Goal: Contribute content: Contribute content

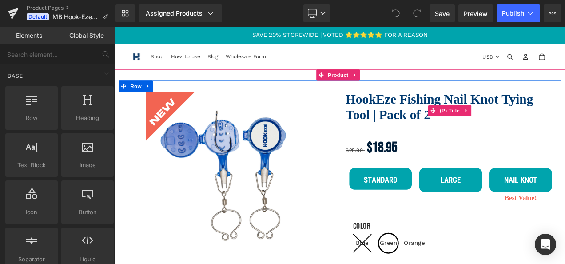
click at [459, 112] on link "HookEze Fishing Nail Knot Tying Tool | Pack of 2" at bounding box center [515, 122] width 251 height 37
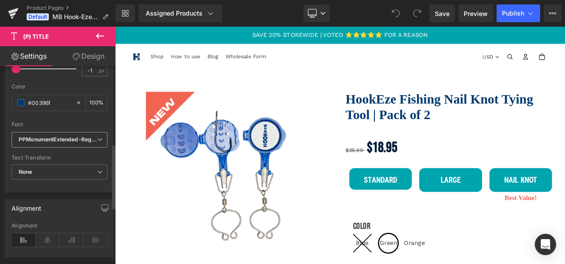
scroll to position [239, 0]
click at [68, 131] on span "PPMonumentExtended-Regular" at bounding box center [60, 139] width 96 height 16
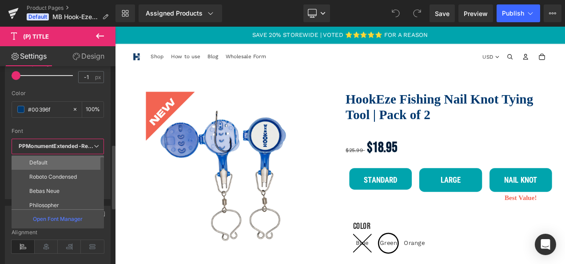
click at [55, 155] on li "Default" at bounding box center [60, 162] width 96 height 14
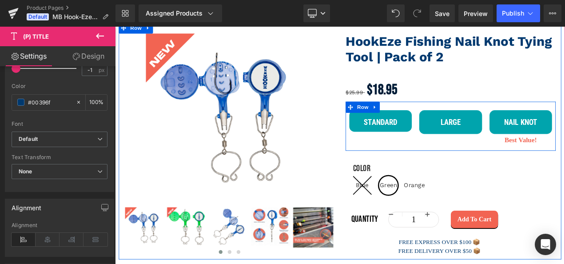
scroll to position [143, 0]
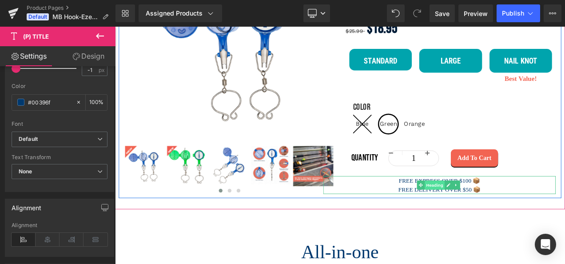
click at [495, 214] on span "Heading" at bounding box center [497, 216] width 24 height 11
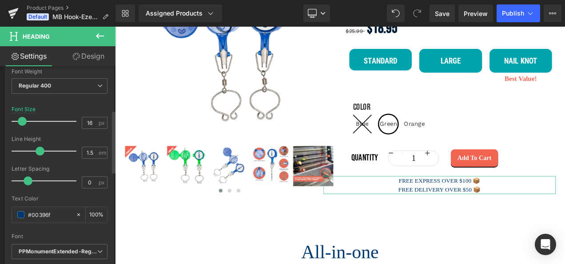
scroll to position [201, 0]
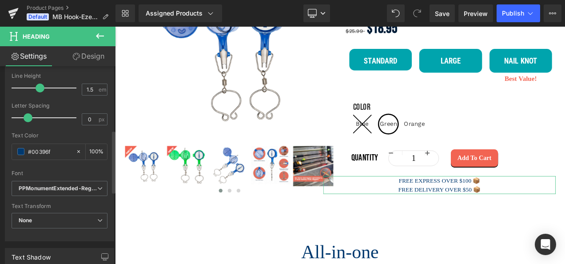
click at [61, 178] on div "Font Default Roboto Condensed Bebas Neue Philosopher architects daughter Philos…" at bounding box center [60, 73] width 96 height 215
click at [61, 187] on icon "PPMonumentExtended-Regular" at bounding box center [58, 189] width 79 height 8
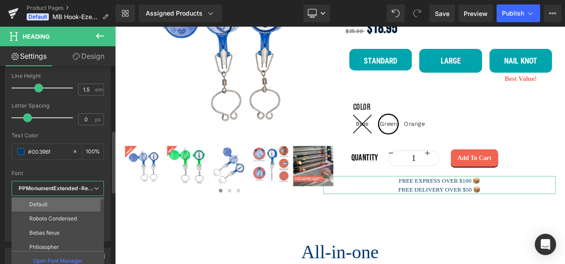
drag, startPoint x: 53, startPoint y: 201, endPoint x: 98, endPoint y: 197, distance: 45.0
click at [53, 201] on li "Default" at bounding box center [60, 204] width 96 height 14
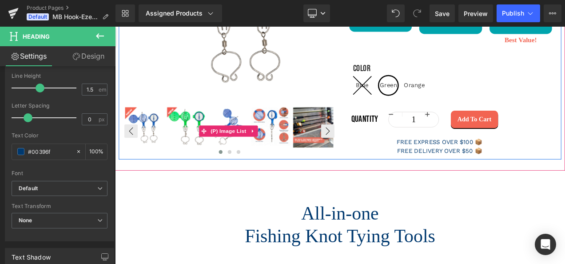
scroll to position [246, 0]
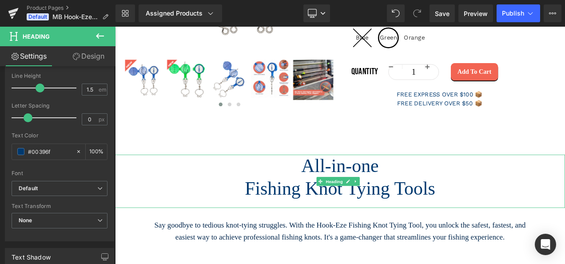
click at [347, 206] on h1 "Fishing Knot Tying Tools" at bounding box center [384, 219] width 538 height 27
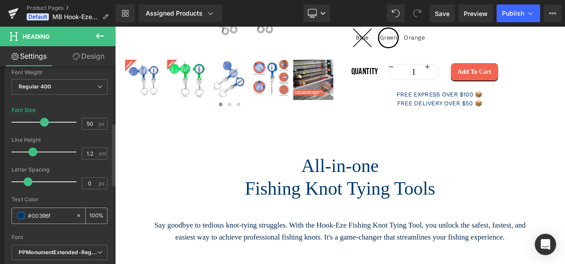
scroll to position [178, 0]
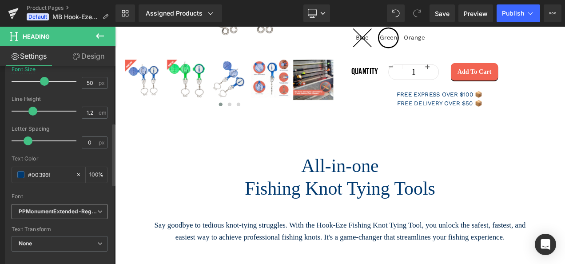
click at [61, 209] on icon "PPMonumentExtended-Regular" at bounding box center [58, 212] width 79 height 8
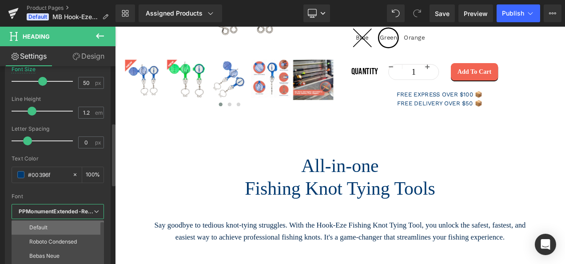
click at [45, 221] on li "Default" at bounding box center [60, 227] width 96 height 14
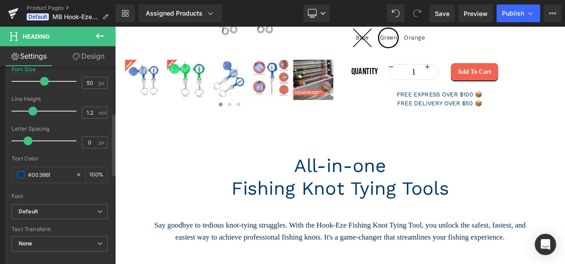
scroll to position [144, 0]
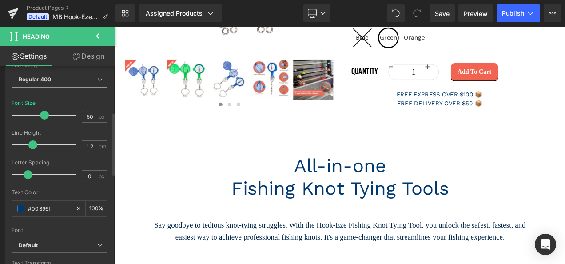
click at [68, 83] on span "Regular 400" at bounding box center [60, 80] width 96 height 16
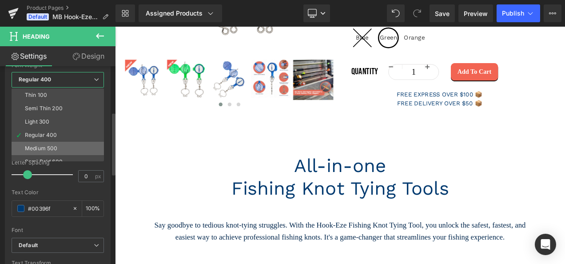
click at [51, 146] on div "Medium 500" at bounding box center [41, 148] width 32 height 6
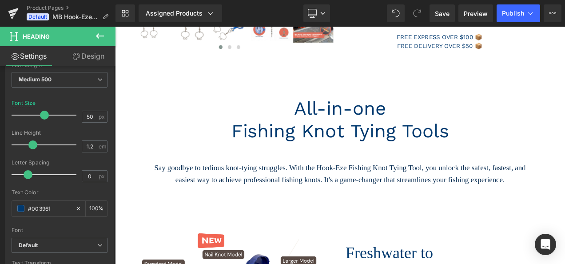
scroll to position [376, 0]
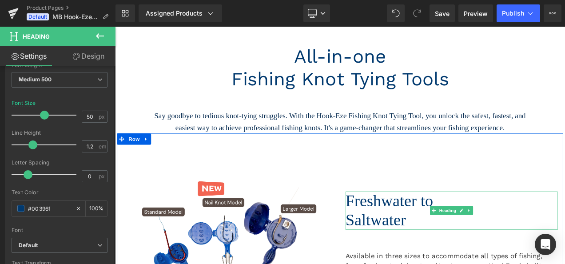
click at [414, 234] on h1 "Freshwater to" at bounding box center [516, 234] width 253 height 23
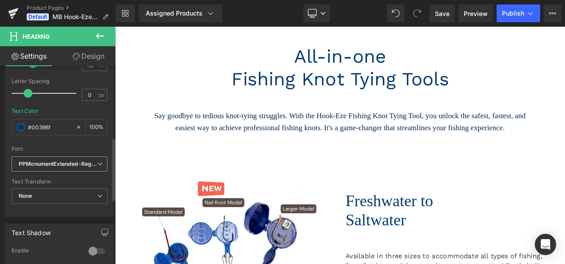
scroll to position [226, 0]
click at [60, 165] on icon "PPMonumentExtended-Regular" at bounding box center [58, 164] width 79 height 8
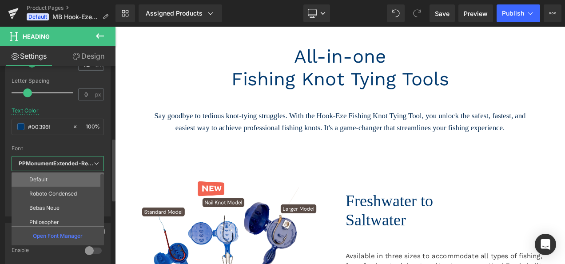
click at [55, 179] on li "Default" at bounding box center [60, 179] width 96 height 14
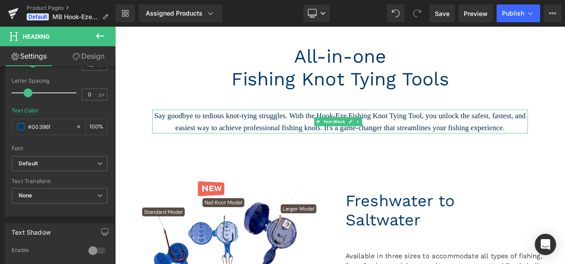
click at [308, 146] on p "Say goodbye to tedious knot-tying struggles. With the Hook-Eze Fishing Knot Tyi…" at bounding box center [383, 140] width 449 height 28
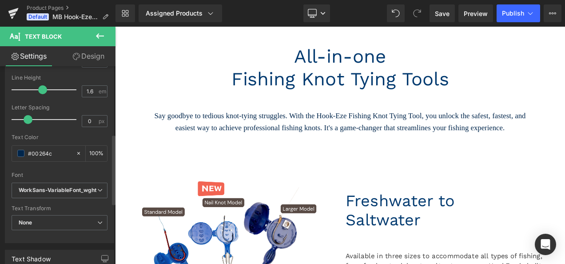
scroll to position [190, 0]
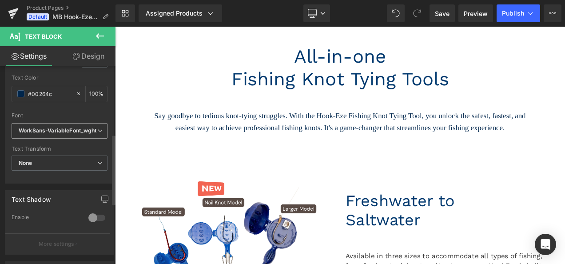
click at [80, 127] on icon "WorkSans-VariableFont_wght" at bounding box center [58, 131] width 78 height 8
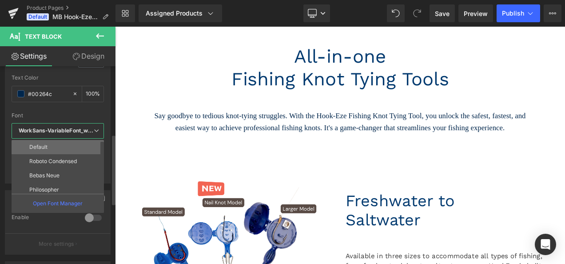
click at [64, 147] on li "Default" at bounding box center [60, 147] width 96 height 14
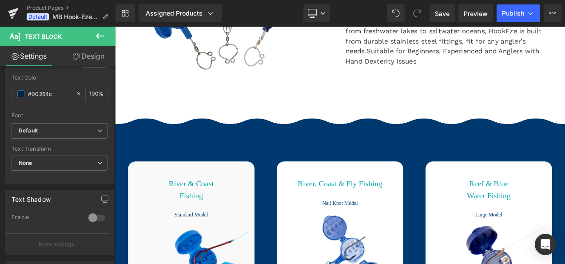
scroll to position [743, 0]
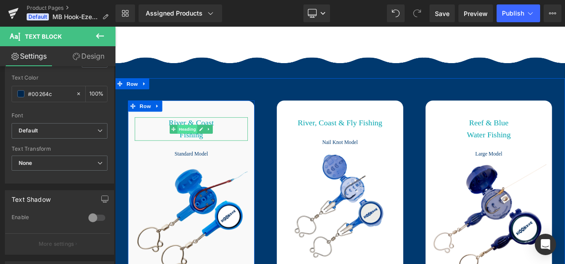
click at [195, 145] on span "Heading" at bounding box center [202, 149] width 24 height 11
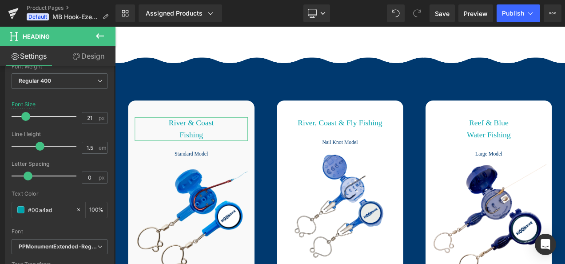
scroll to position [214, 0]
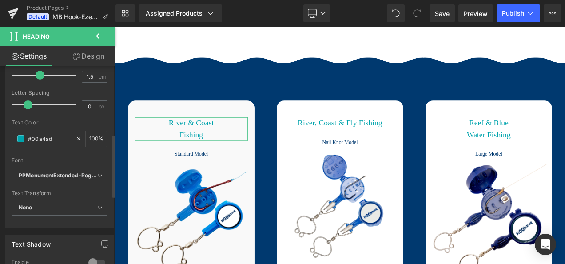
click at [63, 176] on icon "PPMonumentExtended-Regular" at bounding box center [58, 176] width 79 height 8
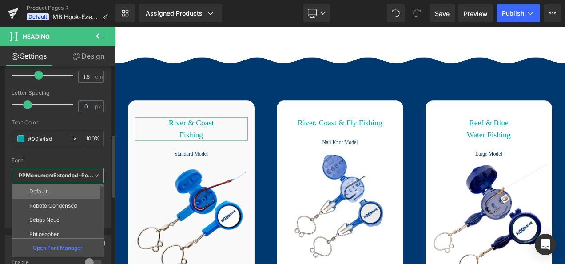
click at [59, 188] on li "Default" at bounding box center [60, 191] width 96 height 14
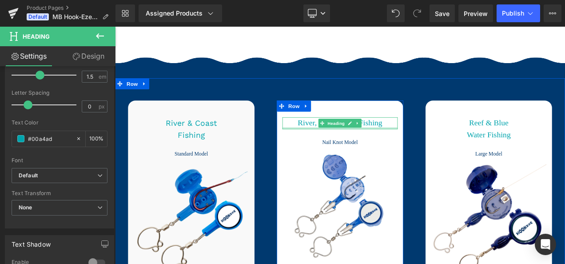
click at [378, 147] on div at bounding box center [384, 148] width 138 height 2
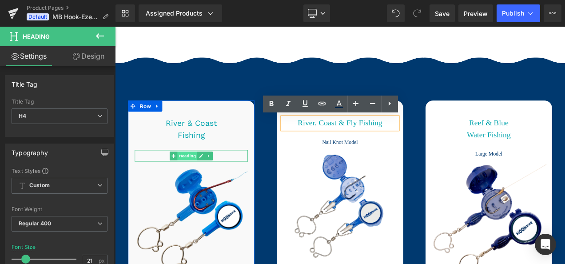
click at [204, 179] on span "Heading" at bounding box center [202, 181] width 24 height 11
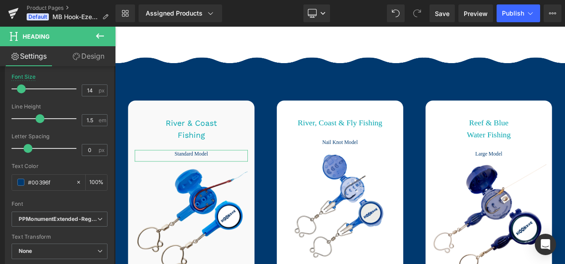
scroll to position [202, 0]
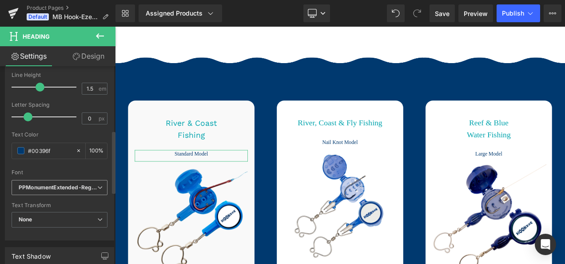
click at [72, 184] on icon "PPMonumentExtended-Regular" at bounding box center [58, 188] width 79 height 8
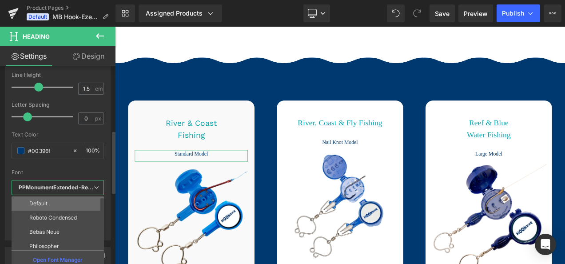
click at [48, 196] on li "Default" at bounding box center [60, 203] width 96 height 14
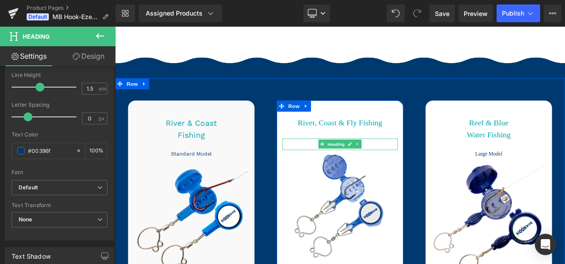
click at [381, 165] on span "Heading" at bounding box center [379, 167] width 24 height 11
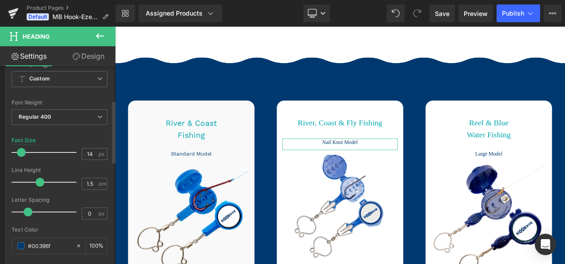
scroll to position [195, 0]
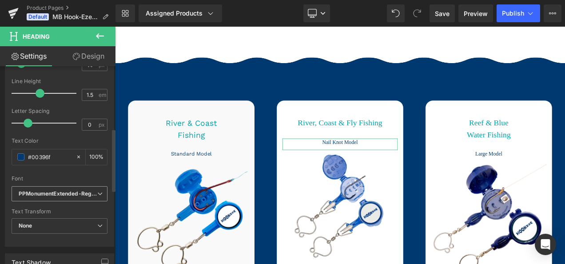
click at [65, 199] on span "PPMonumentExtended-Regular" at bounding box center [60, 194] width 96 height 16
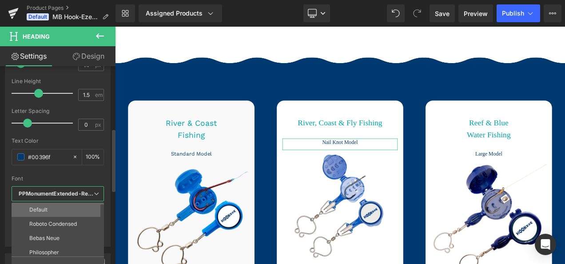
drag, startPoint x: 63, startPoint y: 206, endPoint x: 220, endPoint y: 153, distance: 165.6
click at [63, 206] on li "Default" at bounding box center [60, 210] width 96 height 14
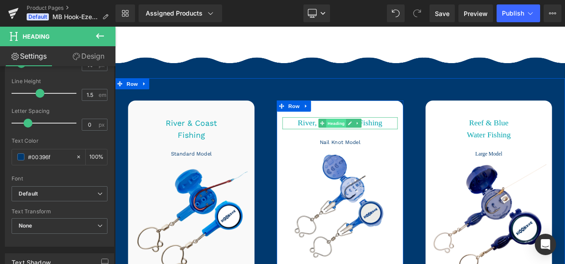
click at [378, 137] on span "Heading" at bounding box center [379, 142] width 24 height 11
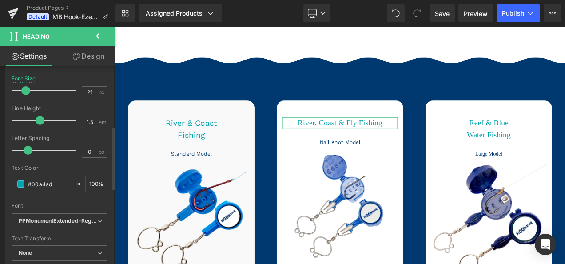
scroll to position [203, 0]
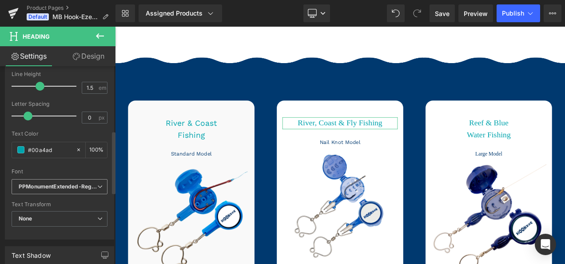
click at [50, 184] on icon "PPMonumentExtended-Regular" at bounding box center [58, 187] width 79 height 8
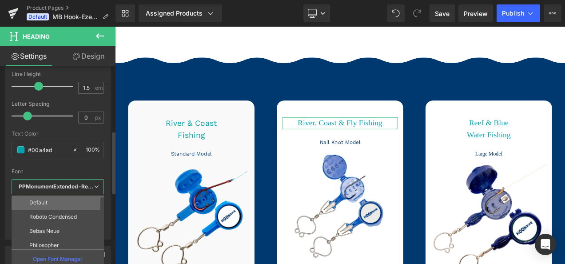
click at [54, 195] on li "Default" at bounding box center [60, 202] width 96 height 14
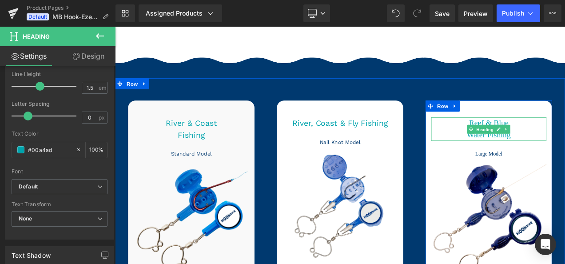
click at [559, 153] on span "Heading" at bounding box center [557, 149] width 24 height 11
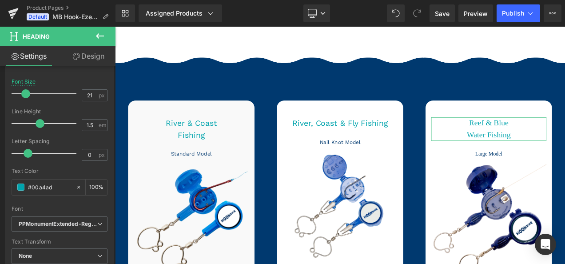
scroll to position [166, 0]
click at [60, 220] on icon "PPMonumentExtended-Regular" at bounding box center [58, 224] width 79 height 8
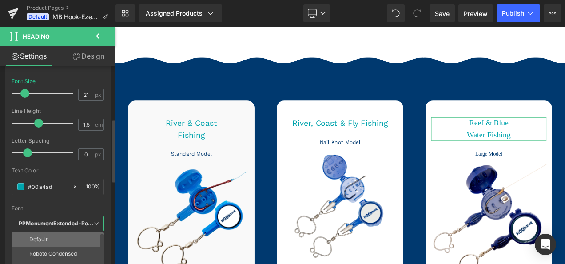
click at [64, 234] on li "Default" at bounding box center [60, 239] width 96 height 14
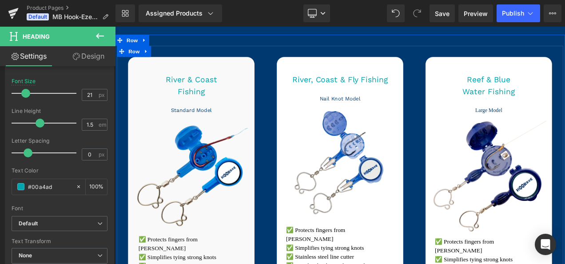
scroll to position [796, 0]
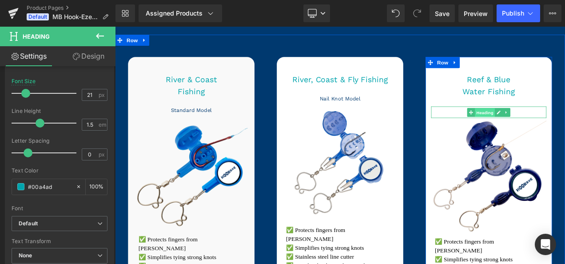
click at [562, 128] on span "Heading" at bounding box center [557, 128] width 24 height 11
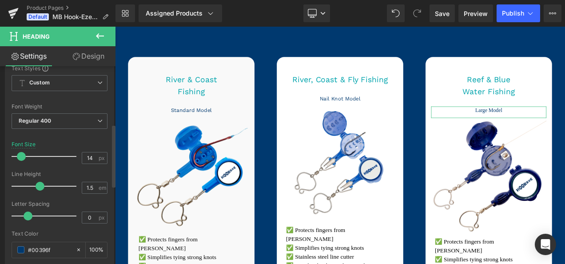
scroll to position [186, 0]
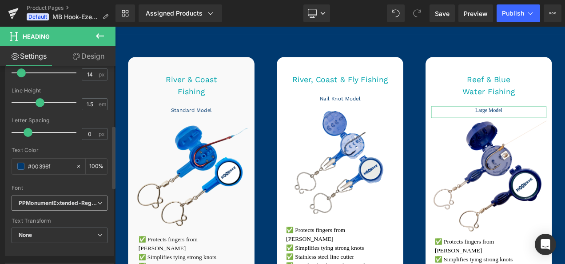
click at [75, 199] on icon "PPMonumentExtended-Regular" at bounding box center [58, 203] width 79 height 8
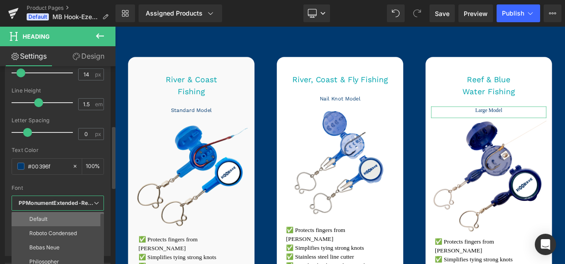
click at [70, 212] on li "Default" at bounding box center [60, 219] width 96 height 14
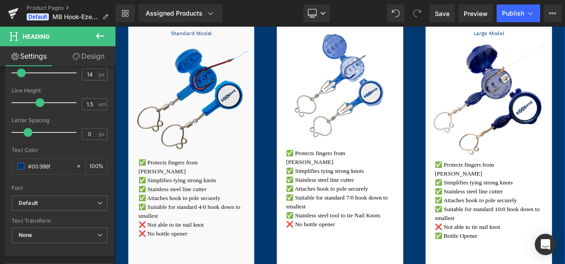
scroll to position [940, 0]
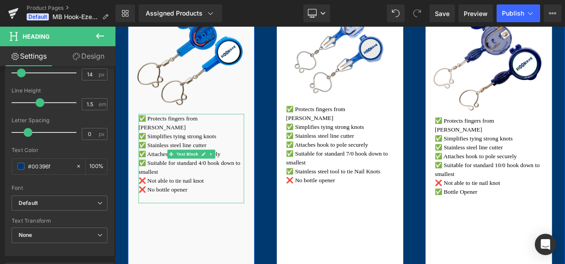
click at [206, 163] on p "✅ Stainless steel line cutter" at bounding box center [206, 168] width 126 height 11
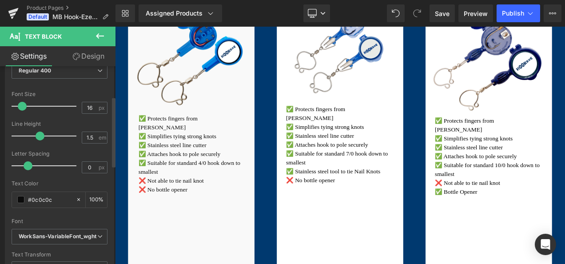
click at [31, 186] on div "Text Color" at bounding box center [60, 183] width 96 height 6
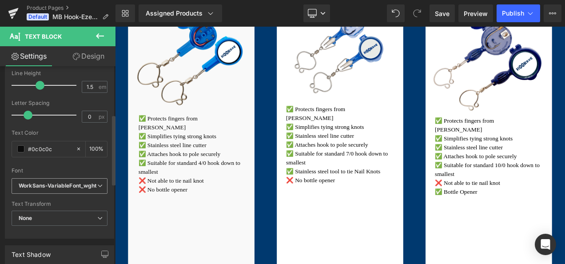
click at [48, 190] on span "WorkSans-VariableFont_wght" at bounding box center [60, 186] width 96 height 16
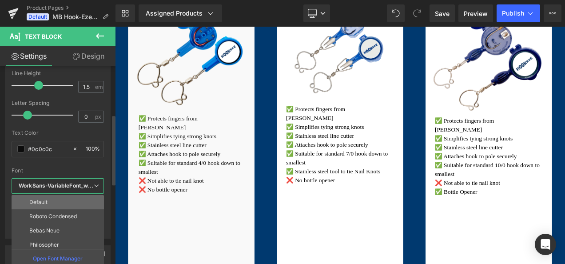
click at [59, 200] on li "Default" at bounding box center [60, 202] width 96 height 14
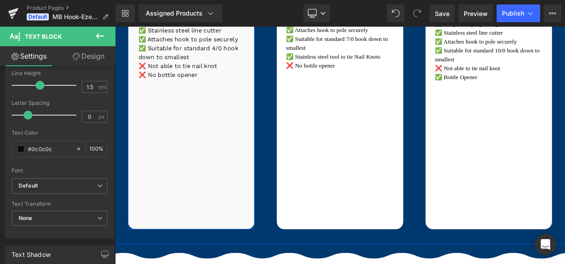
scroll to position [1077, 0]
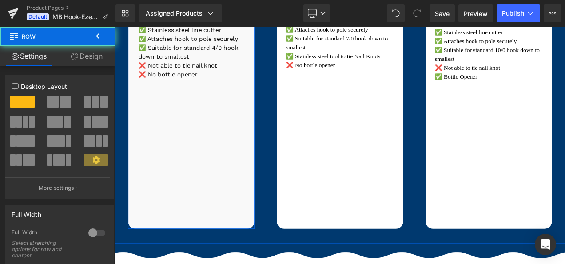
click at [232, 160] on div "River & Coast Fishing Heading Standard Model Heading Image ✅ Protects fingers f…" at bounding box center [206, 24] width 151 height 487
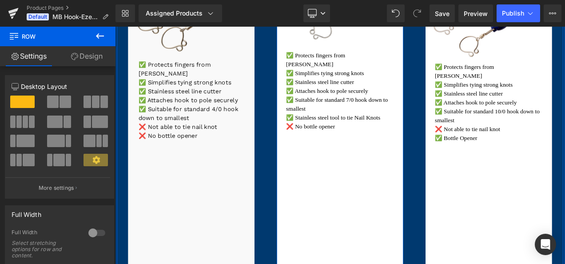
scroll to position [1003, 0]
click at [376, 106] on div "✅ Protects fingers from sharp barb ✅ Simplifies tying strong knots ✅ Stainless …" at bounding box center [383, 109] width 129 height 107
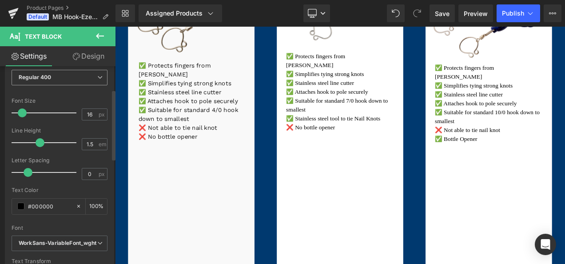
scroll to position [139, 0]
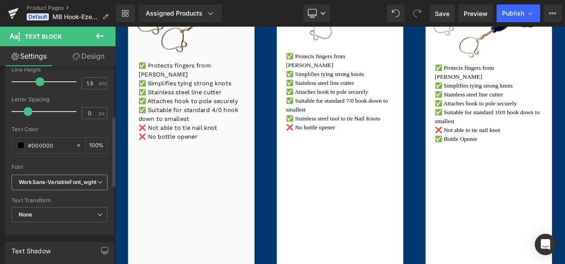
click at [70, 179] on icon "WorkSans-VariableFont_wght" at bounding box center [58, 183] width 78 height 8
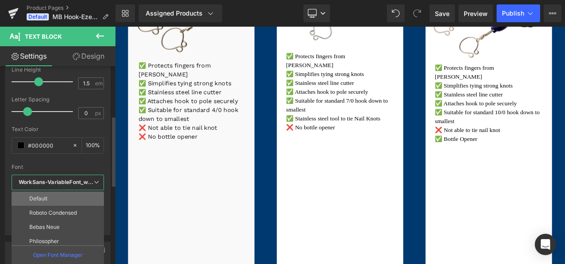
drag, startPoint x: 68, startPoint y: 194, endPoint x: 5, endPoint y: 179, distance: 64.4
click at [68, 194] on li "Default" at bounding box center [60, 198] width 96 height 14
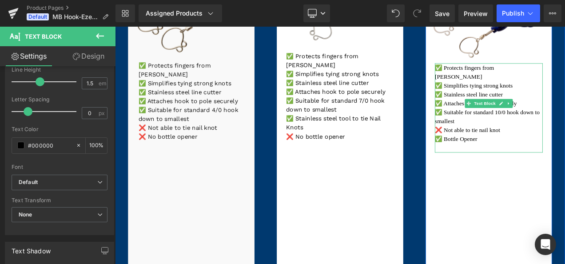
click at [557, 92] on p "✅ Simplifies tying strong knots" at bounding box center [561, 97] width 129 height 11
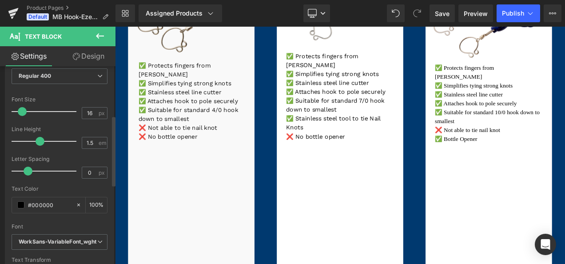
scroll to position [138, 0]
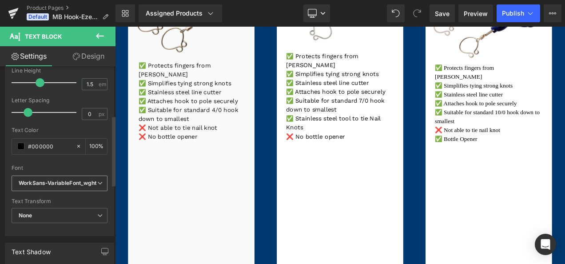
click at [63, 187] on span "WorkSans-VariableFont_wght" at bounding box center [60, 183] width 96 height 16
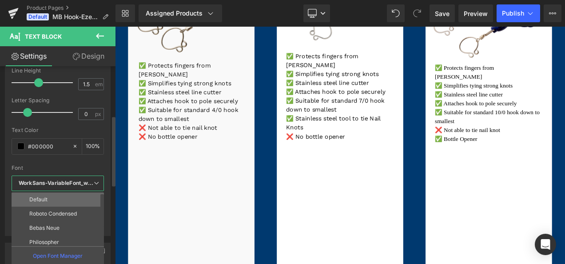
click at [62, 196] on li "Default" at bounding box center [60, 199] width 96 height 14
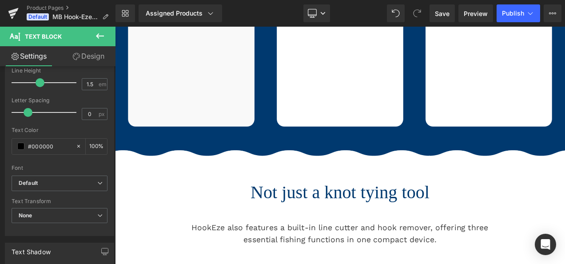
scroll to position [1288, 0]
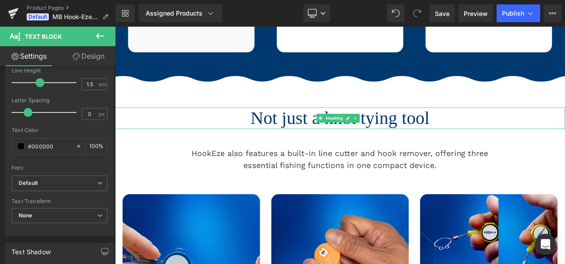
click at [351, 141] on h1 "Not just a knot tying tool" at bounding box center [384, 136] width 538 height 26
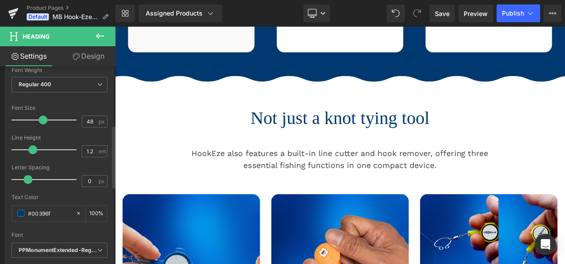
scroll to position [185, 0]
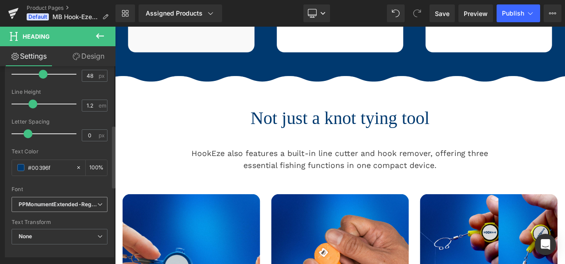
click at [48, 201] on icon "PPMonumentExtended-Regular" at bounding box center [58, 205] width 79 height 8
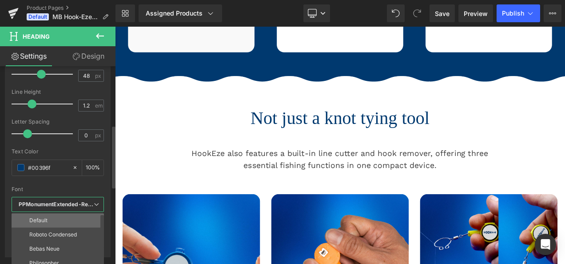
click at [51, 216] on li "Default" at bounding box center [60, 220] width 96 height 14
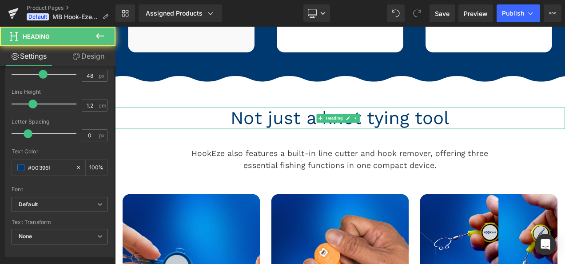
click at [274, 136] on h1 "Not just a knot tying tool" at bounding box center [384, 136] width 538 height 26
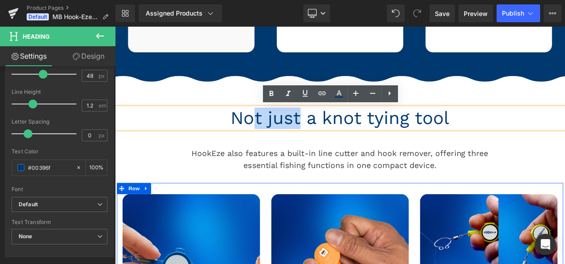
drag, startPoint x: 333, startPoint y: 138, endPoint x: 282, endPoint y: 199, distance: 80.1
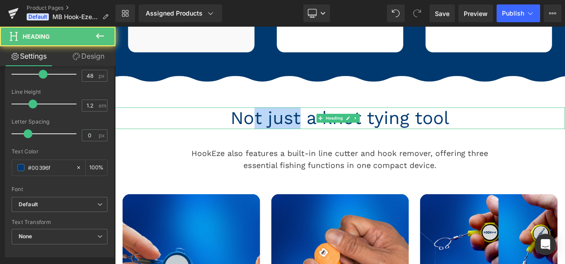
click at [317, 134] on h1 "Not just a knot tying tool" at bounding box center [384, 136] width 538 height 26
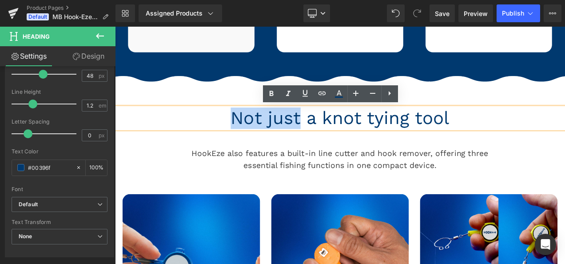
drag, startPoint x: 331, startPoint y: 134, endPoint x: 255, endPoint y: 130, distance: 76.9
click at [255, 130] on h1 "Not just a knot tying tool" at bounding box center [384, 136] width 538 height 26
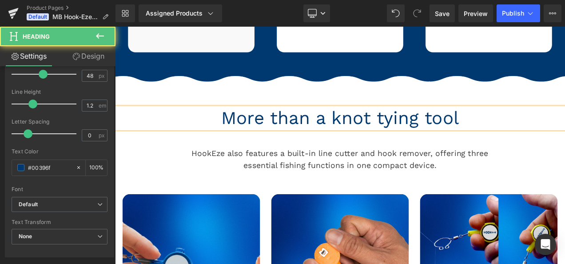
click at [390, 142] on h1 "More than a knot tying tool" at bounding box center [384, 136] width 538 height 26
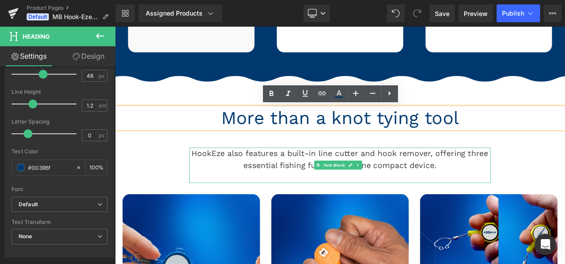
click at [315, 191] on p "HookEze also features a built-in line cutter and hook remover, offering three e…" at bounding box center [384, 185] width 360 height 28
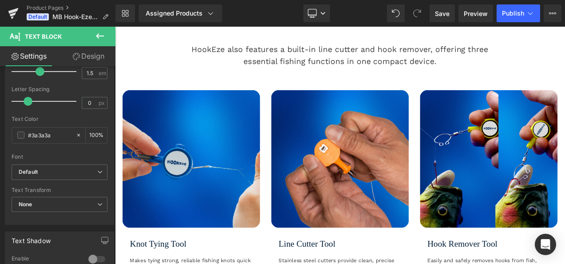
scroll to position [1488, 0]
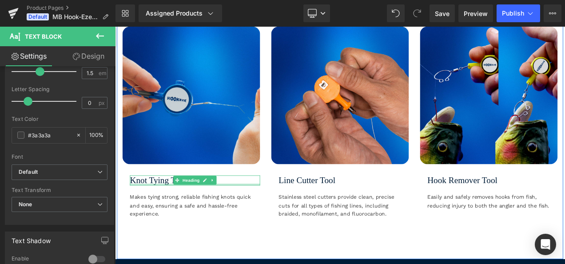
click at [155, 214] on div at bounding box center [210, 215] width 155 height 2
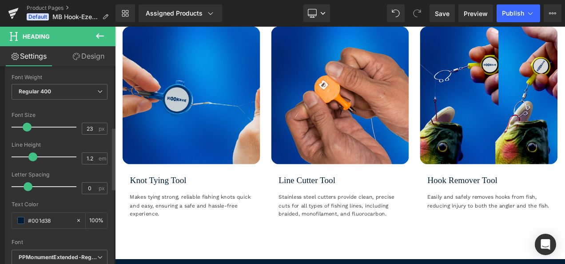
scroll to position [191, 0]
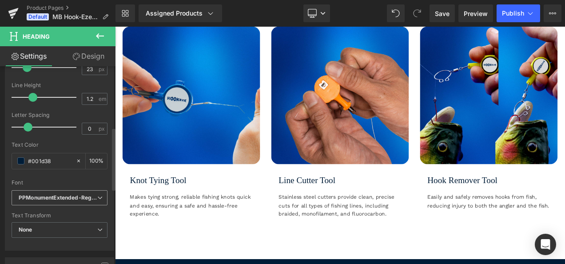
click at [44, 192] on span "PPMonumentExtended-Regular" at bounding box center [60, 198] width 96 height 16
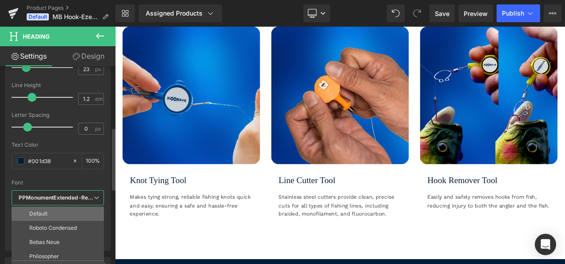
click at [45, 208] on li "Default" at bounding box center [60, 214] width 96 height 14
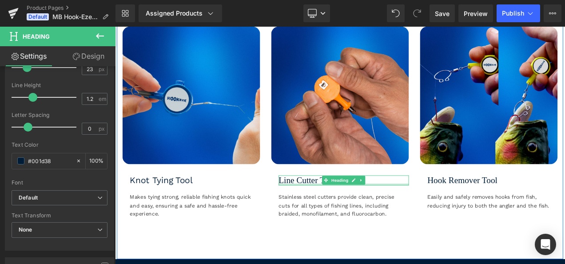
click at [347, 214] on div at bounding box center [388, 215] width 155 height 2
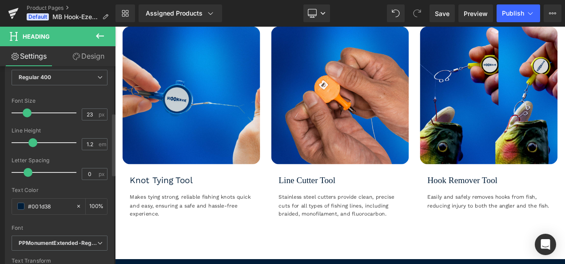
scroll to position [206, 0]
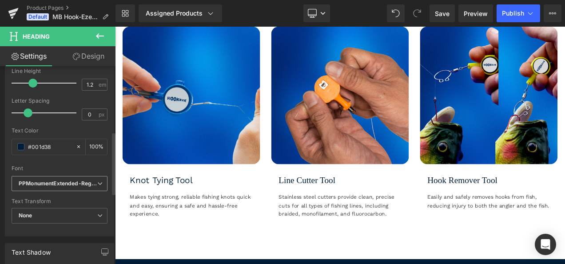
click at [52, 187] on span "PPMonumentExtended-Regular" at bounding box center [60, 184] width 96 height 16
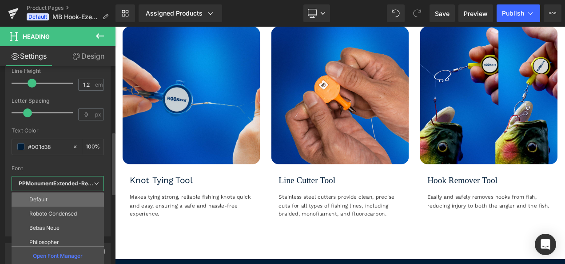
click at [57, 199] on li "Default" at bounding box center [60, 199] width 96 height 14
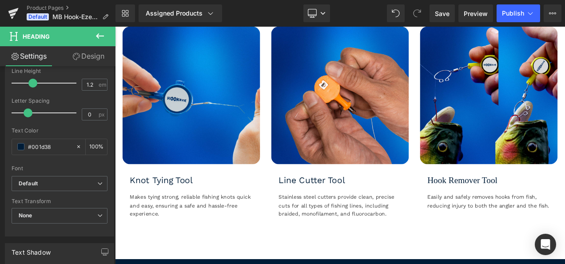
click at [178, 247] on p "Makes tying strong, reliable fishing knots quick and easy, ensuring a safe and …" at bounding box center [206, 240] width 147 height 30
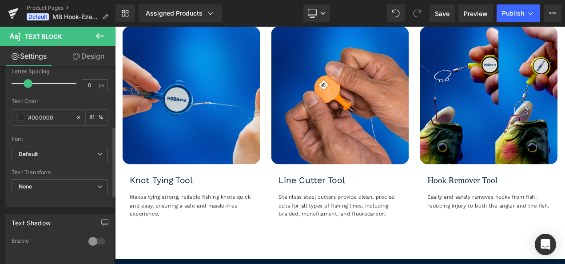
scroll to position [167, 0]
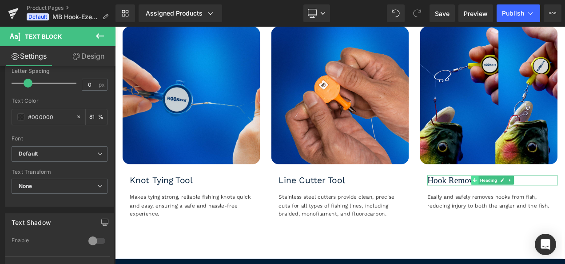
click at [540, 211] on span at bounding box center [544, 210] width 9 height 11
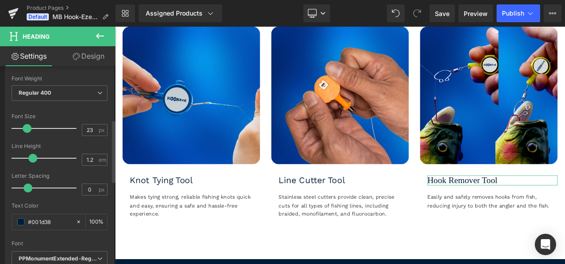
scroll to position [178, 0]
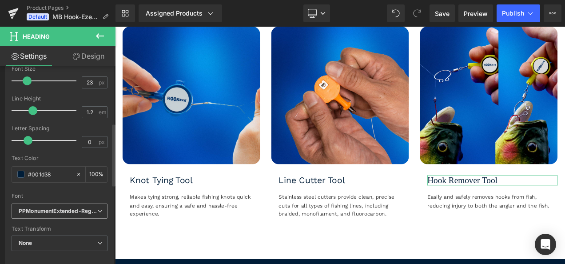
click at [51, 212] on icon "PPMonumentExtended-Regular" at bounding box center [58, 211] width 79 height 8
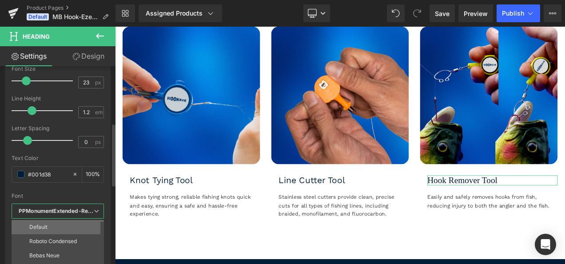
click at [54, 222] on li "Default" at bounding box center [60, 227] width 96 height 14
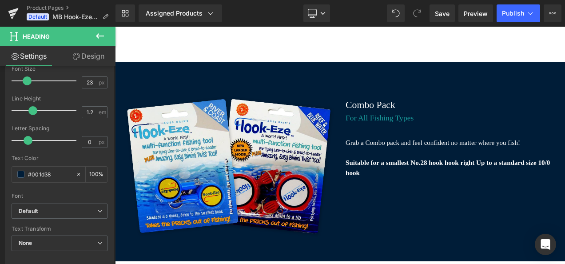
scroll to position [1730, 0]
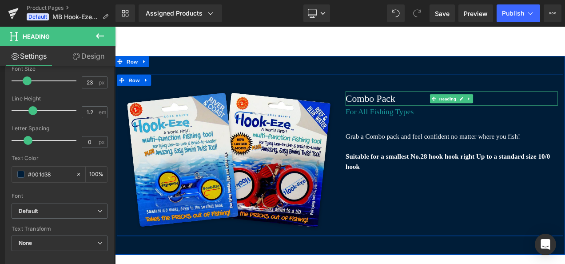
drag, startPoint x: 418, startPoint y: 115, endPoint x: 399, endPoint y: 116, distance: 18.7
click at [418, 115] on h3 "Combo Pack" at bounding box center [516, 112] width 253 height 17
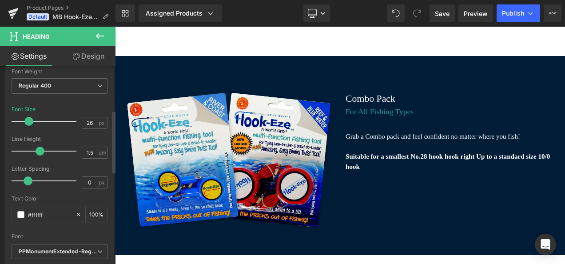
scroll to position [191, 0]
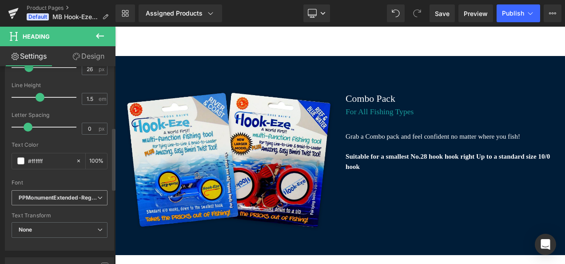
click at [39, 196] on icon "PPMonumentExtended-Regular" at bounding box center [58, 198] width 79 height 8
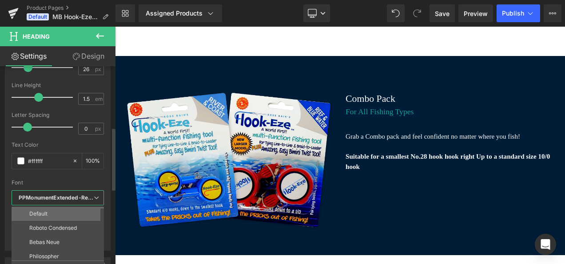
drag, startPoint x: 48, startPoint y: 210, endPoint x: 5, endPoint y: 206, distance: 43.2
click at [48, 210] on li "Default" at bounding box center [60, 214] width 96 height 14
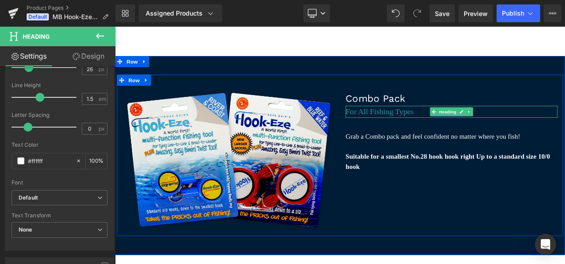
click at [424, 129] on h4 "For All Fishing Types" at bounding box center [516, 128] width 253 height 14
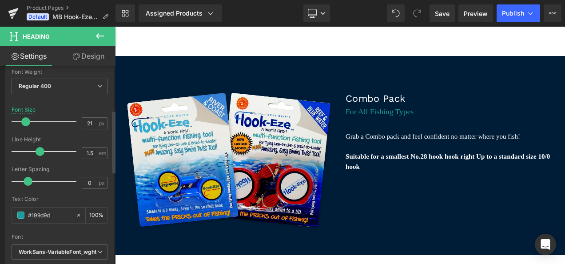
scroll to position [207, 0]
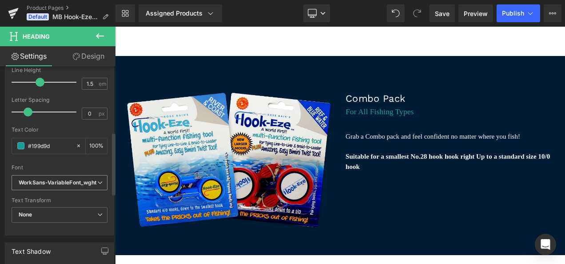
click at [64, 179] on icon "WorkSans-VariableFont_wght" at bounding box center [58, 183] width 78 height 8
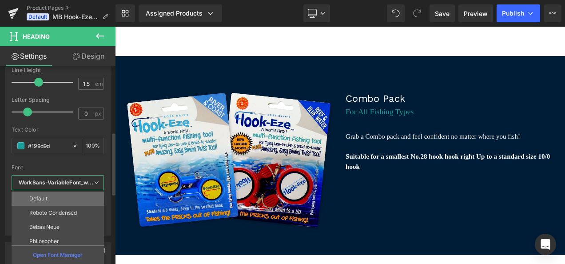
click at [60, 191] on li "Default" at bounding box center [60, 198] width 96 height 14
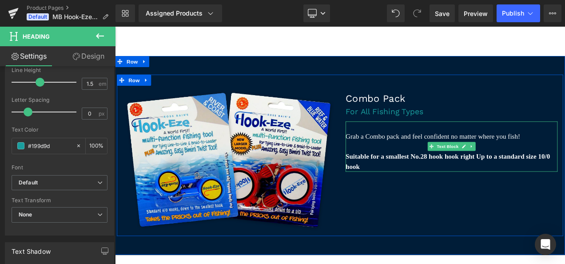
click at [413, 161] on p "Grab a Combo pack and feel confident no matter where you fish!" at bounding box center [516, 158] width 253 height 12
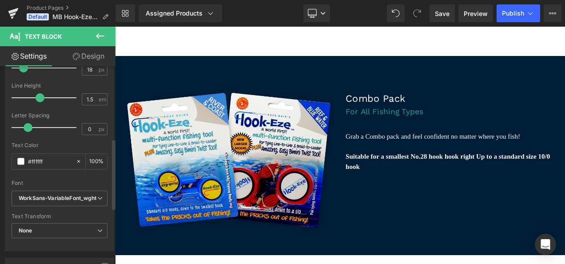
scroll to position [203, 0]
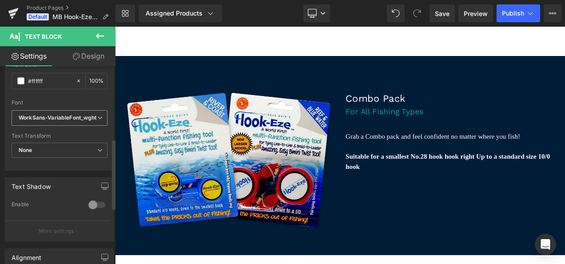
click at [64, 115] on icon "WorkSans-VariableFont_wght" at bounding box center [58, 118] width 78 height 8
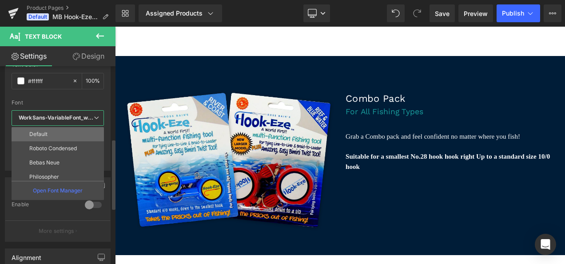
click at [59, 139] on li "Default" at bounding box center [60, 134] width 96 height 14
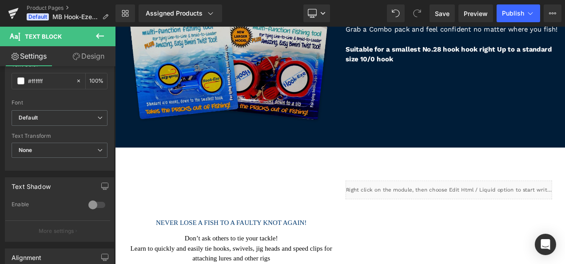
scroll to position [1916, 0]
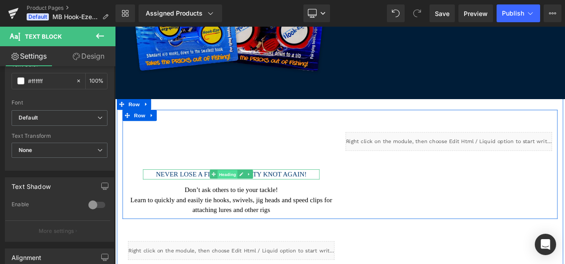
click at [245, 203] on span "Heading" at bounding box center [249, 203] width 24 height 11
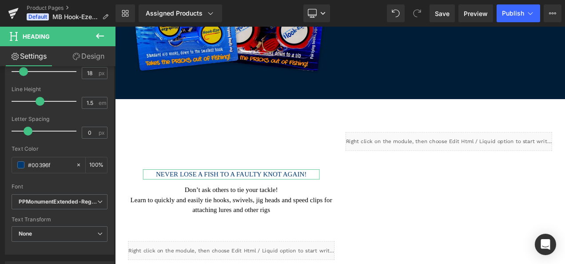
scroll to position [192, 0]
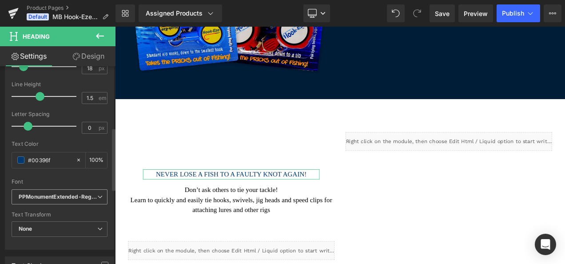
click at [64, 195] on icon "PPMonumentExtended-Regular" at bounding box center [58, 197] width 79 height 8
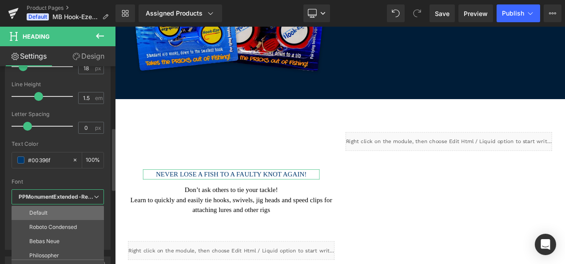
click at [66, 207] on li "Default" at bounding box center [60, 213] width 96 height 14
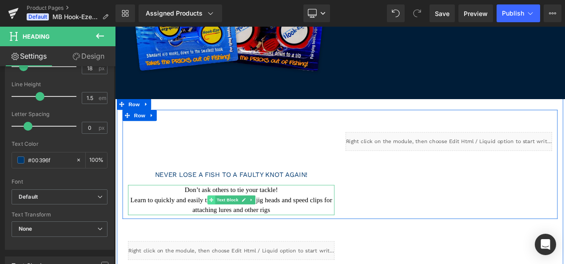
click at [232, 228] on span at bounding box center [229, 233] width 9 height 11
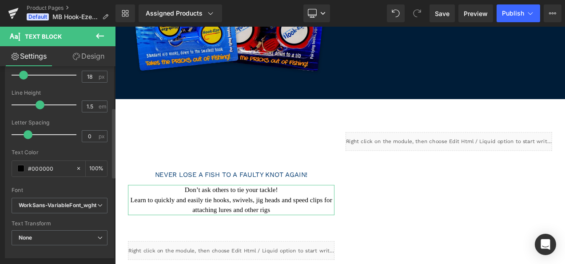
scroll to position [179, 0]
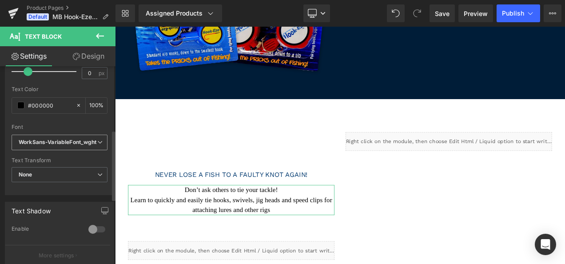
click at [69, 139] on icon "WorkSans-VariableFont_wght" at bounding box center [58, 143] width 78 height 8
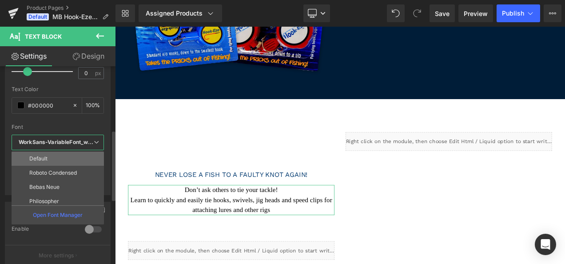
click at [63, 162] on li "Default" at bounding box center [60, 158] width 96 height 14
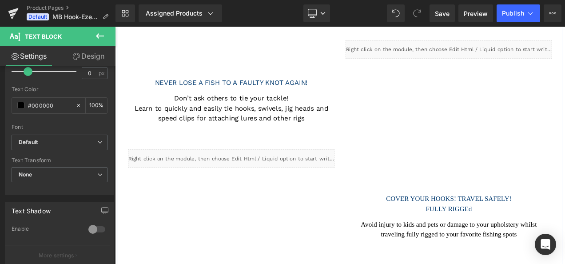
scroll to position [2097, 0]
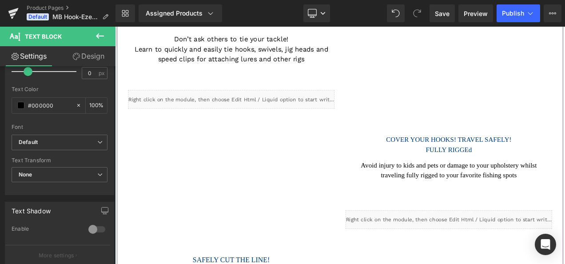
click at [496, 160] on h3 "COVER YOUR HOOKS! TRAVEL SAFELY!" at bounding box center [514, 162] width 198 height 12
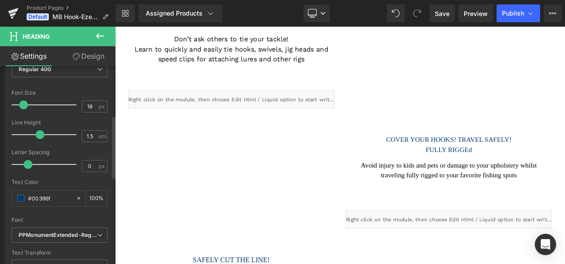
scroll to position [207, 0]
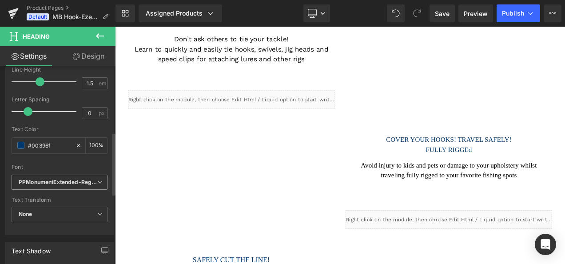
click at [56, 179] on icon "PPMonumentExtended-Regular" at bounding box center [58, 183] width 79 height 8
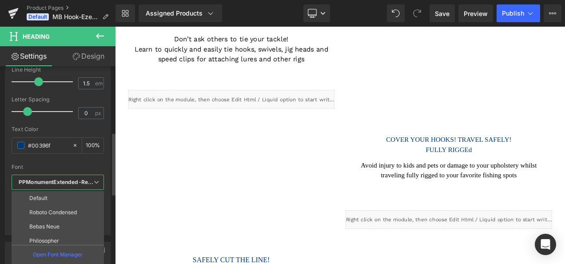
click at [56, 187] on span "PPMonumentExtended-Regular" at bounding box center [58, 183] width 92 height 16
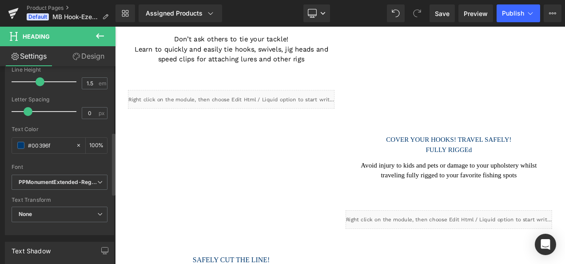
click at [61, 172] on div "Font Default Roboto Condensed Bebas Neue Philosopher architects daughter Philos…" at bounding box center [60, 67] width 96 height 215
click at [61, 179] on icon "PPMonumentExtended-Regular" at bounding box center [58, 183] width 79 height 8
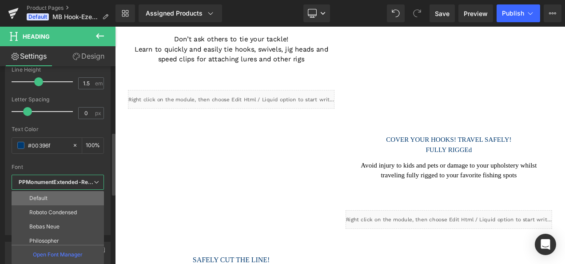
click at [62, 191] on li "Default" at bounding box center [60, 198] width 96 height 14
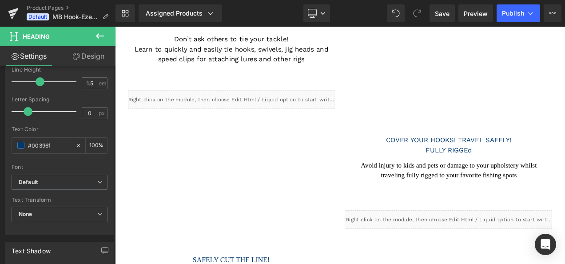
click at [454, 199] on p "Avoid injury to kids and pets or damage to your upholstery whilst traveling ful…" at bounding box center [513, 199] width 233 height 24
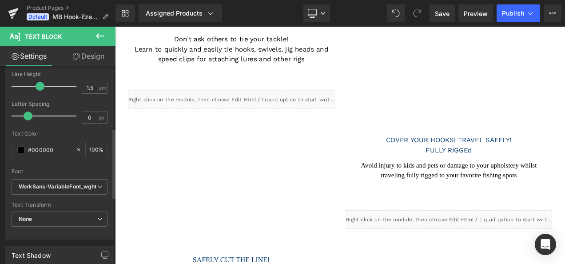
scroll to position [193, 0]
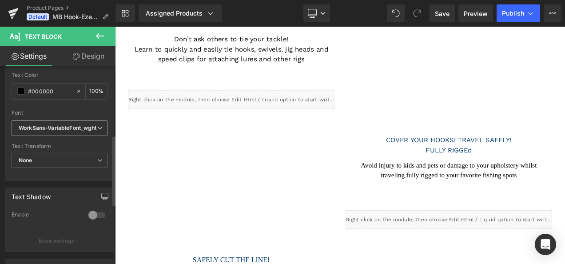
click at [74, 127] on icon "WorkSans-VariableFont_wght" at bounding box center [58, 128] width 78 height 8
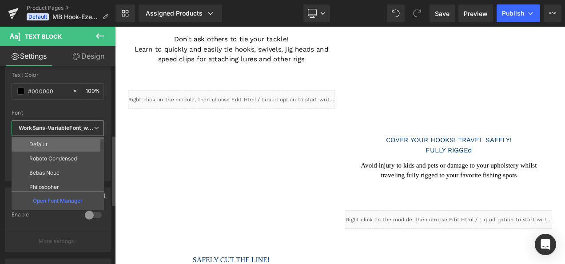
click at [68, 143] on li "Default" at bounding box center [60, 144] width 96 height 14
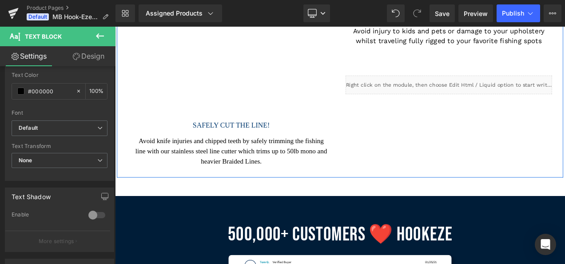
scroll to position [2258, 0]
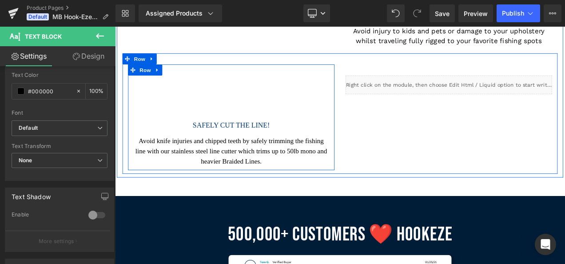
click at [251, 135] on div "SAFELY CUT THE LINE! Heading Avoid knife injuries and chipped teeth by safely t…" at bounding box center [254, 162] width 247 height 62
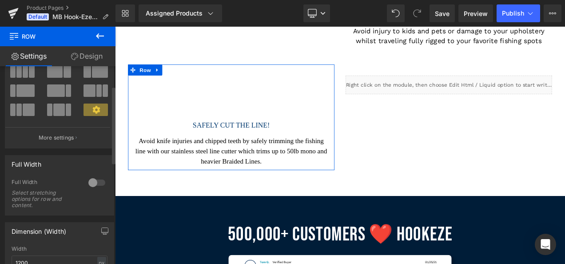
scroll to position [51, 0]
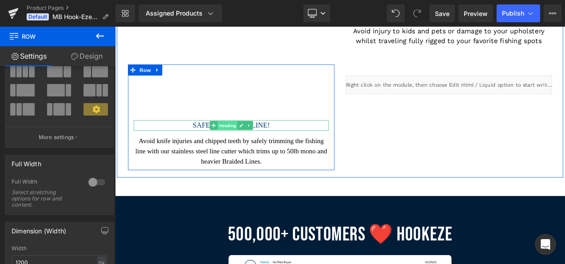
click at [248, 146] on span "Heading" at bounding box center [249, 144] width 24 height 11
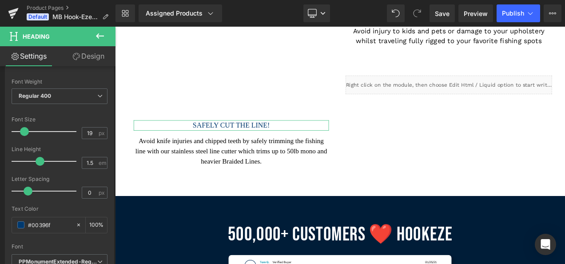
scroll to position [186, 0]
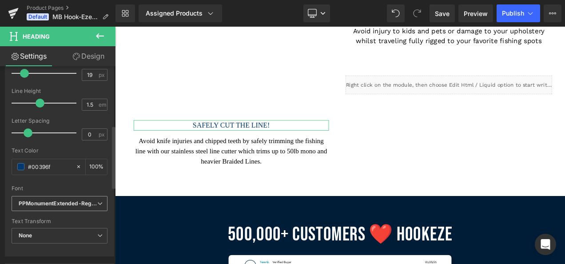
click at [44, 201] on icon "PPMonumentExtended-Regular" at bounding box center [58, 204] width 79 height 8
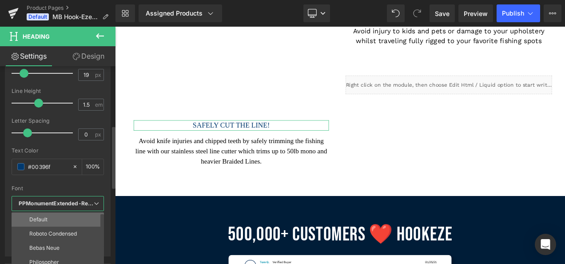
click at [56, 215] on li "Default" at bounding box center [60, 219] width 96 height 14
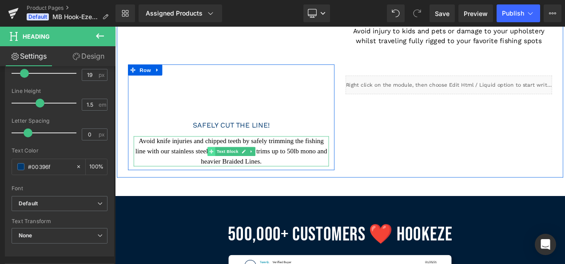
click at [229, 177] on icon at bounding box center [229, 175] width 5 height 5
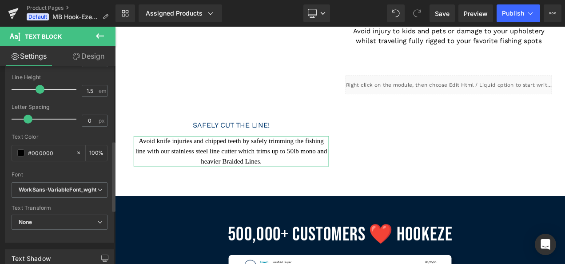
scroll to position [209, 0]
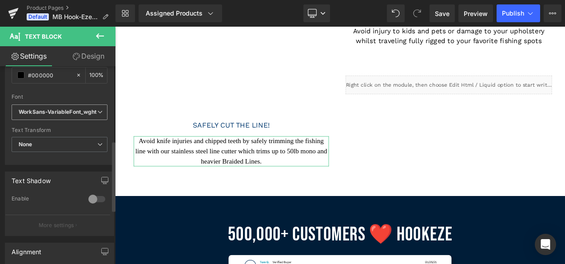
click at [68, 104] on span "WorkSans-VariableFont_wght" at bounding box center [60, 112] width 96 height 16
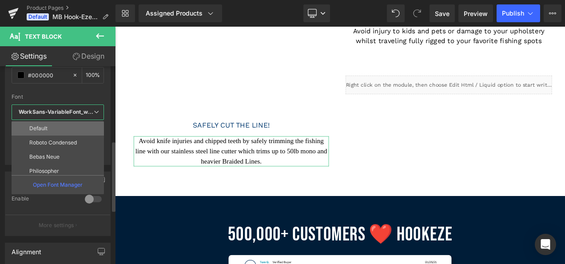
click at [63, 124] on li "Default" at bounding box center [60, 128] width 96 height 14
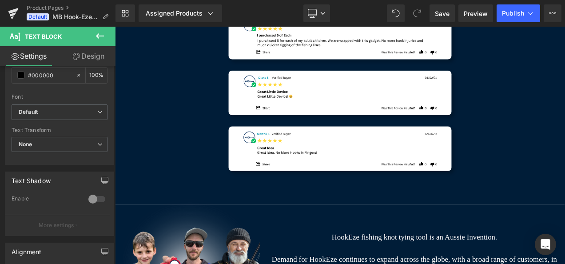
scroll to position [2724, 0]
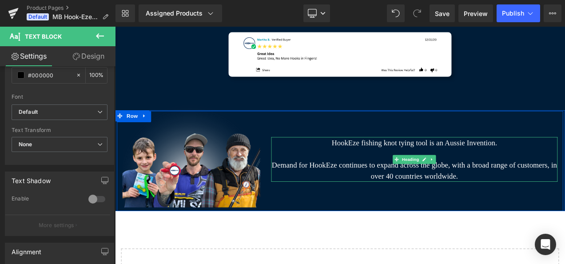
click at [412, 167] on h3 "HookEze fishing knot tying tool is an Aussie Invention." at bounding box center [473, 165] width 342 height 13
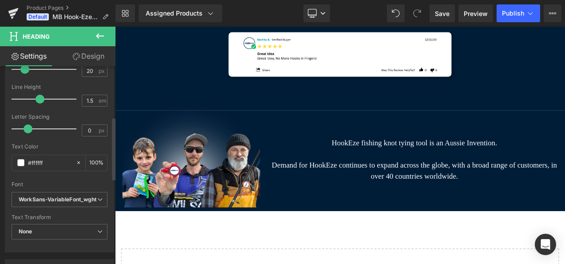
scroll to position [204, 0]
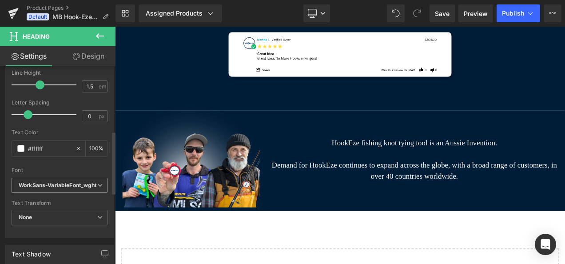
click at [38, 184] on icon "WorkSans-VariableFont_wght" at bounding box center [58, 186] width 78 height 8
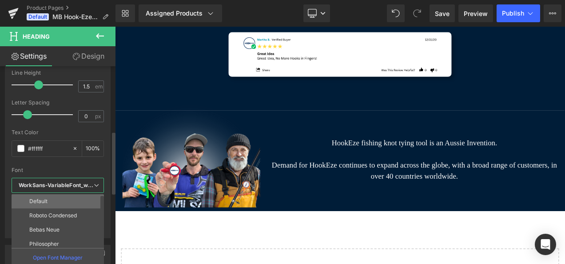
click at [43, 202] on p "Default" at bounding box center [38, 201] width 18 height 6
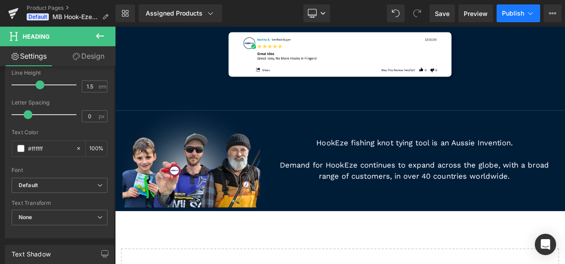
click at [515, 16] on span "Publish" at bounding box center [513, 13] width 22 height 7
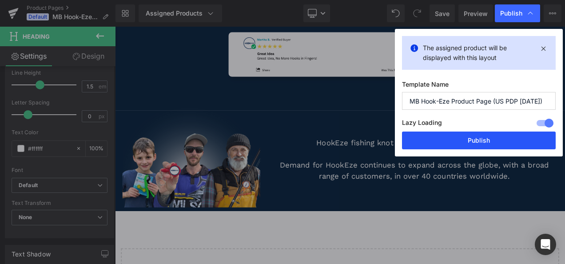
click at [464, 139] on button "Publish" at bounding box center [479, 140] width 154 height 18
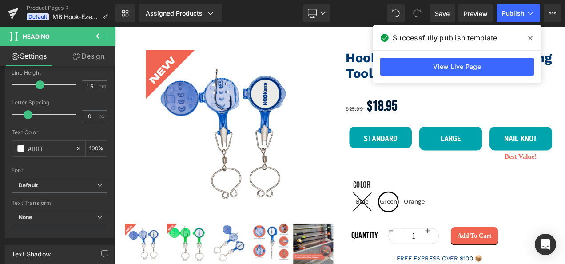
scroll to position [57, 0]
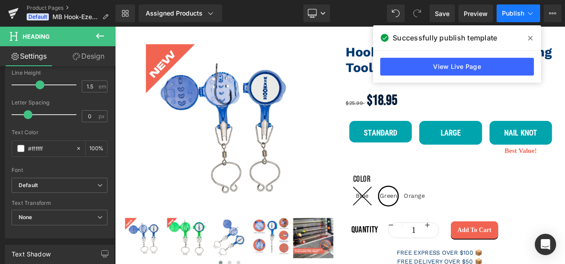
click at [514, 10] on span "Publish" at bounding box center [513, 13] width 22 height 7
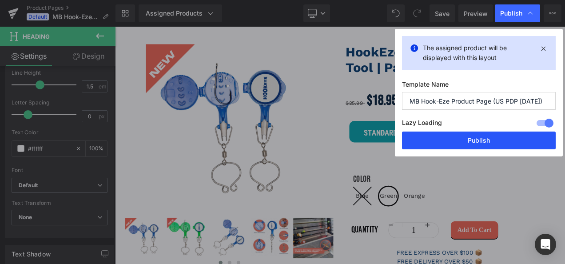
click at [466, 136] on button "Publish" at bounding box center [479, 140] width 154 height 18
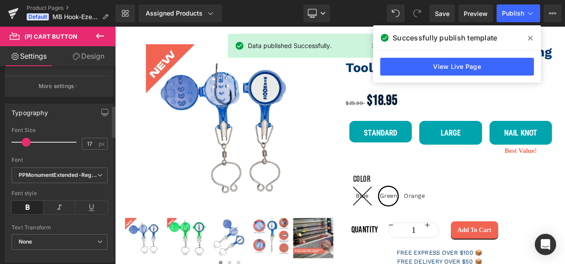
scroll to position [279, 0]
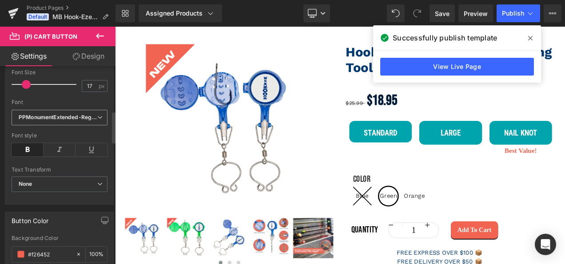
drag, startPoint x: 63, startPoint y: 118, endPoint x: 68, endPoint y: 120, distance: 5.0
click at [68, 120] on span "PPMonumentExtended-Regular" at bounding box center [60, 118] width 96 height 16
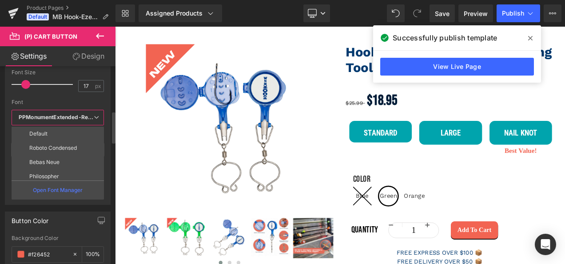
click at [68, 120] on span "PPMonumentExtended-Regular" at bounding box center [58, 118] width 92 height 16
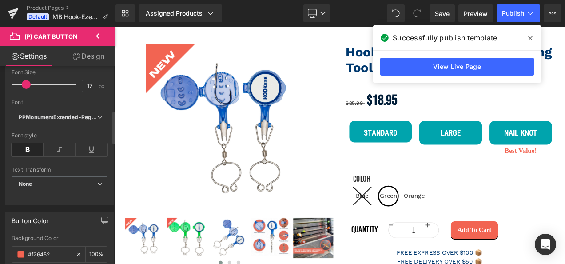
click at [68, 119] on icon "PPMonumentExtended-Regular" at bounding box center [58, 118] width 79 height 8
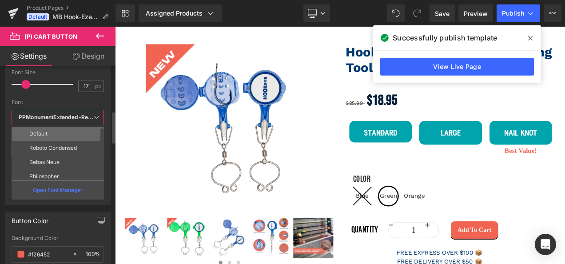
click at [62, 127] on li "Default" at bounding box center [60, 134] width 96 height 14
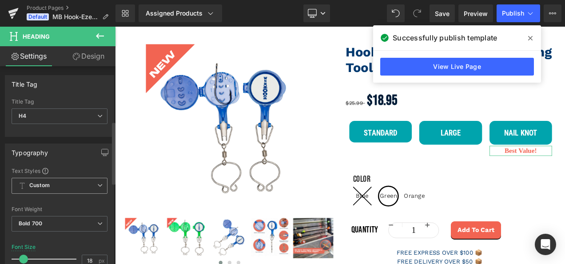
scroll to position [176, 0]
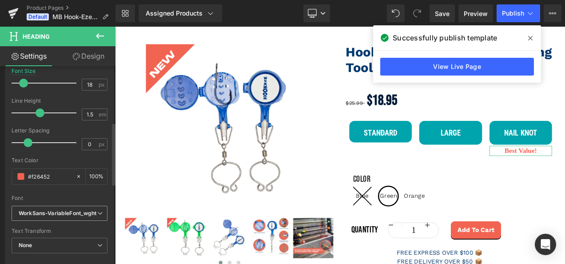
click at [52, 210] on icon "WorkSans-VariableFont_wght" at bounding box center [58, 214] width 78 height 8
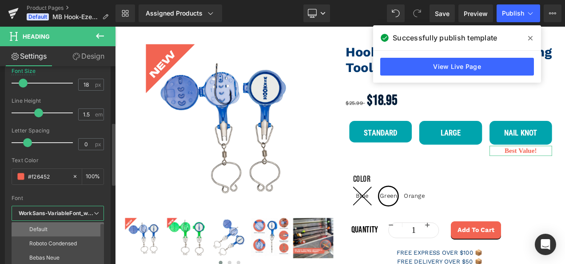
click at [54, 223] on li "Default" at bounding box center [60, 229] width 96 height 14
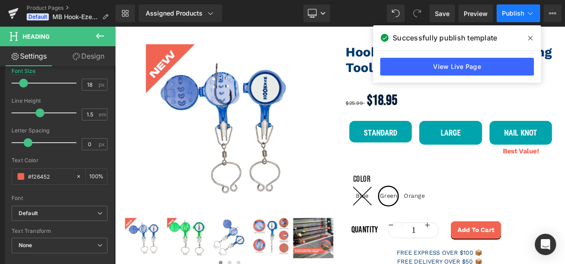
click at [505, 20] on button "Publish" at bounding box center [519, 13] width 44 height 18
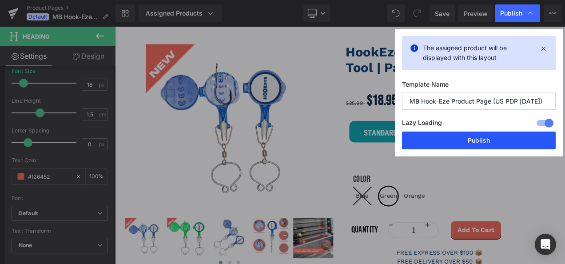
click at [457, 143] on button "Publish" at bounding box center [479, 140] width 154 height 18
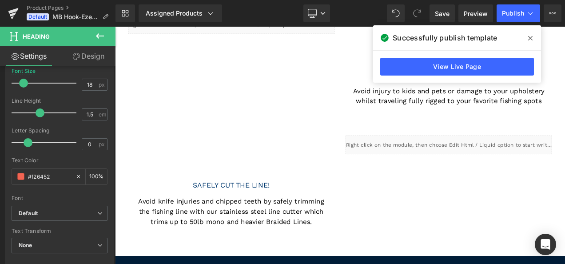
scroll to position [2187, 0]
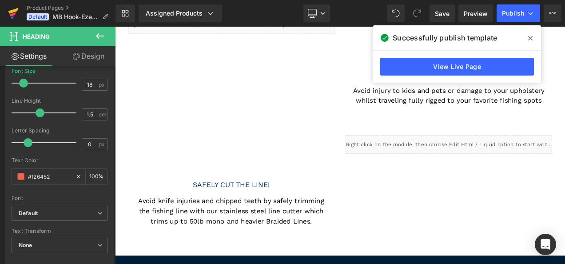
click at [17, 10] on icon at bounding box center [13, 11] width 10 height 6
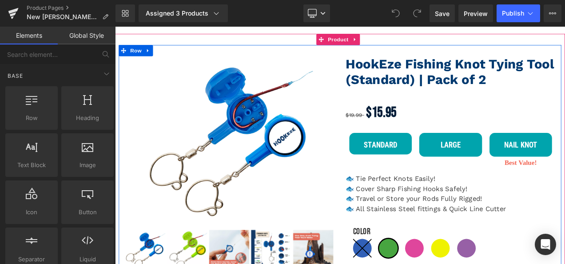
scroll to position [118, 0]
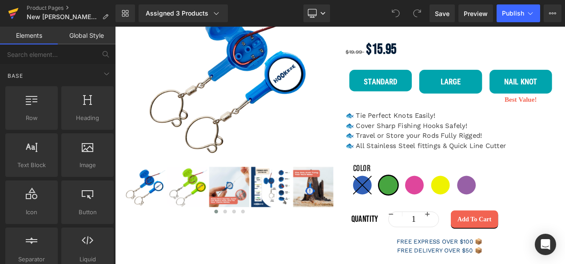
click at [16, 7] on icon at bounding box center [13, 13] width 11 height 22
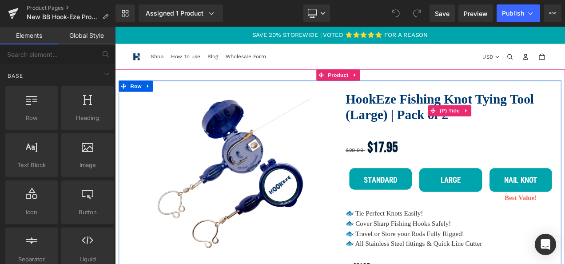
click at [447, 125] on link "HookEze Fishing Knot Tying Tool (Large) | Pack of 2" at bounding box center [515, 122] width 251 height 37
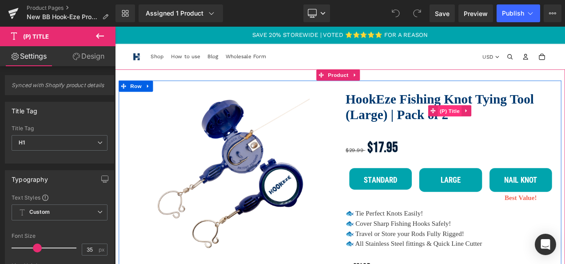
click at [507, 124] on span "(P) Title" at bounding box center [515, 127] width 28 height 13
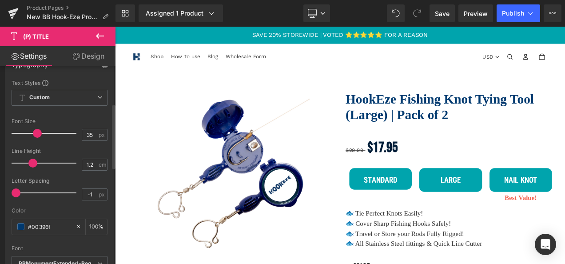
scroll to position [186, 0]
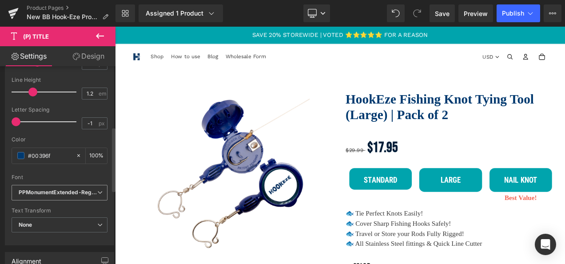
click at [57, 190] on icon "PPMonumentExtended-Regular" at bounding box center [58, 193] width 79 height 8
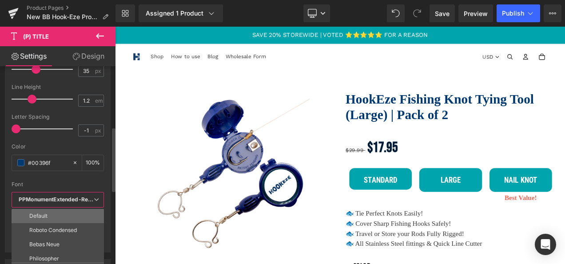
click at [53, 209] on li "Default" at bounding box center [60, 216] width 96 height 14
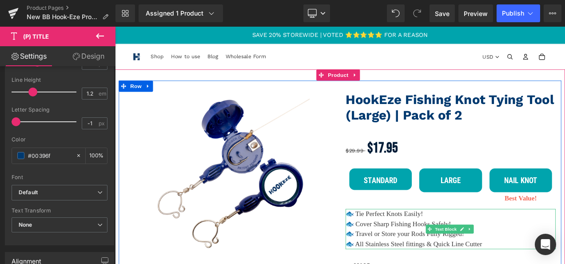
click at [425, 261] on p "🐟 Cover Sharp Fishing Hooks Safely!" at bounding box center [515, 262] width 251 height 12
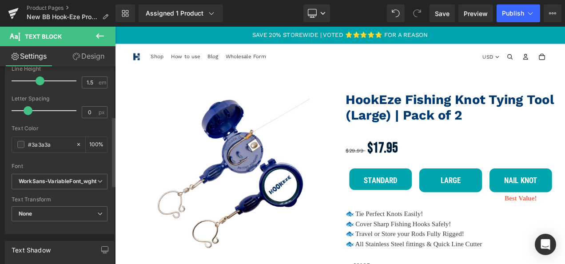
scroll to position [140, 0]
click at [31, 179] on icon "WorkSans-VariableFont_wght" at bounding box center [58, 181] width 78 height 8
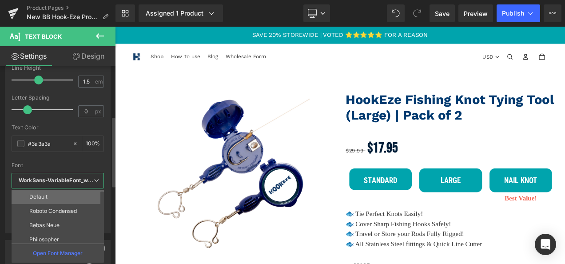
click at [36, 194] on p "Default" at bounding box center [38, 197] width 18 height 6
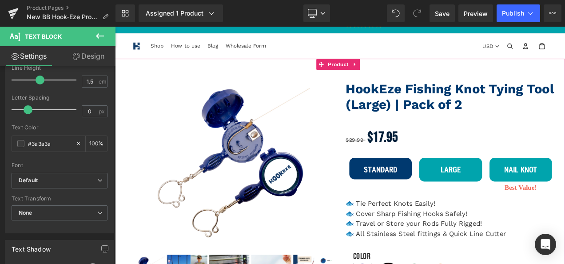
scroll to position [63, 0]
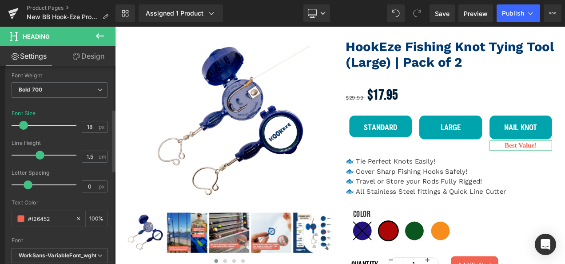
scroll to position [134, 0]
click at [37, 248] on span "WorkSans-VariableFont_wght" at bounding box center [60, 255] width 96 height 16
click at [66, 256] on icon "WorkSans-VariableFont_wght" at bounding box center [56, 255] width 75 height 8
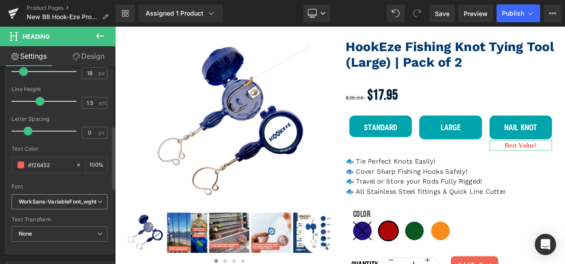
click at [69, 206] on span "WorkSans-VariableFont_wght" at bounding box center [60, 202] width 96 height 16
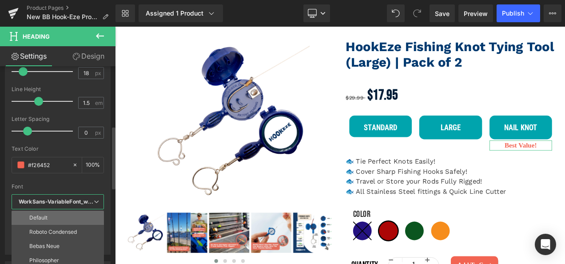
click at [63, 213] on li "Default" at bounding box center [60, 218] width 96 height 14
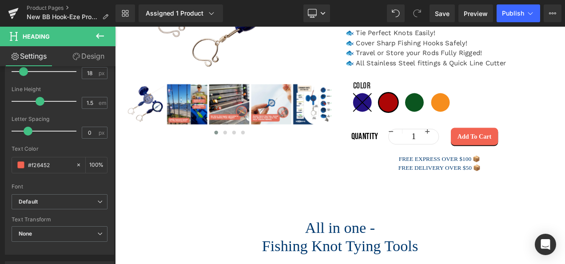
scroll to position [219, 0]
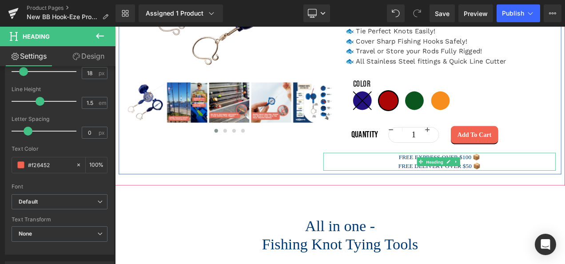
click at [495, 183] on link "Heading" at bounding box center [492, 188] width 33 height 11
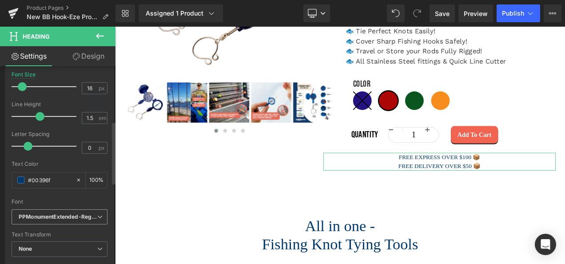
scroll to position [173, 0]
click at [49, 213] on icon "PPMonumentExtended-Regular" at bounding box center [58, 217] width 79 height 8
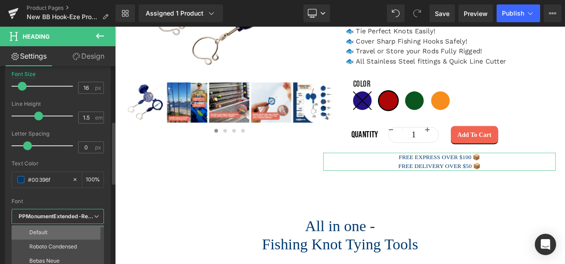
click at [47, 225] on li "Default" at bounding box center [60, 232] width 96 height 14
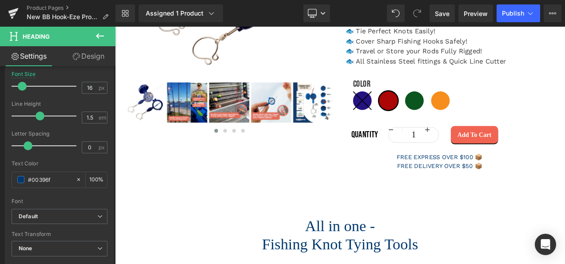
scroll to position [307, 0]
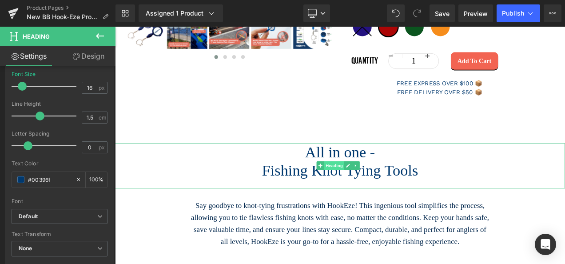
click at [377, 190] on span "Heading" at bounding box center [377, 192] width 24 height 11
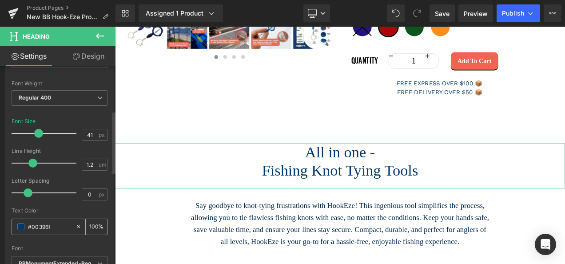
scroll to position [203, 0]
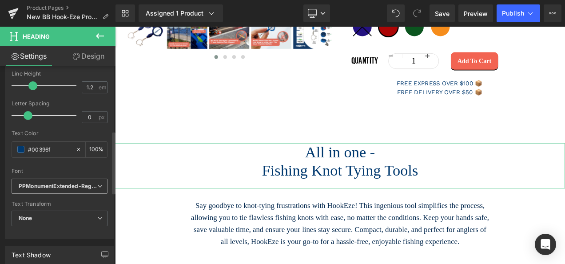
click at [64, 183] on icon "PPMonumentExtended-Regular" at bounding box center [58, 187] width 79 height 8
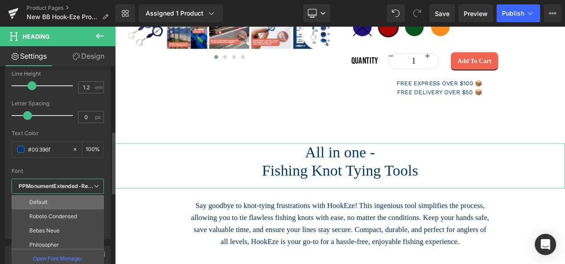
click at [58, 197] on li "Default" at bounding box center [60, 202] width 96 height 14
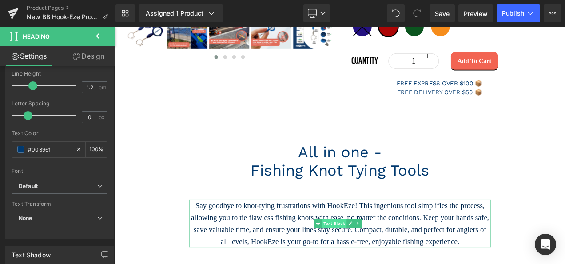
click at [378, 260] on span "Text Block" at bounding box center [376, 261] width 29 height 11
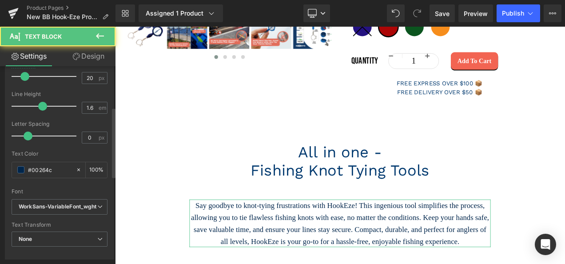
scroll to position [115, 0]
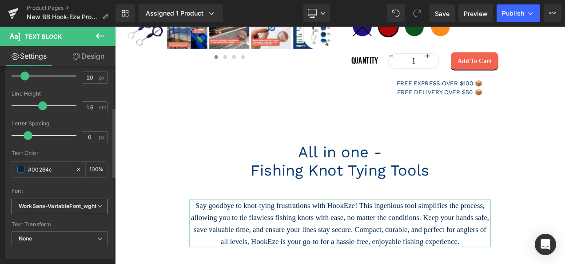
click at [42, 211] on span "WorkSans-VariableFont_wght" at bounding box center [60, 207] width 96 height 16
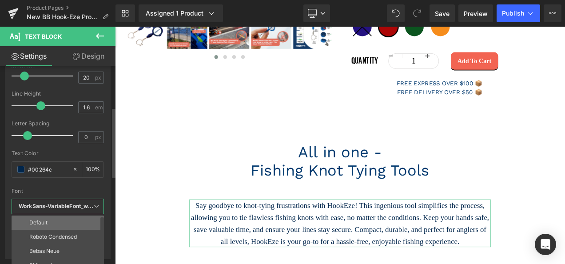
click at [43, 215] on li "Default" at bounding box center [60, 222] width 96 height 14
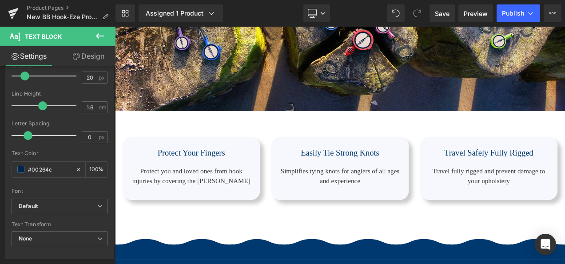
scroll to position [729, 0]
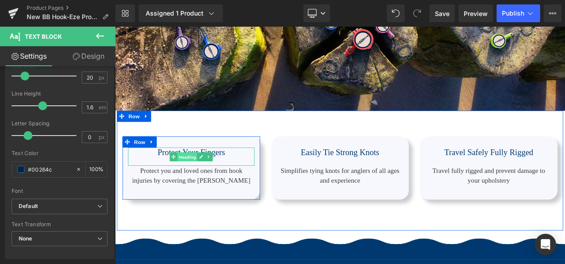
click at [201, 177] on span "Heading" at bounding box center [202, 182] width 24 height 11
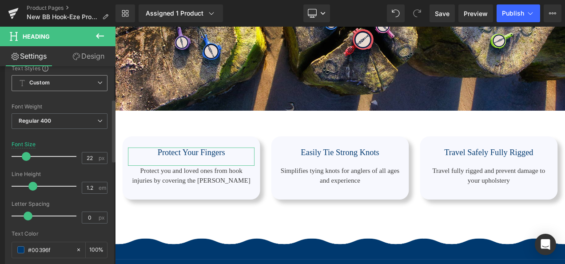
scroll to position [159, 0]
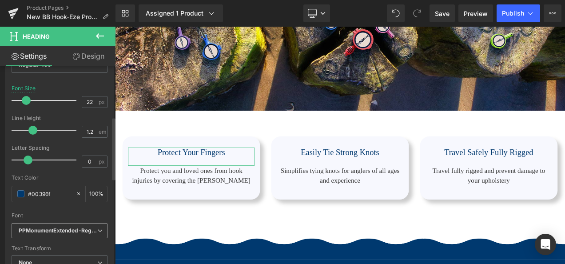
click at [53, 223] on span "PPMonumentExtended-Regular" at bounding box center [60, 231] width 96 height 16
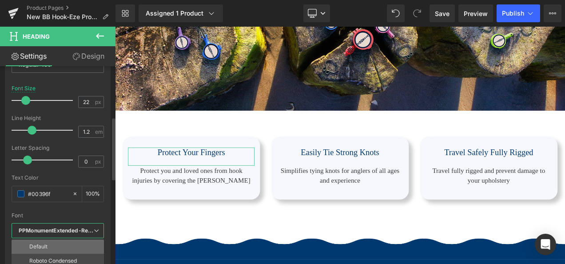
click at [53, 240] on li "Default" at bounding box center [60, 246] width 96 height 14
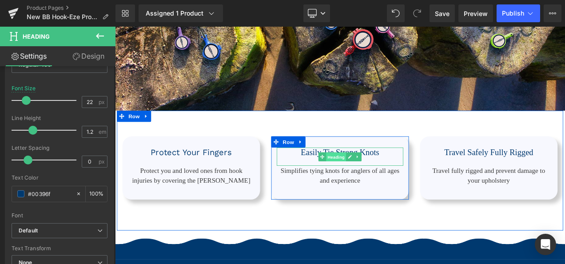
click at [373, 178] on span "Heading" at bounding box center [379, 182] width 24 height 11
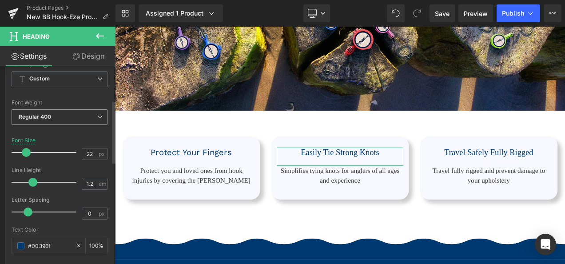
scroll to position [165, 0]
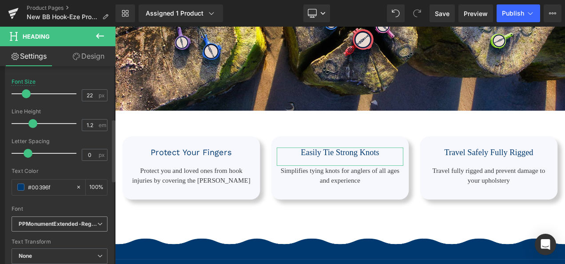
click at [47, 226] on span "PPMonumentExtended-Regular" at bounding box center [60, 224] width 96 height 16
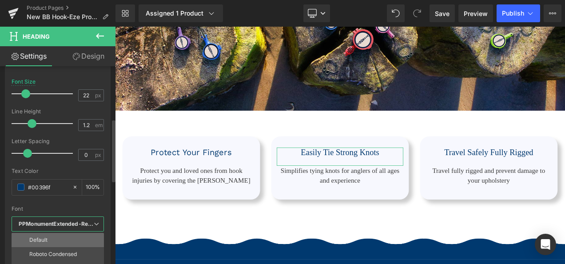
click at [47, 239] on li "Default" at bounding box center [60, 240] width 96 height 14
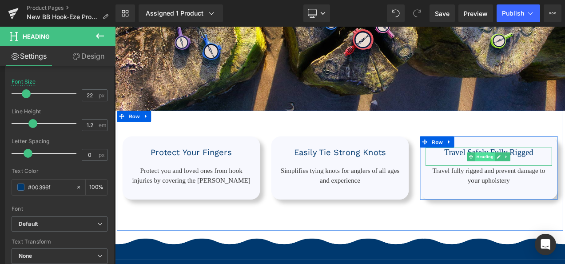
click at [554, 178] on span "Heading" at bounding box center [557, 182] width 24 height 11
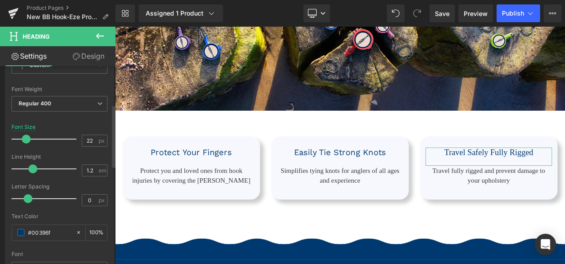
scroll to position [155, 0]
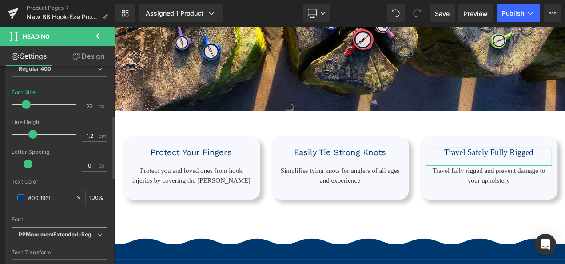
click at [43, 232] on icon "PPMonumentExtended-Regular" at bounding box center [58, 235] width 79 height 8
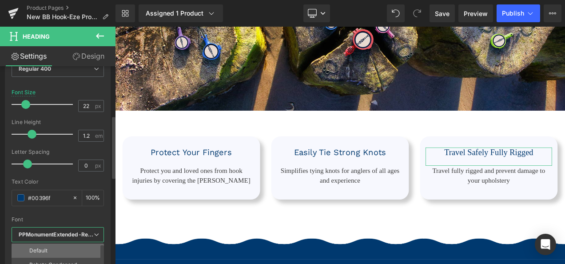
click at [39, 247] on p "Default" at bounding box center [38, 250] width 18 height 6
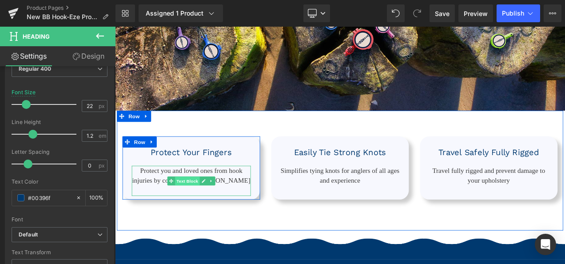
click at [193, 206] on span "Text Block" at bounding box center [201, 211] width 29 height 11
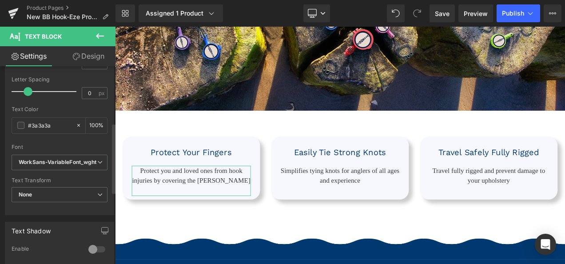
scroll to position [159, 0]
click at [47, 165] on span "WorkSans-VariableFont_wght" at bounding box center [60, 162] width 96 height 16
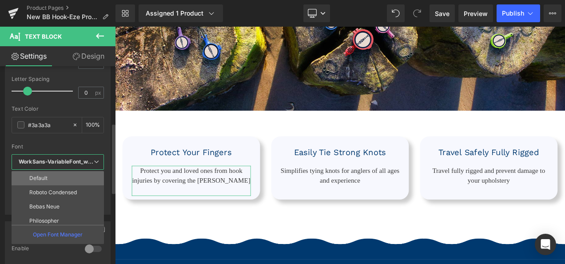
click at [43, 176] on p "Default" at bounding box center [38, 178] width 18 height 6
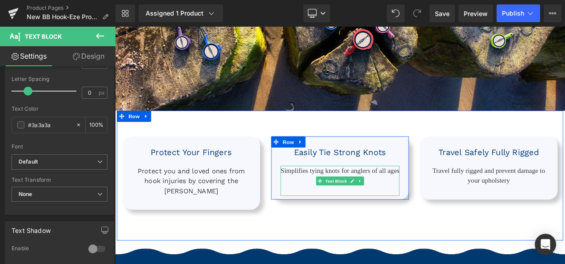
click at [374, 198] on p "Simplifies tying knots for anglers of all ages and experience" at bounding box center [384, 205] width 142 height 24
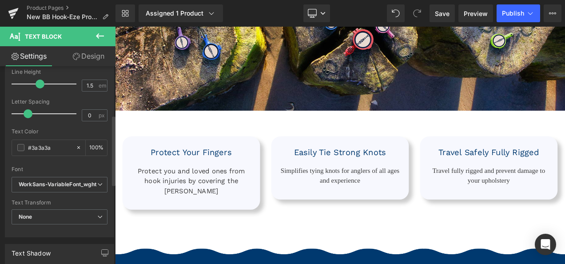
scroll to position [137, 0]
click at [33, 186] on icon "WorkSans-VariableFont_wght" at bounding box center [58, 184] width 78 height 8
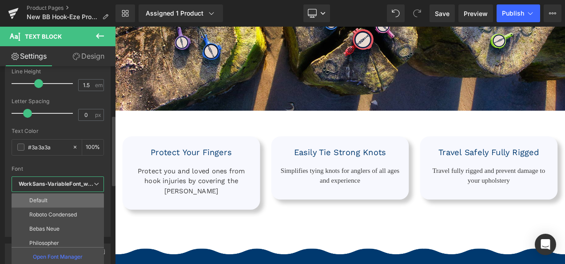
click at [34, 197] on p "Default" at bounding box center [38, 200] width 18 height 6
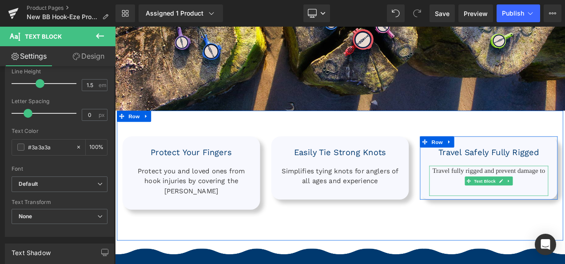
click at [548, 197] on p "Travel fully rigged and prevent damage to your upholstery" at bounding box center [561, 205] width 142 height 24
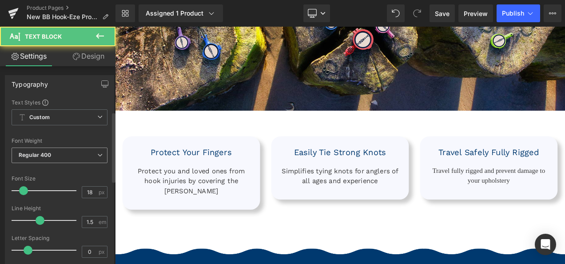
scroll to position [127, 0]
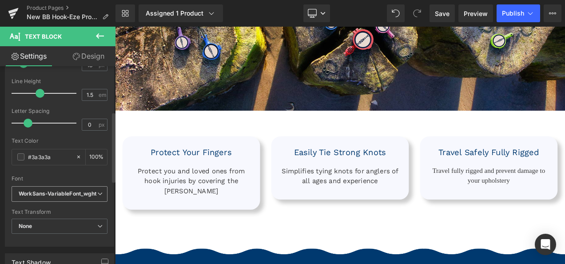
click at [51, 196] on icon "WorkSans-VariableFont_wght" at bounding box center [58, 194] width 78 height 8
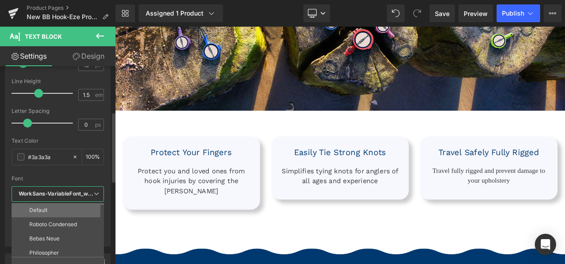
click at [50, 204] on li "Default" at bounding box center [60, 210] width 96 height 14
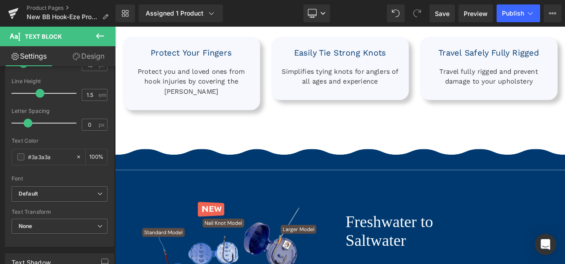
scroll to position [923, 0]
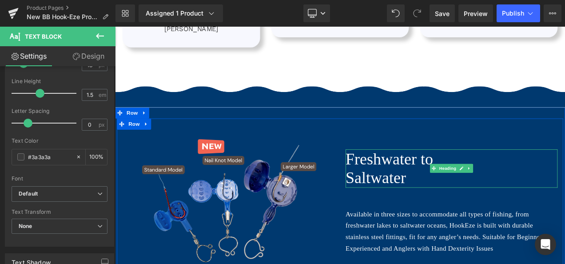
click at [435, 178] on h1 "Freshwater to" at bounding box center [516, 184] width 253 height 23
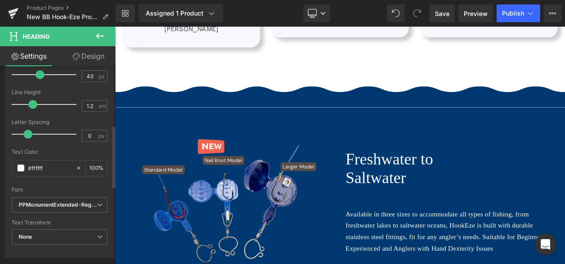
scroll to position [185, 0]
click at [43, 201] on icon "PPMonumentExtended-Regular" at bounding box center [58, 205] width 79 height 8
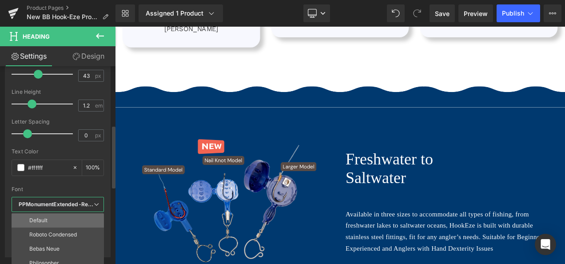
click at [46, 213] on li "Default" at bounding box center [60, 220] width 96 height 14
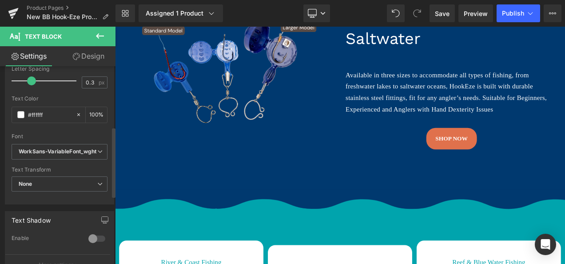
scroll to position [170, 0]
click at [50, 147] on icon "WorkSans-VariableFont_wght" at bounding box center [58, 151] width 78 height 8
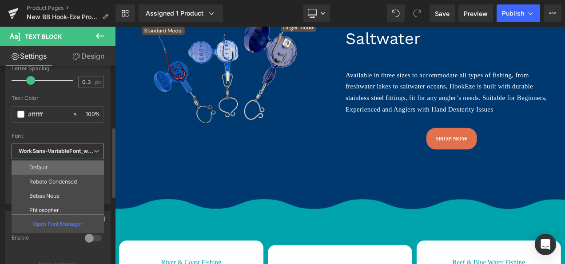
click at [52, 172] on li "Default" at bounding box center [60, 167] width 96 height 14
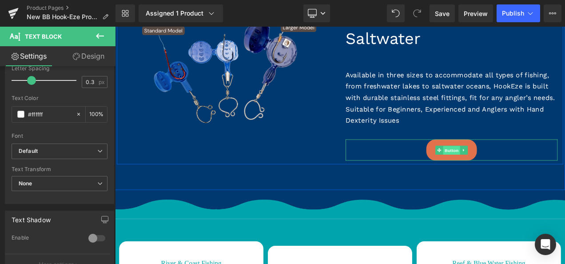
click at [518, 169] on span "Button" at bounding box center [517, 174] width 20 height 11
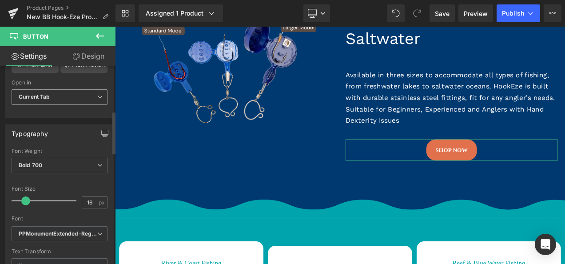
scroll to position [208, 0]
click at [45, 225] on span "PPMonumentExtended-Regular" at bounding box center [60, 233] width 96 height 16
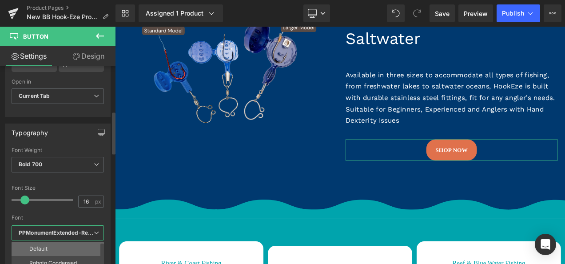
click at [44, 242] on li "Default" at bounding box center [60, 249] width 96 height 14
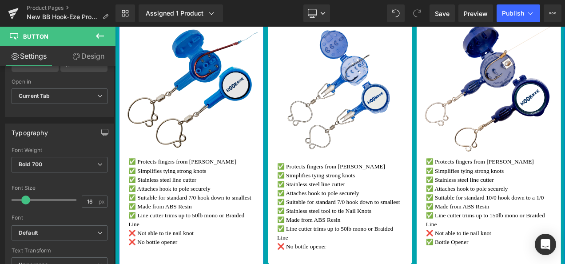
scroll to position [1410, 0]
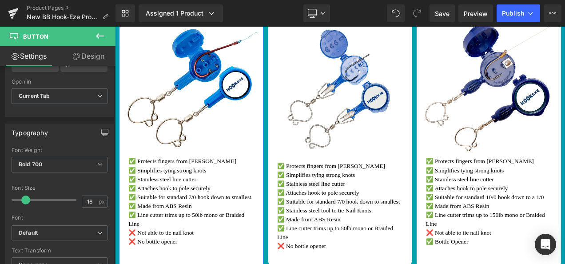
click at [189, 193] on p "✅ Simplifies tying strong knots" at bounding box center [206, 198] width 150 height 11
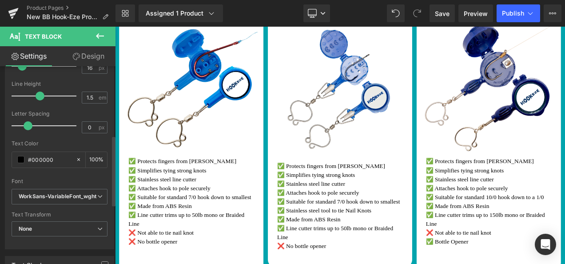
scroll to position [195, 0]
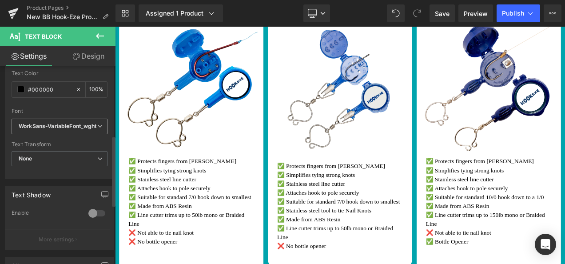
click at [64, 126] on icon "WorkSans-VariableFont_wght" at bounding box center [58, 127] width 78 height 8
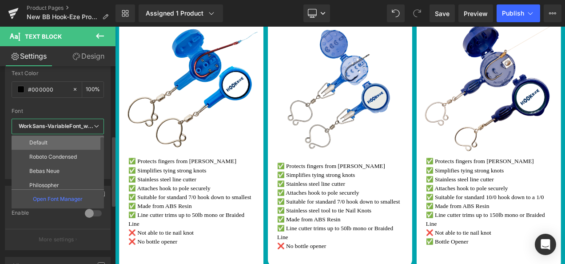
click at [62, 138] on li "Default" at bounding box center [60, 142] width 96 height 14
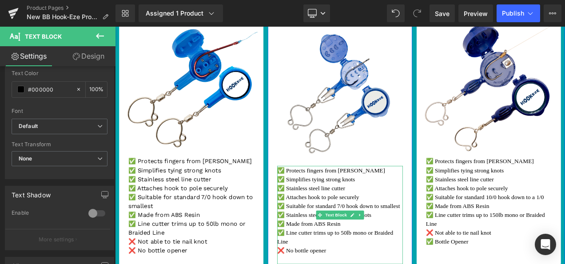
click at [363, 203] on p "✅ Simplifies tying strong knots" at bounding box center [384, 208] width 150 height 11
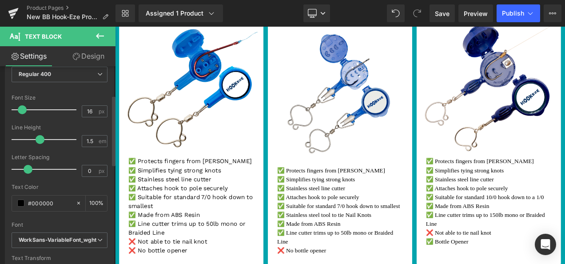
scroll to position [129, 0]
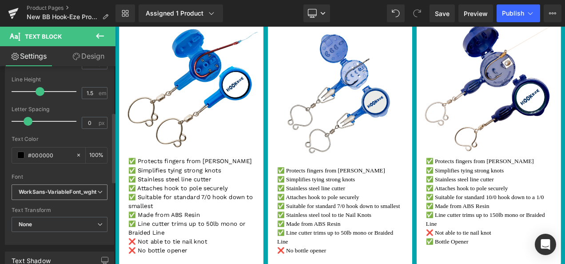
click at [53, 191] on icon "WorkSans-VariableFont_wght" at bounding box center [58, 192] width 78 height 8
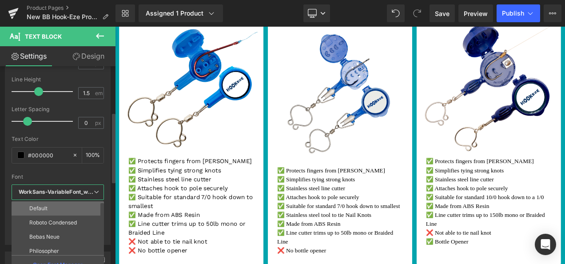
click at [54, 205] on li "Default" at bounding box center [60, 208] width 96 height 14
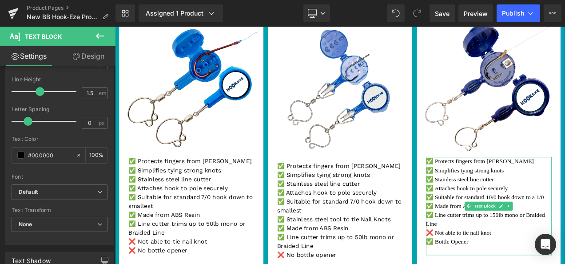
click at [557, 214] on p "✅ Attaches hook to pole securely" at bounding box center [561, 219] width 150 height 11
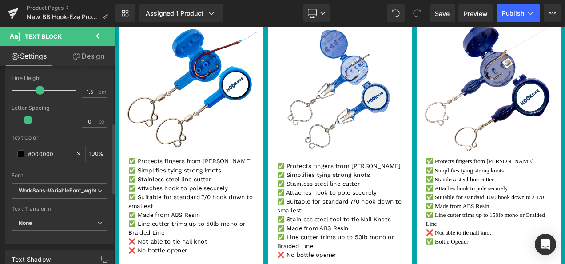
scroll to position [163, 0]
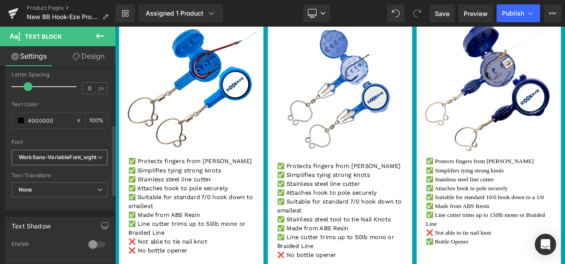
click at [67, 155] on icon "WorkSans-VariableFont_wght" at bounding box center [58, 158] width 78 height 8
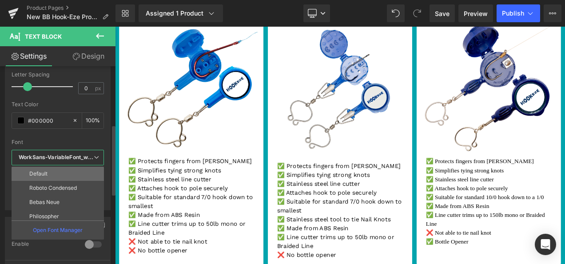
click at [65, 170] on li "Default" at bounding box center [60, 174] width 96 height 14
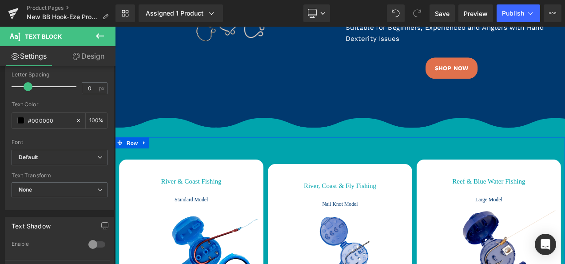
scroll to position [1259, 0]
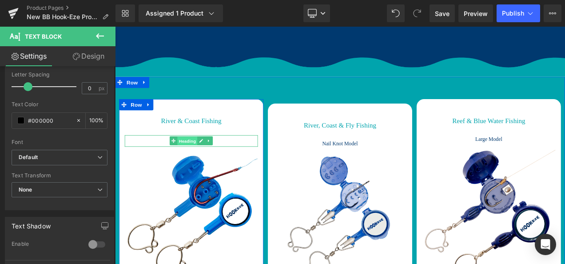
click at [198, 158] on span "Heading" at bounding box center [202, 163] width 24 height 11
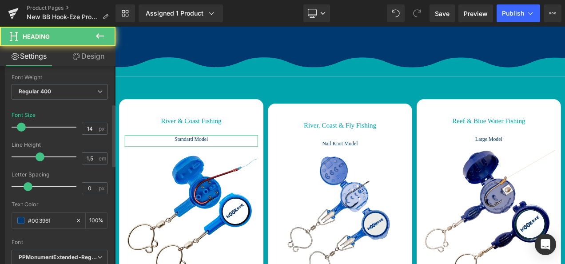
scroll to position [180, 0]
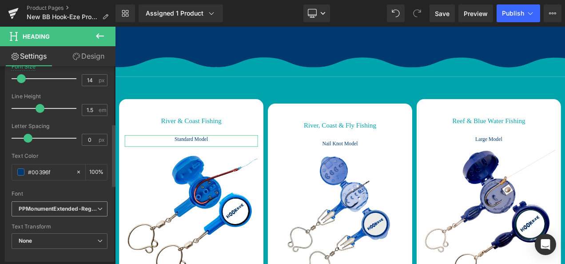
click at [48, 206] on icon "PPMonumentExtended-Regular" at bounding box center [58, 209] width 79 height 8
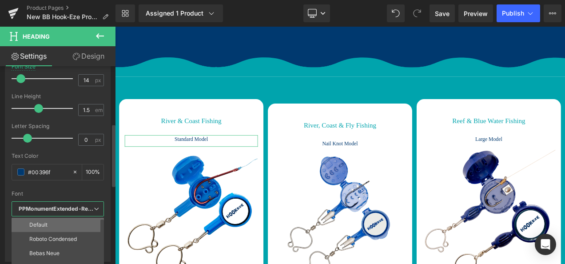
click at [50, 220] on li "Default" at bounding box center [60, 225] width 96 height 14
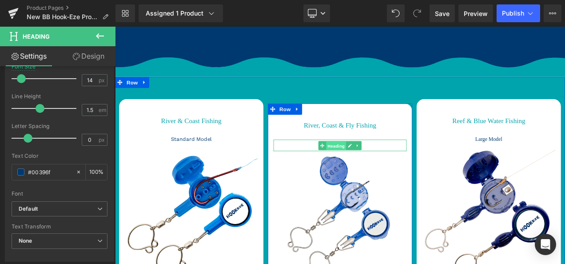
click at [374, 164] on span "Heading" at bounding box center [379, 169] width 24 height 11
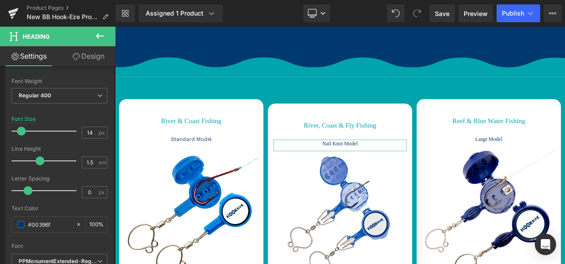
scroll to position [179, 0]
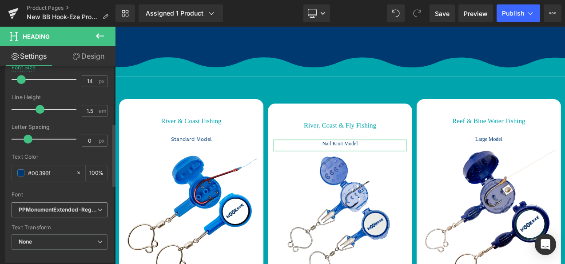
click at [30, 207] on icon "PPMonumentExtended-Regular" at bounding box center [58, 210] width 79 height 8
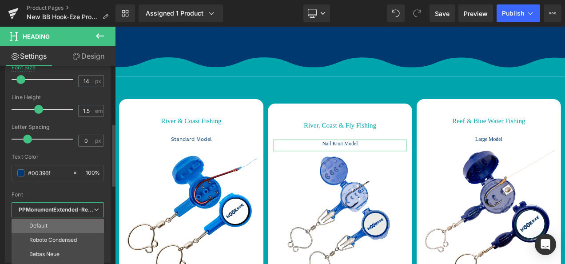
click at [43, 223] on p "Default" at bounding box center [38, 226] width 18 height 6
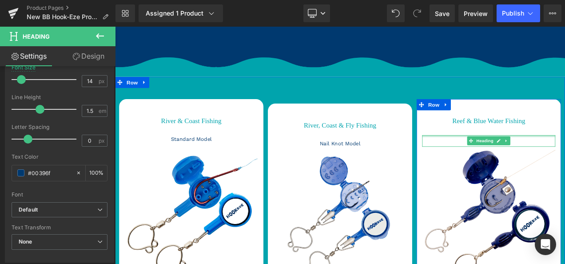
click at [560, 156] on div at bounding box center [561, 157] width 159 height 2
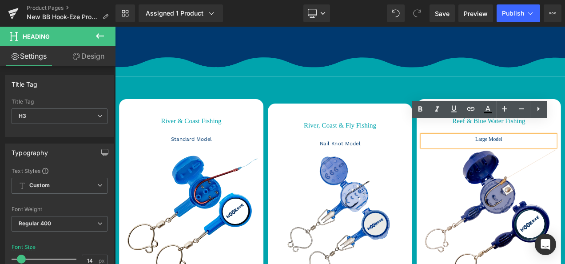
click at [556, 156] on h3 "Large Model" at bounding box center [561, 160] width 159 height 9
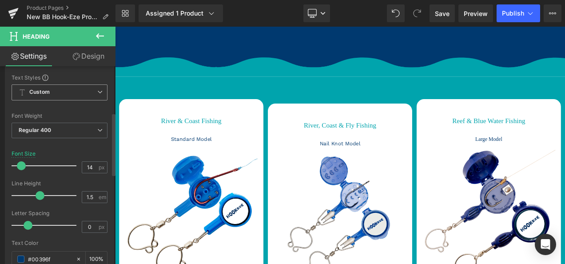
scroll to position [146, 0]
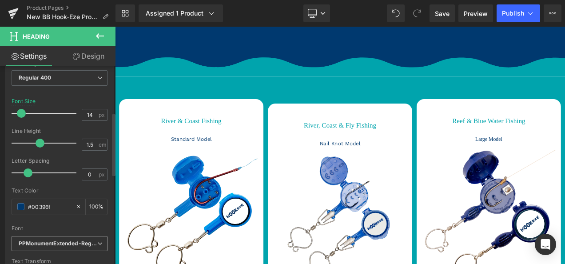
click at [43, 240] on icon "PPMonumentExtended-Regular" at bounding box center [58, 244] width 79 height 8
click at [48, 255] on li "Default" at bounding box center [60, 259] width 96 height 14
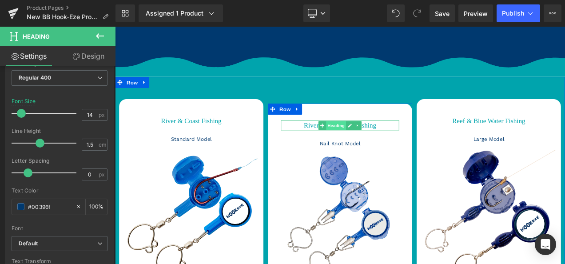
click at [372, 140] on span "Heading" at bounding box center [379, 145] width 24 height 11
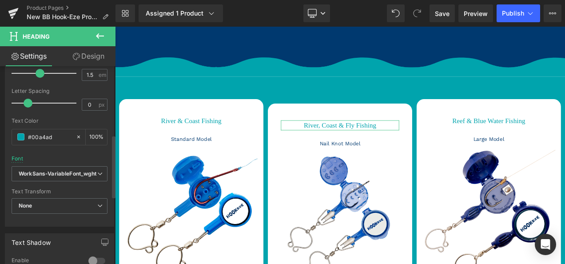
scroll to position [216, 0]
click at [67, 176] on span "WorkSans-VariableFont_wght" at bounding box center [60, 174] width 96 height 16
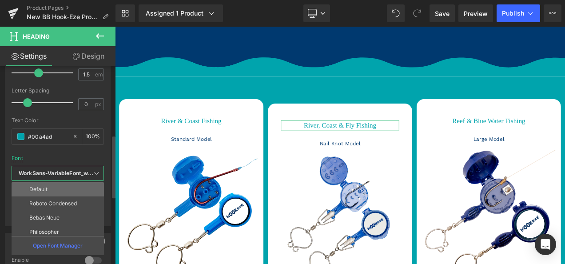
click at [61, 189] on li "Default" at bounding box center [60, 189] width 96 height 14
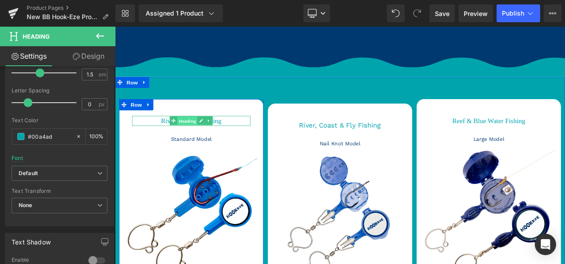
click at [205, 134] on span "Heading" at bounding box center [202, 139] width 24 height 11
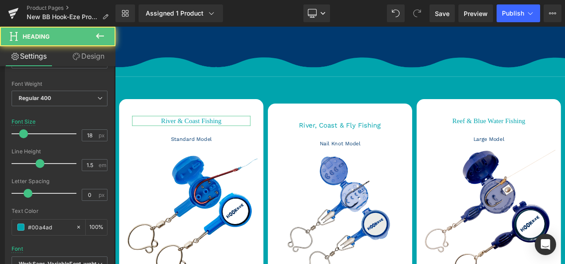
scroll to position [196, 0]
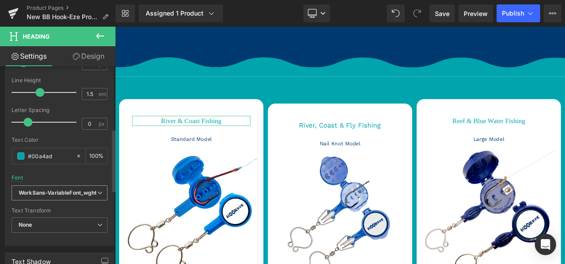
click at [49, 187] on span "WorkSans-VariableFont_wght" at bounding box center [60, 193] width 96 height 16
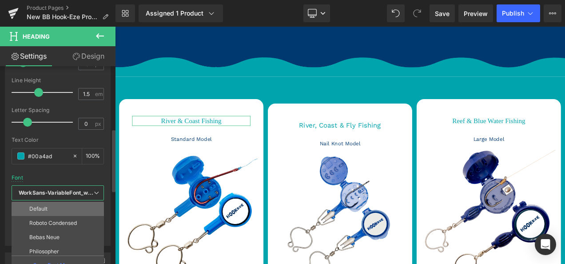
click at [50, 205] on li "Default" at bounding box center [60, 209] width 96 height 14
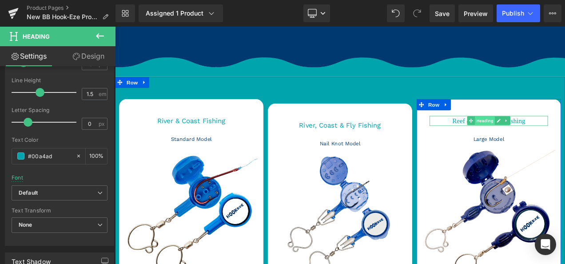
click at [557, 134] on span "Heading" at bounding box center [557, 139] width 24 height 11
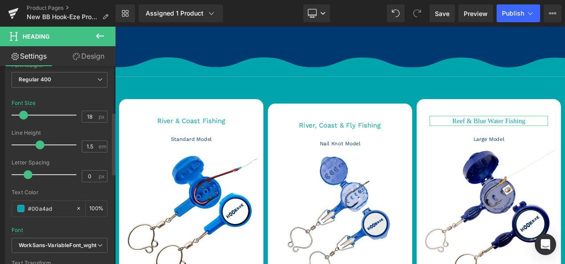
scroll to position [144, 0]
click at [43, 241] on icon "WorkSans-VariableFont_wght" at bounding box center [58, 245] width 78 height 8
click at [44, 258] on p "Default" at bounding box center [38, 261] width 18 height 6
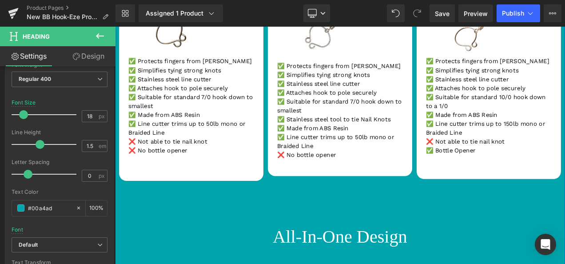
scroll to position [1629, 0]
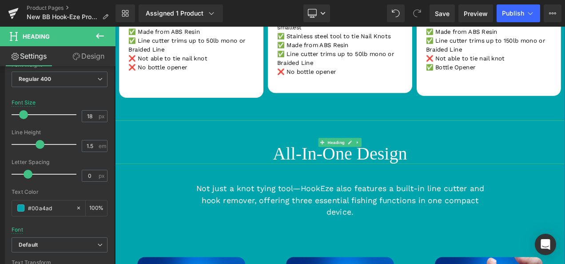
click at [378, 165] on h1 "All-In-One Design" at bounding box center [384, 178] width 538 height 26
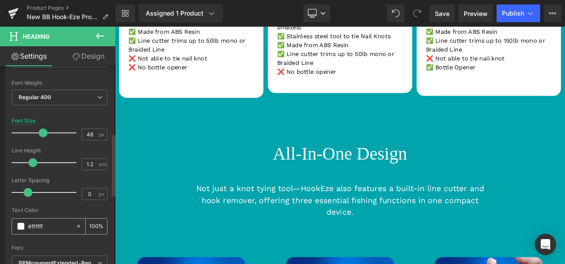
scroll to position [211, 0]
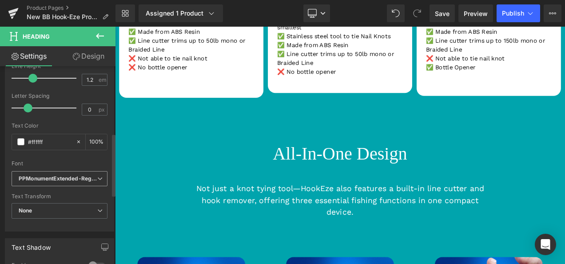
click at [63, 179] on icon "PPMonumentExtended-Regular" at bounding box center [58, 179] width 79 height 8
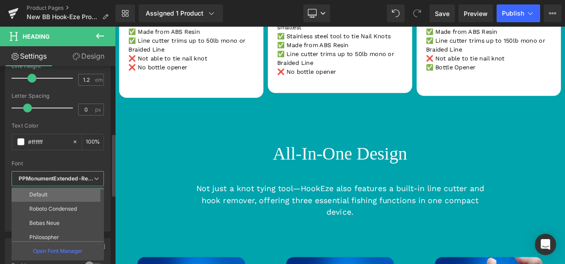
click at [55, 192] on li "Default" at bounding box center [60, 194] width 96 height 14
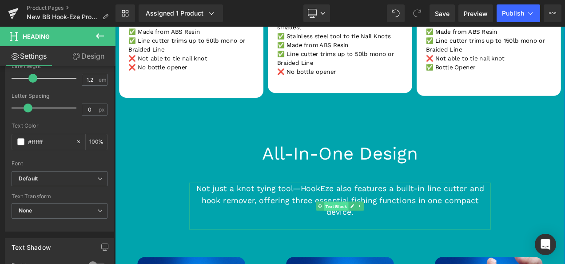
click at [372, 236] on span "Text Block" at bounding box center [378, 241] width 29 height 11
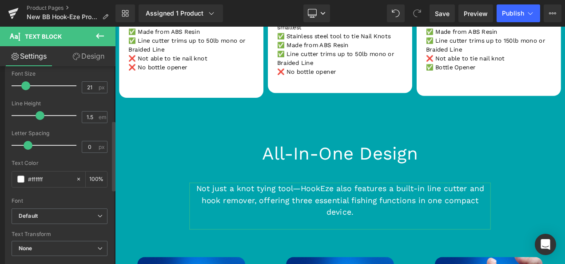
scroll to position [156, 0]
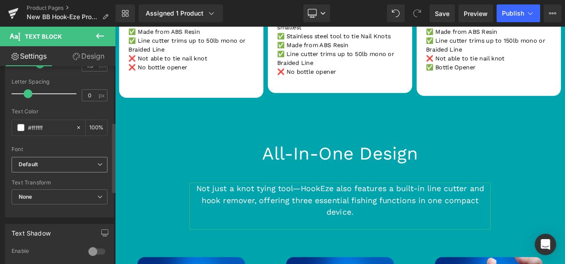
click at [52, 164] on b "Default" at bounding box center [58, 165] width 79 height 8
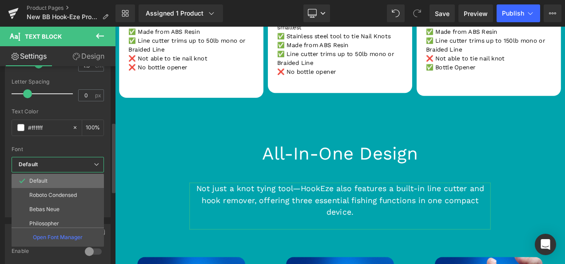
click at [50, 174] on li "Default" at bounding box center [60, 181] width 96 height 14
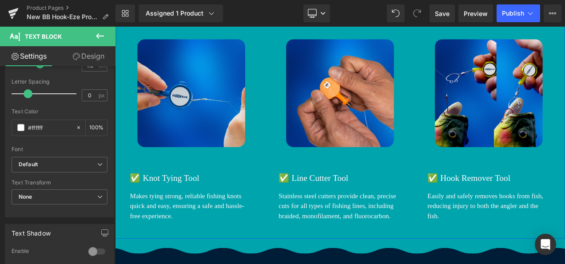
scroll to position [1894, 0]
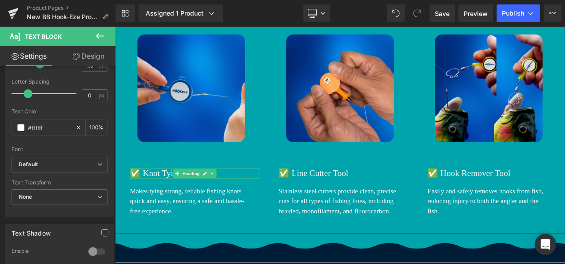
click at [178, 196] on h1 "✅ Knot Tying Tool" at bounding box center [210, 202] width 155 height 12
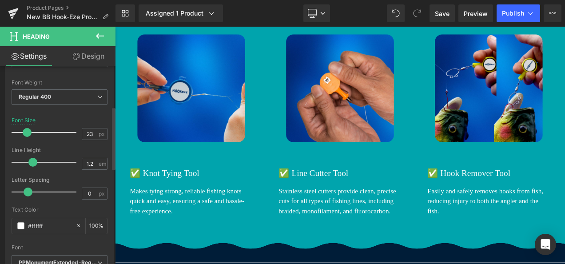
scroll to position [165, 0]
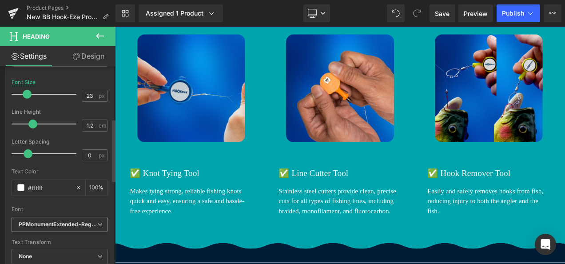
click at [41, 222] on icon "PPMonumentExtended-Regular" at bounding box center [58, 225] width 79 height 8
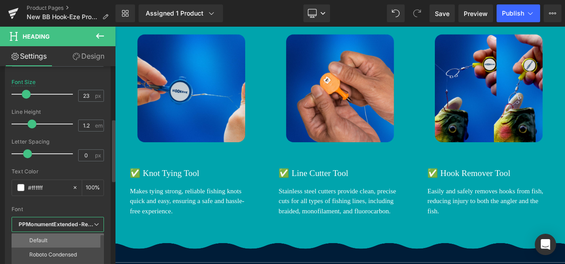
click at [54, 239] on li "Default" at bounding box center [60, 240] width 96 height 14
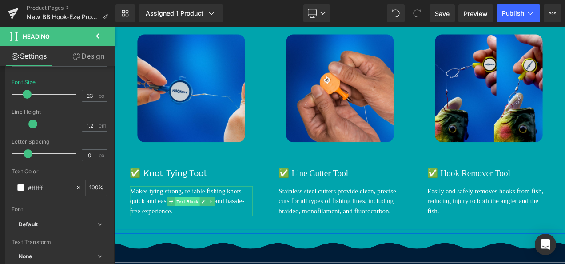
click at [195, 230] on span "Text Block" at bounding box center [201, 235] width 29 height 11
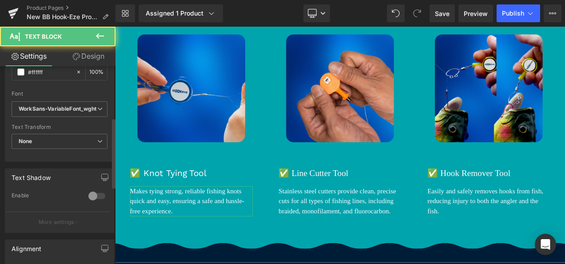
scroll to position [213, 0]
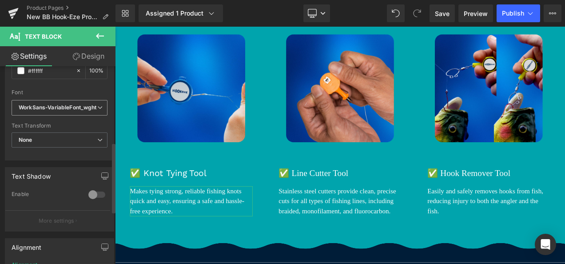
click at [66, 110] on icon "WorkSans-VariableFont_wght" at bounding box center [58, 108] width 78 height 8
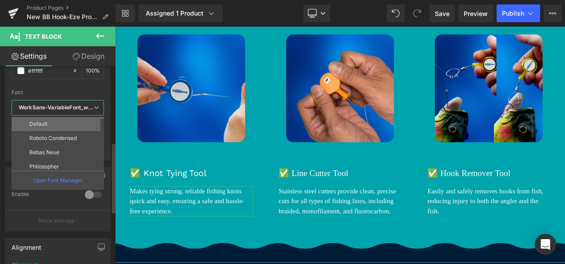
drag, startPoint x: 62, startPoint y: 125, endPoint x: 38, endPoint y: 103, distance: 32.7
click at [62, 125] on li "Default" at bounding box center [60, 124] width 96 height 14
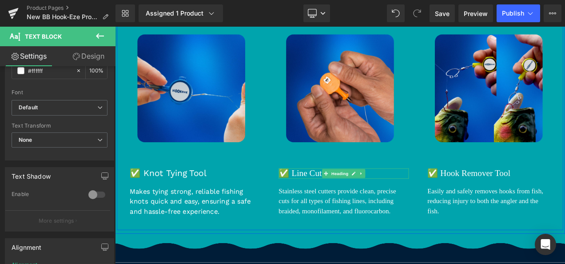
click at [357, 196] on h1 "✅ Line Cutter Tool" at bounding box center [388, 202] width 155 height 12
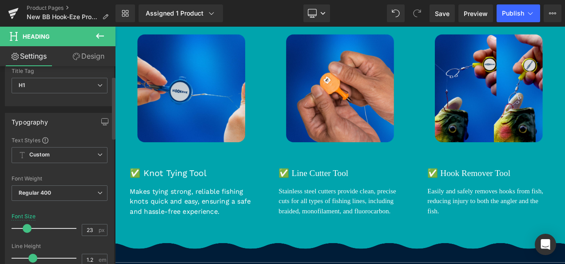
scroll to position [164, 0]
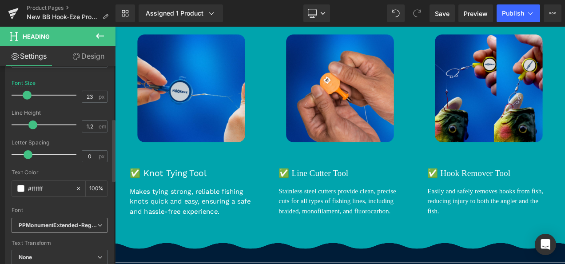
click at [42, 227] on icon "PPMonumentExtended-Regular" at bounding box center [58, 226] width 79 height 8
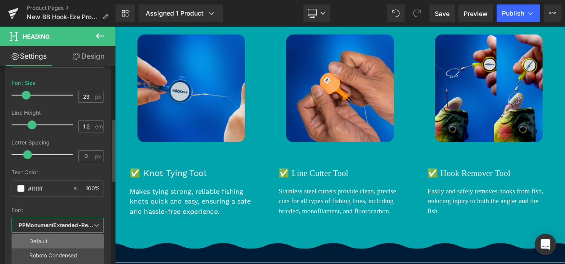
click at [41, 234] on li "Default" at bounding box center [60, 241] width 96 height 14
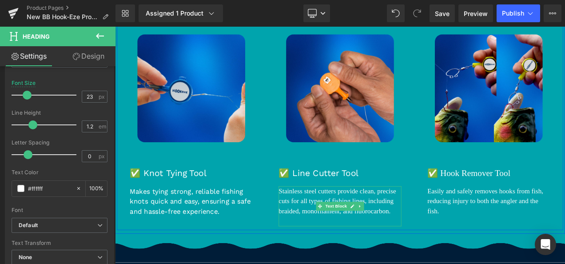
click at [388, 217] on p "Stainless steel cutters provide clean, precise cuts for all types of fishing li…" at bounding box center [384, 235] width 147 height 36
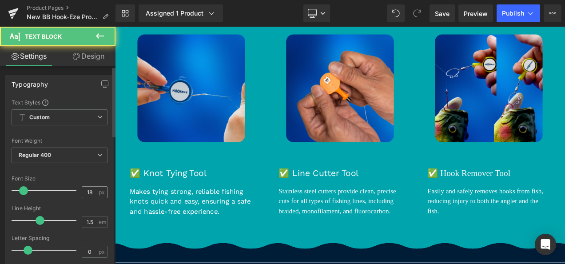
scroll to position [113, 0]
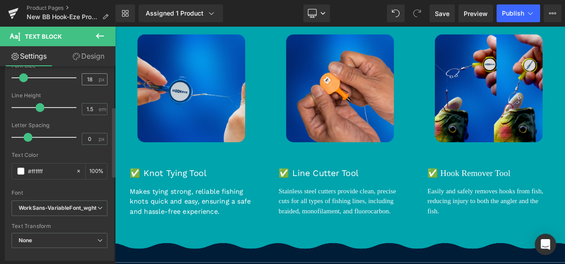
click at [102, 190] on div "Font" at bounding box center [60, 193] width 96 height 6
click at [71, 208] on icon "WorkSans-VariableFont_wght" at bounding box center [58, 208] width 78 height 8
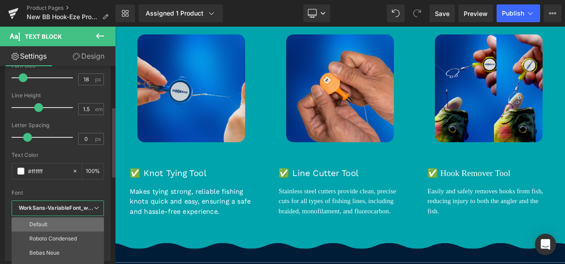
click at [71, 217] on li "Default" at bounding box center [60, 224] width 96 height 14
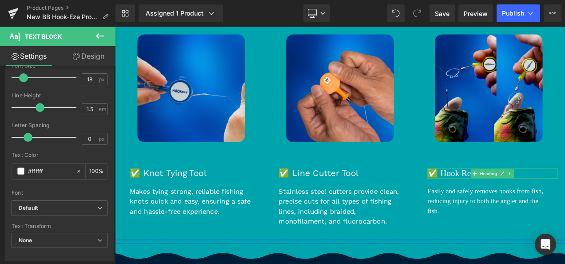
click at [528, 196] on h1 "✅ Hook Remover Tool" at bounding box center [565, 202] width 155 height 12
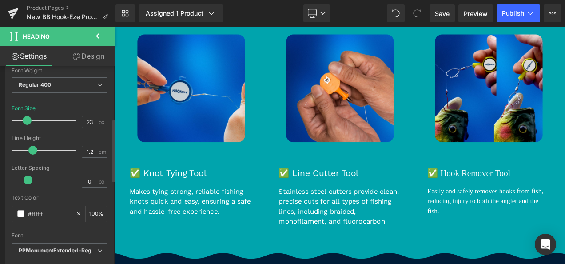
scroll to position [202, 0]
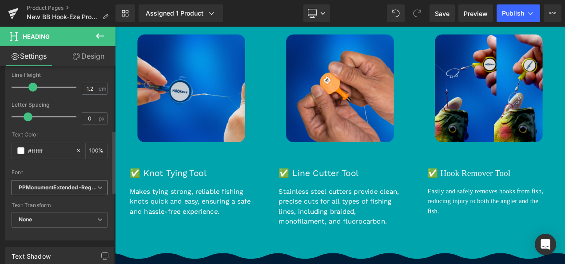
click at [27, 184] on icon "PPMonumentExtended-Regular" at bounding box center [58, 188] width 79 height 8
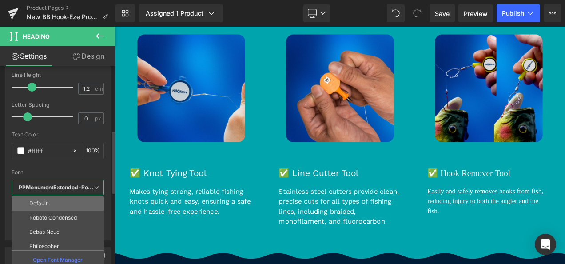
click at [38, 201] on p "Default" at bounding box center [38, 203] width 18 height 6
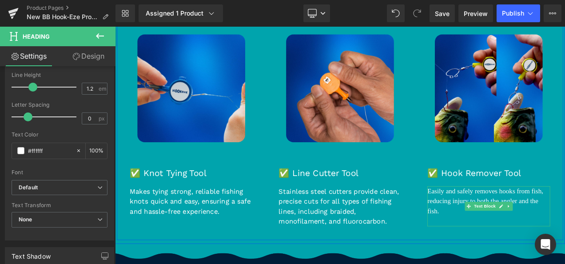
click at [543, 217] on p "Easily and safely removes hooks from fish, reducing injury to both the angler a…" at bounding box center [561, 235] width 147 height 36
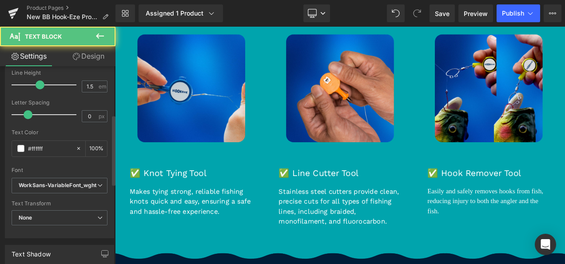
scroll to position [136, 0]
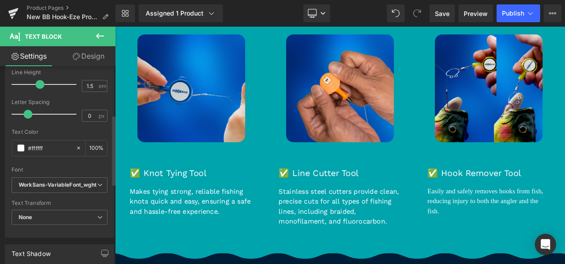
click at [61, 172] on div "Font Default Roboto Condensed Bebas Neue Philosopher architects daughter Philos…" at bounding box center [60, 70] width 96 height 215
click at [59, 179] on span "WorkSans-VariableFont_wght" at bounding box center [60, 185] width 96 height 16
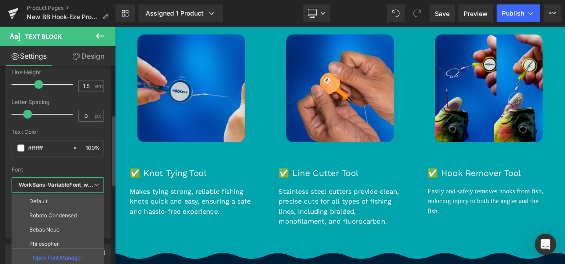
click at [57, 192] on div "WorkSans-VariableFont_wght Default Roboto Condensed Bebas Neue Philosopher arch…" at bounding box center [58, 187] width 92 height 20
click at [60, 199] on li "Default" at bounding box center [60, 201] width 96 height 14
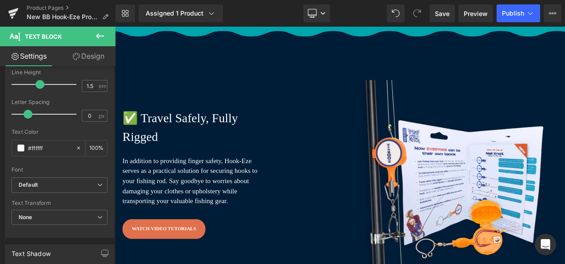
scroll to position [2163, 0]
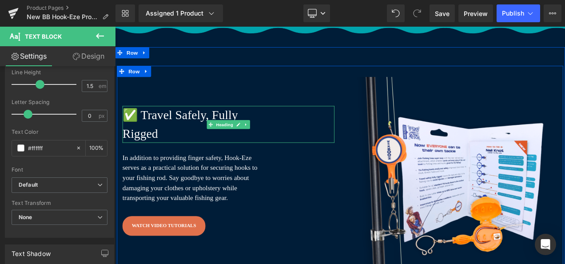
click at [180, 121] on h3 "✅ Travel Safely, Fully Rigged" at bounding box center [215, 143] width 182 height 44
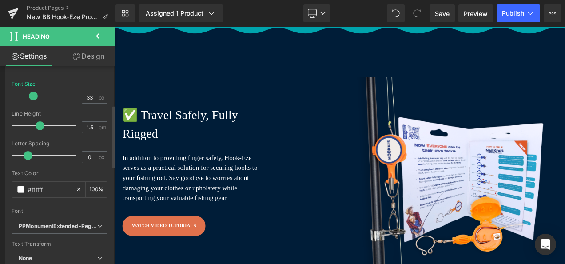
scroll to position [170, 0]
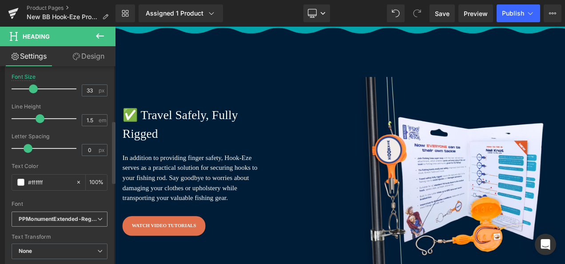
click at [31, 218] on icon "PPMonumentExtended-Regular" at bounding box center [58, 219] width 79 height 8
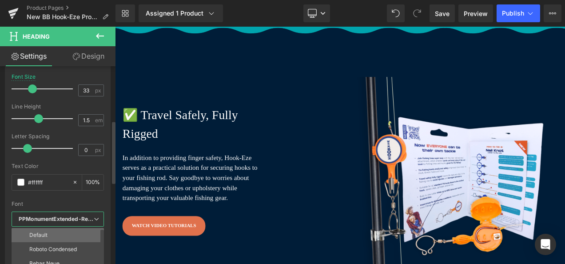
click at [46, 232] on p "Default" at bounding box center [38, 235] width 18 height 6
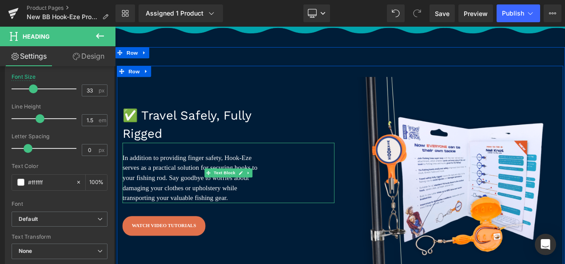
click at [183, 192] on p "In addition to providing finger safety, Hook-Eze serves as a practical solution…" at bounding box center [211, 207] width 175 height 60
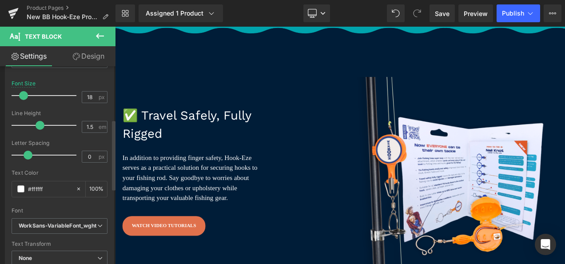
scroll to position [152, 0]
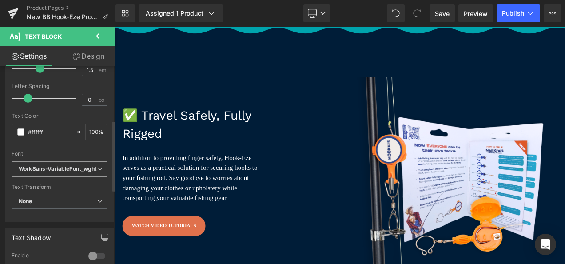
click at [52, 172] on span "WorkSans-VariableFont_wght" at bounding box center [60, 169] width 96 height 16
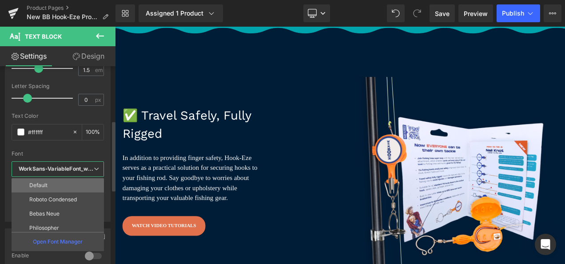
click at [51, 180] on li "Default" at bounding box center [60, 185] width 96 height 14
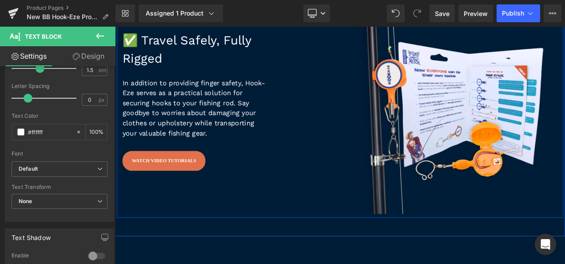
scroll to position [2343, 0]
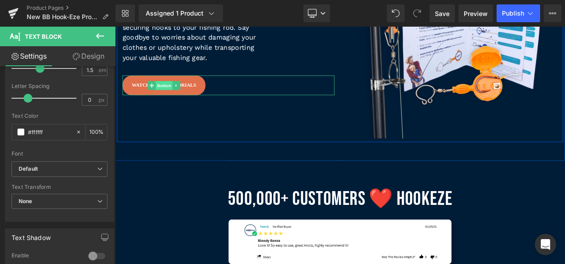
click at [172, 92] on span "Button" at bounding box center [173, 97] width 20 height 11
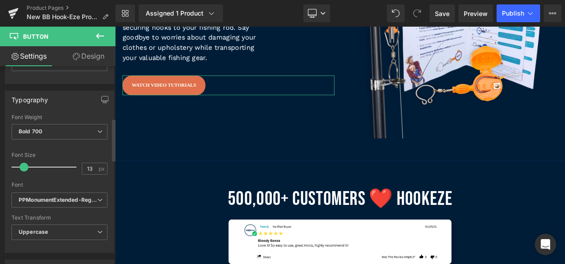
scroll to position [242, 0]
click at [45, 205] on div "PPMonumentExtended-Regular Default Roboto Condensed Bebas Neue Philosopher arch…" at bounding box center [60, 202] width 96 height 20
click at [49, 205] on div "PPMonumentExtended-Regular Default Roboto Condensed Bebas Neue Philosopher arch…" at bounding box center [60, 202] width 96 height 20
click at [51, 201] on span "PPMonumentExtended-Regular" at bounding box center [60, 200] width 96 height 16
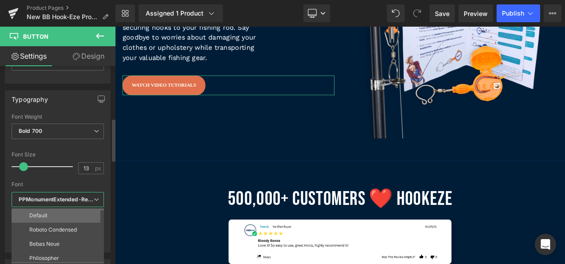
click at [36, 215] on p "Default" at bounding box center [38, 215] width 18 height 6
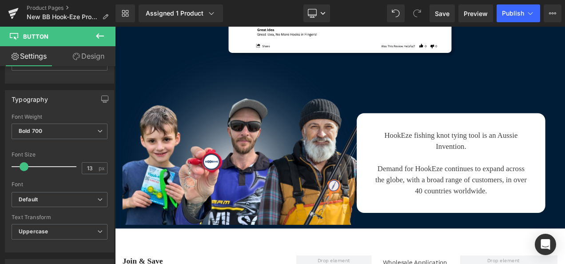
scroll to position [2796, 0]
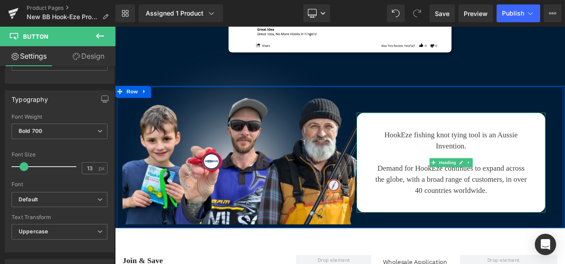
click at [505, 189] on h3 "Demand for HookEze continues to expand across the globe, with a broad range of …" at bounding box center [516, 209] width 186 height 40
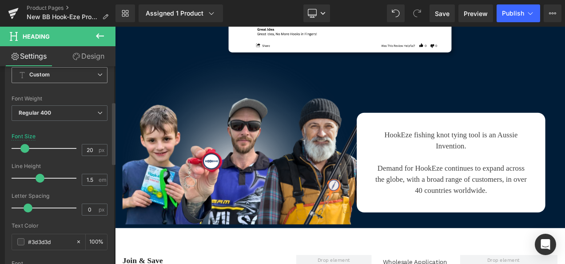
scroll to position [167, 0]
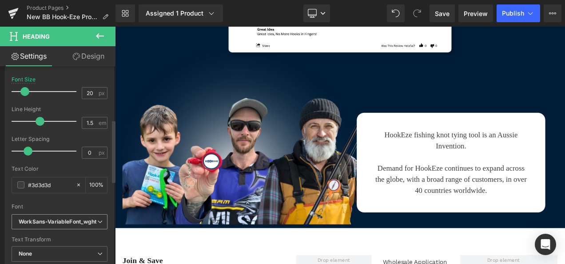
click at [48, 218] on icon "WorkSans-VariableFont_wght" at bounding box center [58, 222] width 78 height 8
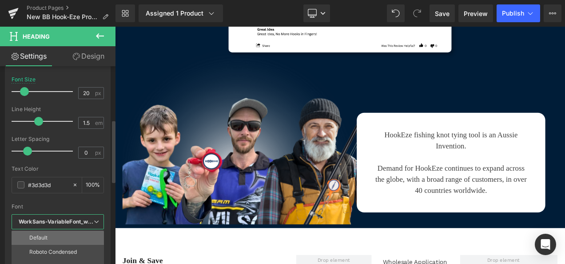
click at [47, 231] on li "Default" at bounding box center [60, 238] width 96 height 14
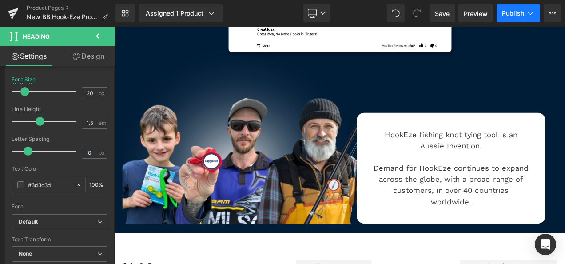
click at [514, 14] on span "Publish" at bounding box center [513, 13] width 22 height 7
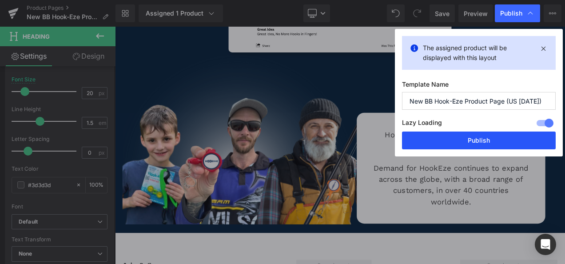
click at [460, 131] on button "Publish" at bounding box center [479, 140] width 154 height 18
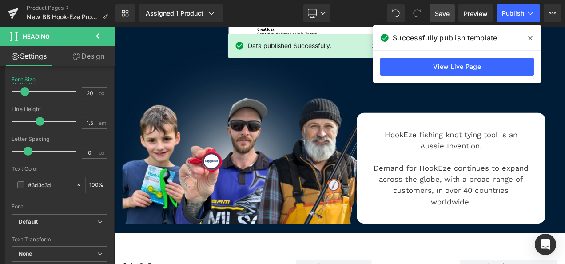
click at [441, 5] on link "Save" at bounding box center [442, 13] width 25 height 18
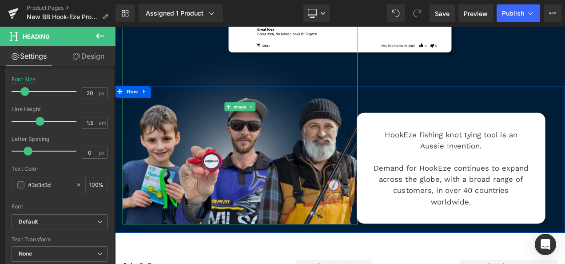
scroll to position [2916, 0]
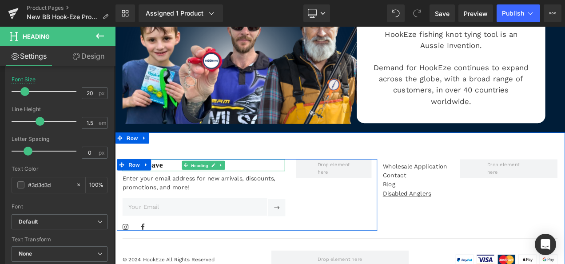
click at [211, 187] on span "Heading" at bounding box center [216, 192] width 24 height 11
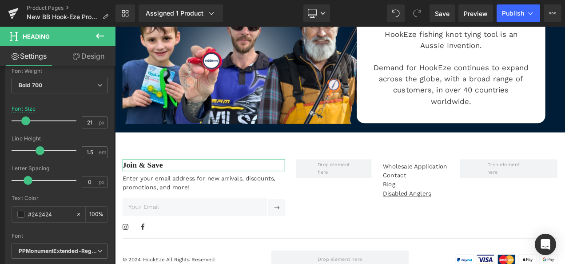
scroll to position [180, 0]
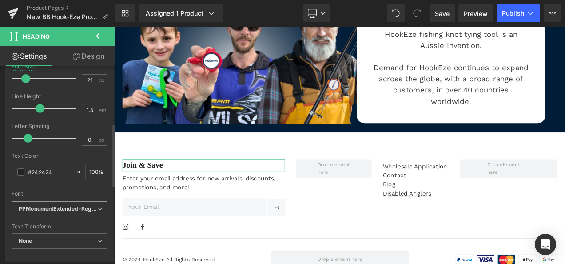
click at [46, 208] on icon "PPMonumentExtended-Regular" at bounding box center [58, 209] width 79 height 8
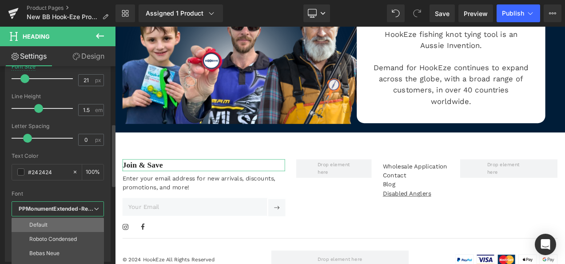
click at [45, 222] on p "Default" at bounding box center [38, 225] width 18 height 6
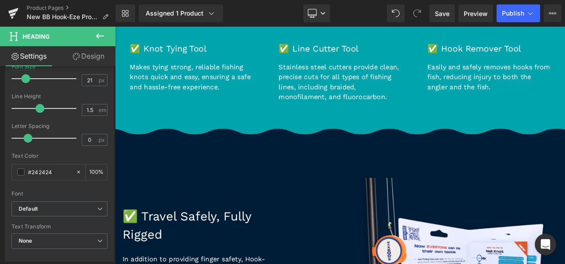
scroll to position [2006, 0]
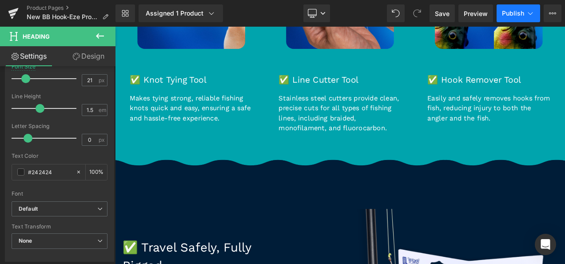
click at [511, 18] on button "Publish" at bounding box center [519, 13] width 44 height 18
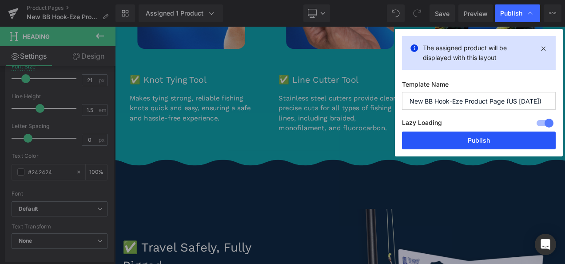
click at [435, 141] on button "Publish" at bounding box center [479, 140] width 154 height 18
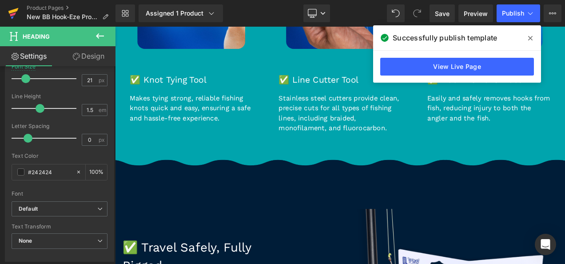
click at [8, 16] on link at bounding box center [13, 13] width 27 height 27
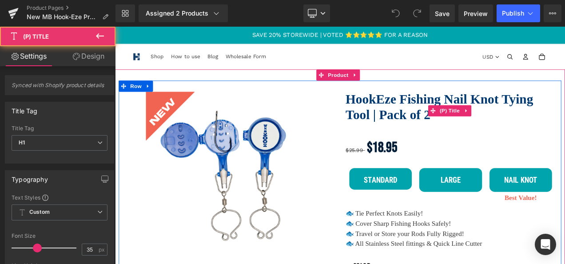
click at [450, 116] on link "HookEze Fishing Nail Knot Tying Tool | Pack of 2" at bounding box center [515, 122] width 251 height 37
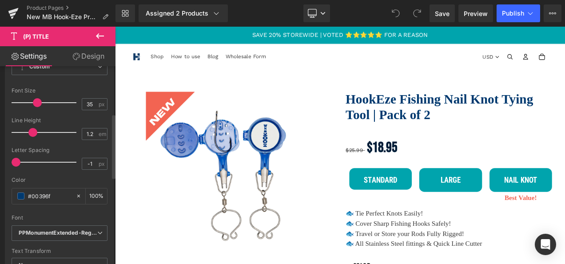
scroll to position [177, 0]
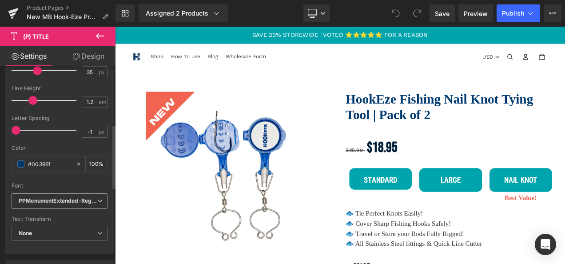
click at [41, 198] on icon "PPMonumentExtended-Regular" at bounding box center [58, 201] width 79 height 8
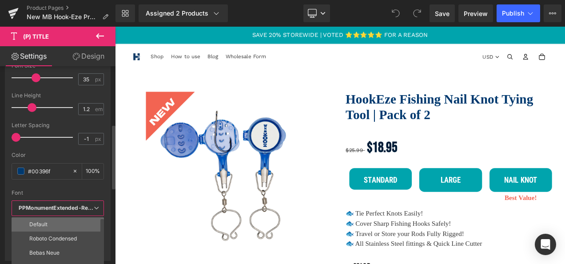
click at [39, 217] on li "Default" at bounding box center [60, 224] width 96 height 14
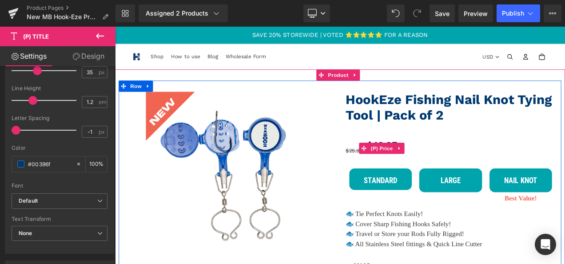
scroll to position [56, 0]
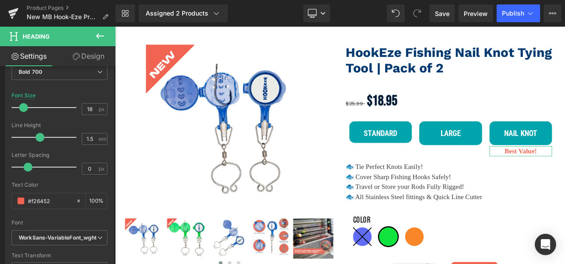
scroll to position [202, 0]
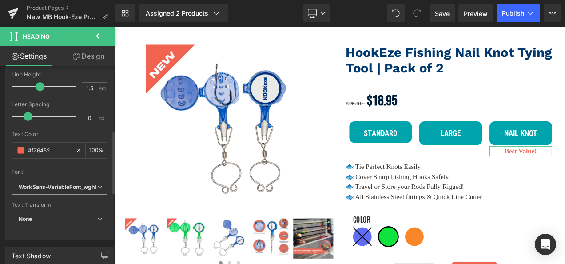
click at [51, 187] on icon "WorkSans-VariableFont_wght" at bounding box center [58, 187] width 78 height 8
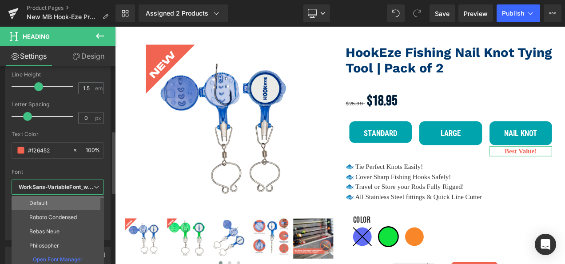
drag, startPoint x: 44, startPoint y: 201, endPoint x: 298, endPoint y: 174, distance: 255.2
click at [44, 201] on p "Default" at bounding box center [38, 203] width 18 height 6
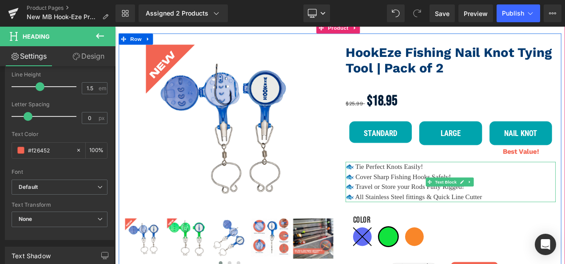
click at [456, 200] on p "🐟 Cover Sharp Fishing Hooks Safely!" at bounding box center [515, 206] width 251 height 12
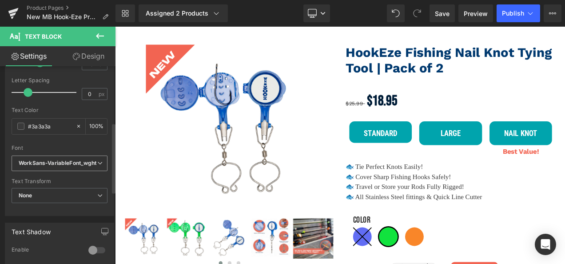
scroll to position [158, 0]
click at [52, 156] on span "WorkSans-VariableFont_wght" at bounding box center [60, 163] width 96 height 16
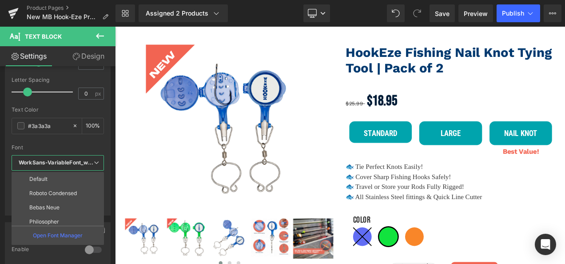
drag, startPoint x: 162, startPoint y: 202, endPoint x: 345, endPoint y: 191, distance: 183.4
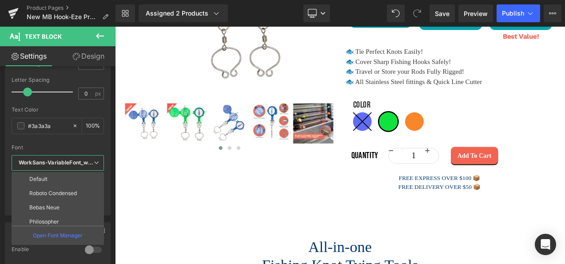
scroll to position [213, 0]
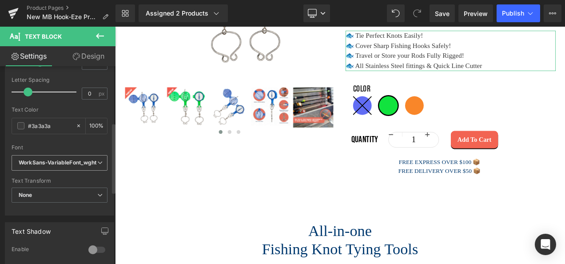
click at [89, 164] on icon "WorkSans-VariableFont_wght" at bounding box center [58, 163] width 78 height 8
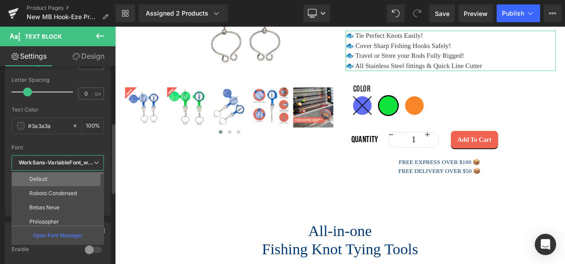
click at [68, 182] on li "Default" at bounding box center [60, 179] width 96 height 14
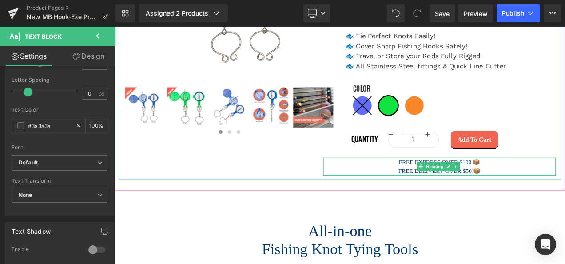
click at [470, 189] on h3 "FREE EXPRESS OVER $100 📦" at bounding box center [503, 188] width 278 height 11
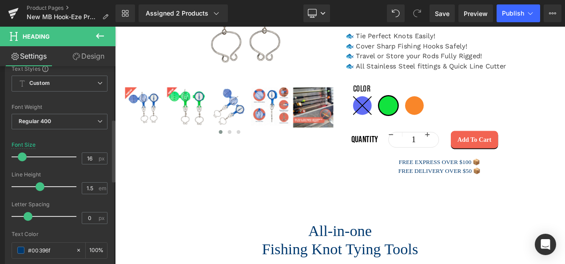
scroll to position [166, 0]
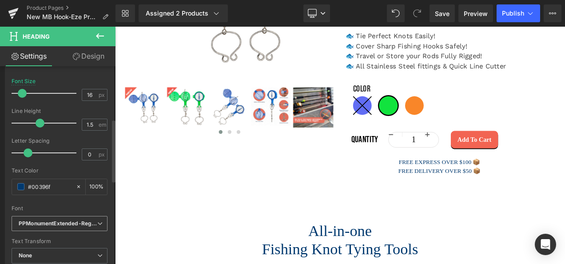
click at [47, 224] on icon "PPMonumentExtended-Regular" at bounding box center [58, 224] width 79 height 8
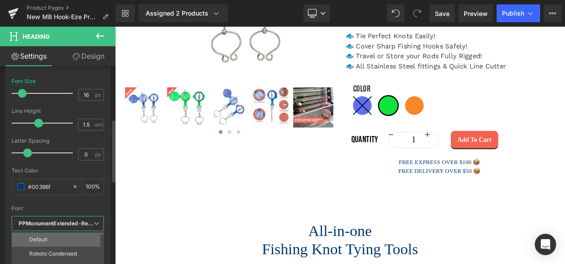
click at [57, 237] on li "Default" at bounding box center [60, 239] width 96 height 14
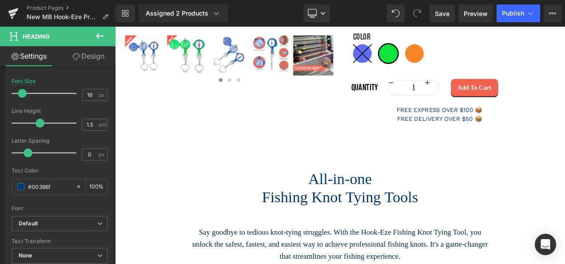
scroll to position [328, 0]
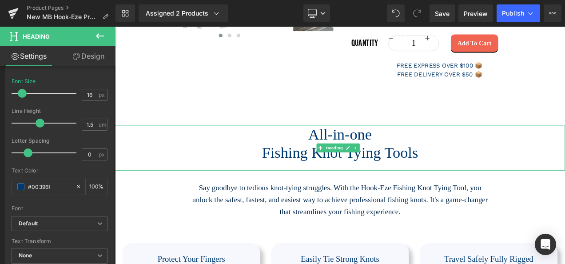
click at [372, 166] on span "Heading" at bounding box center [377, 171] width 24 height 11
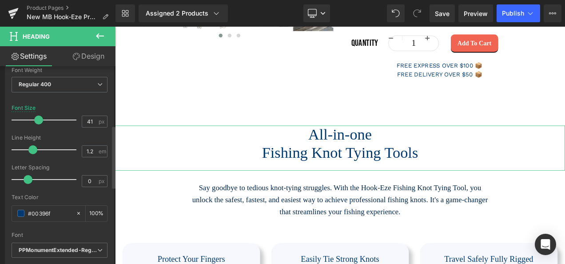
scroll to position [186, 0]
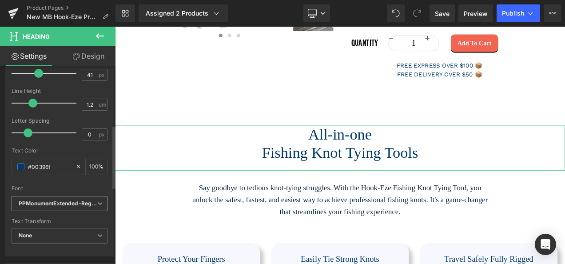
click at [43, 202] on icon "PPMonumentExtended-Regular" at bounding box center [58, 204] width 79 height 8
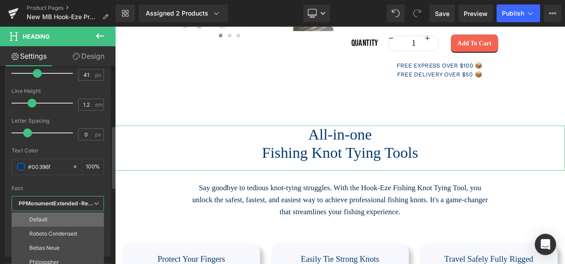
click at [41, 216] on p "Default" at bounding box center [38, 219] width 18 height 6
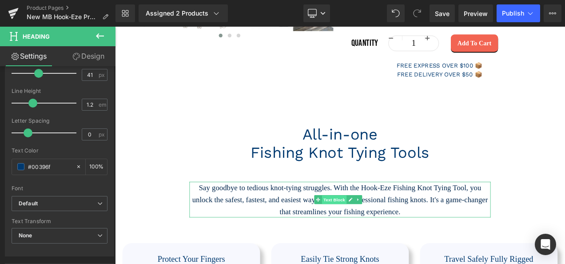
click at [366, 234] on span "Text Block" at bounding box center [376, 233] width 29 height 11
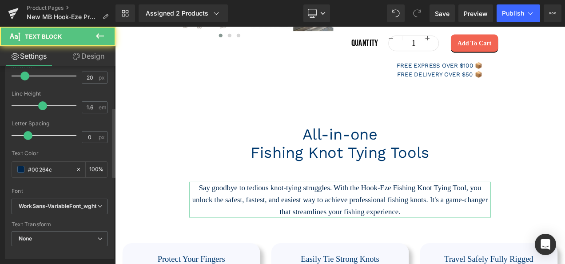
scroll to position [160, 0]
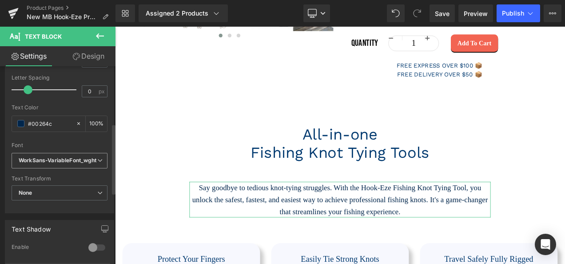
click at [60, 160] on icon "WorkSans-VariableFont_wght" at bounding box center [58, 161] width 78 height 8
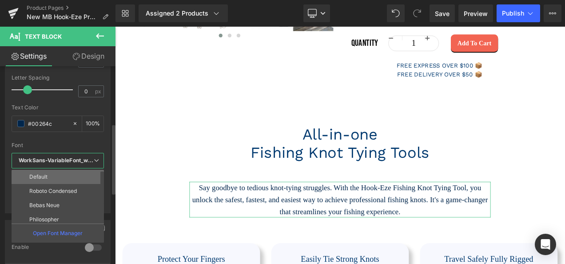
click at [63, 170] on li "Default" at bounding box center [60, 177] width 96 height 14
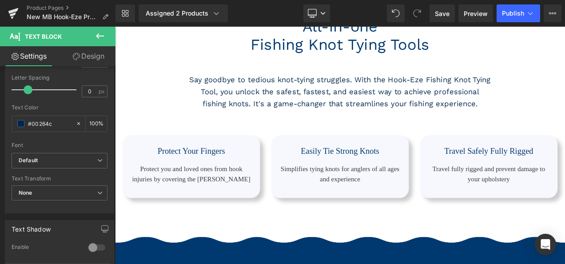
scroll to position [458, 0]
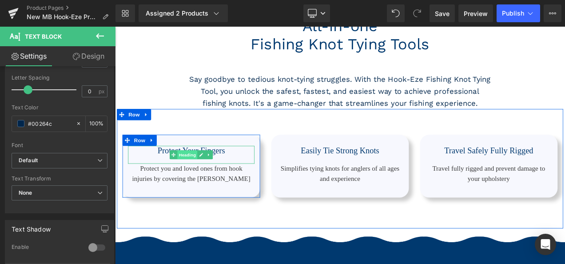
click at [195, 185] on span "Heading" at bounding box center [202, 179] width 24 height 11
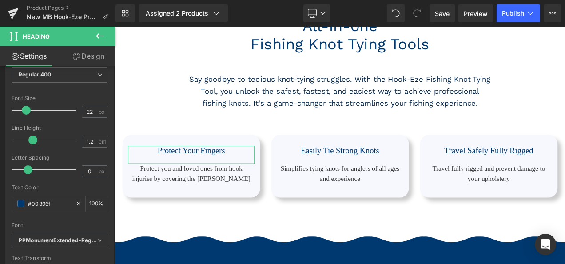
scroll to position [150, 0]
click at [48, 239] on icon "PPMonumentExtended-Regular" at bounding box center [58, 240] width 79 height 8
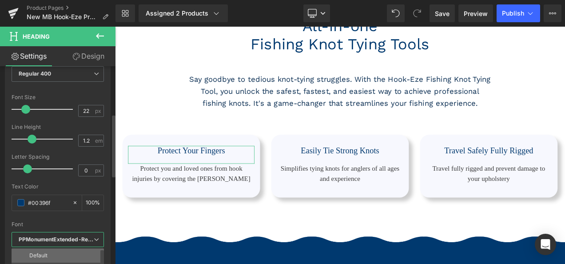
click at [44, 249] on li "Default" at bounding box center [60, 255] width 96 height 14
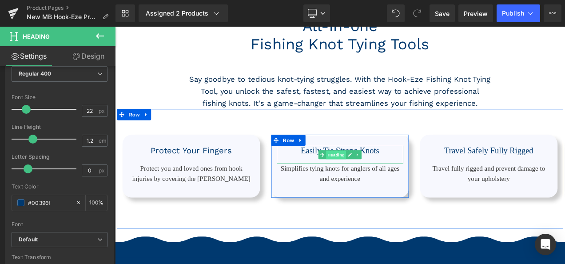
click at [375, 185] on span "Heading" at bounding box center [379, 180] width 24 height 11
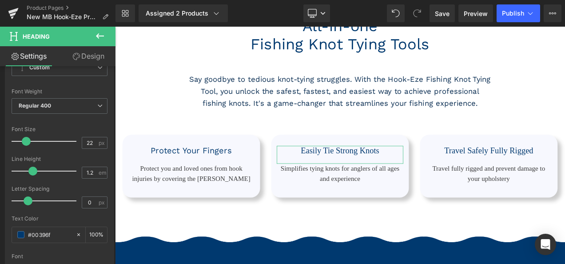
scroll to position [134, 0]
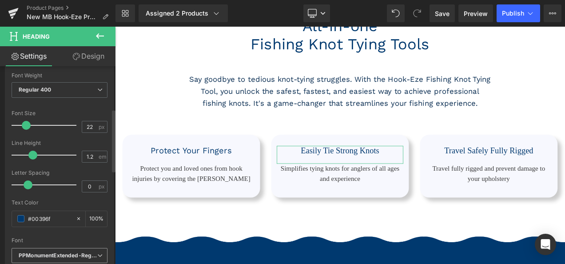
click at [48, 252] on icon "PPMonumentExtended-Regular" at bounding box center [58, 256] width 79 height 8
click at [85, 253] on icon "PPMonumentExtended-Regular" at bounding box center [56, 256] width 75 height 8
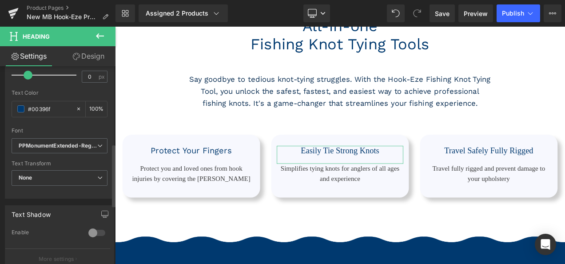
scroll to position [244, 0]
click at [77, 142] on icon "PPMonumentExtended-Regular" at bounding box center [58, 146] width 79 height 8
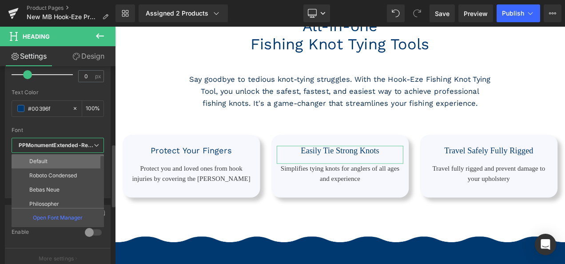
click at [58, 163] on li "Default" at bounding box center [60, 161] width 96 height 14
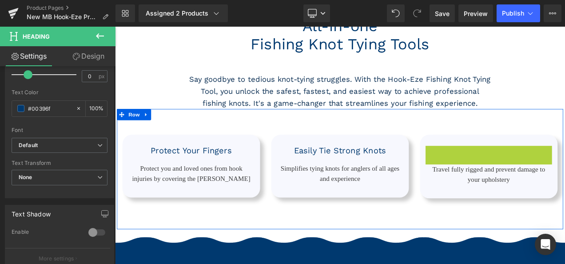
drag, startPoint x: 554, startPoint y: 191, endPoint x: 34, endPoint y: 219, distance: 520.1
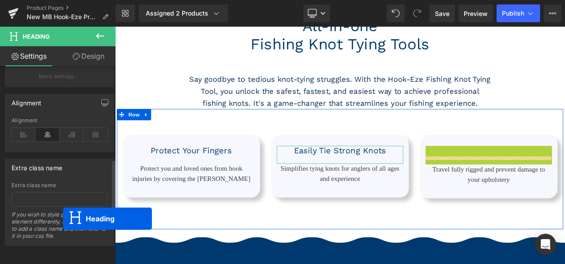
scroll to position [292, 0]
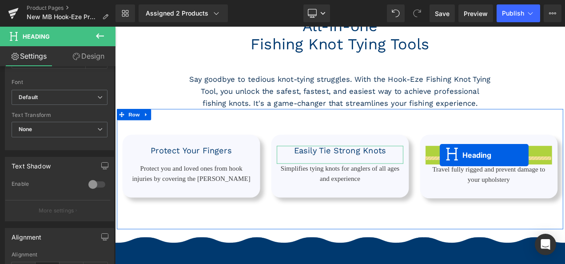
click at [503, 167] on span "Row" at bounding box center [500, 162] width 14 height 11
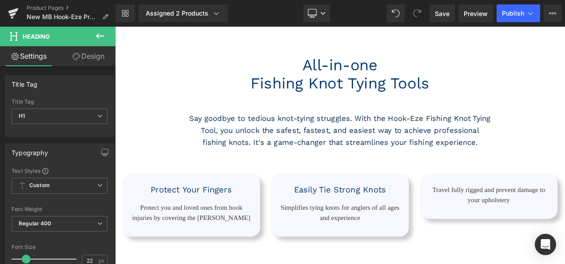
scroll to position [448, 0]
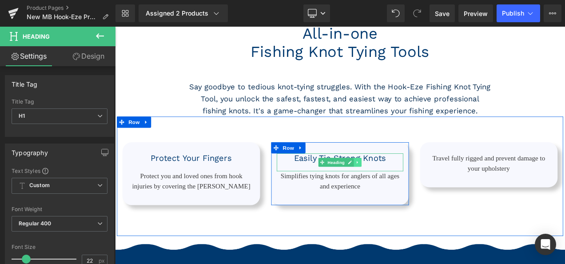
click at [402, 191] on icon at bounding box center [404, 188] width 5 height 5
click at [398, 191] on icon at bounding box center [400, 188] width 5 height 5
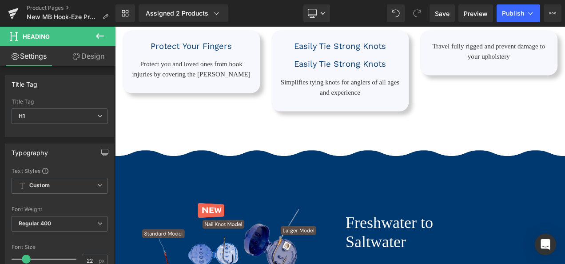
scroll to position [547, 0]
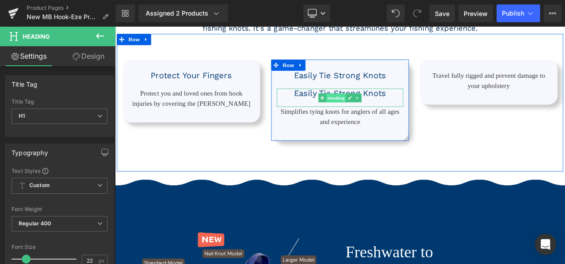
click at [378, 117] on span "Heading" at bounding box center [379, 111] width 24 height 11
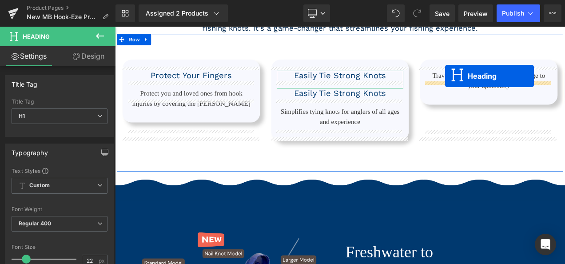
drag, startPoint x: 361, startPoint y: 125, endPoint x: 509, endPoint y: 85, distance: 153.7
click at [509, 85] on div "Protect Your Fingers Heading Protect you and loved ones from hook injuries by c…" at bounding box center [383, 117] width 533 height 165
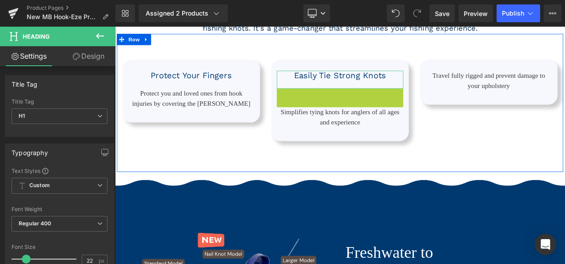
click at [473, 107] on div "Travel fully rigged and prevent damage to your upholstery Text Block Row" at bounding box center [562, 114] width 178 height 107
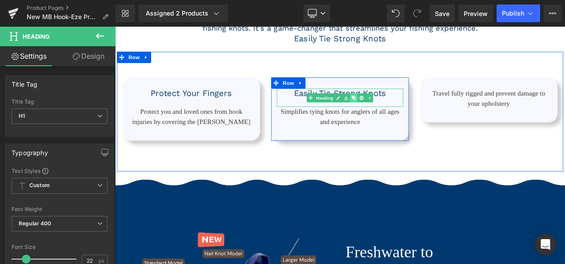
click at [398, 114] on icon at bounding box center [400, 111] width 5 height 5
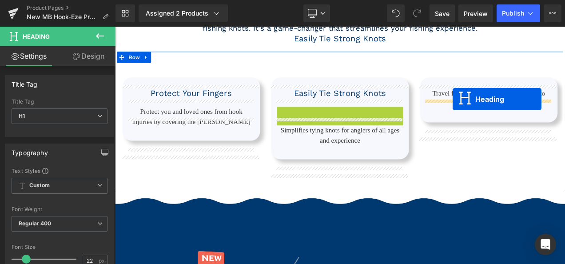
drag, startPoint x: 361, startPoint y: 147, endPoint x: 518, endPoint y: 113, distance: 160.3
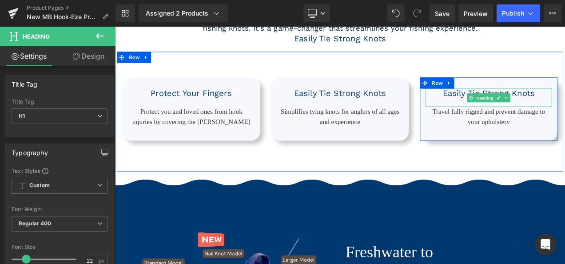
click at [525, 112] on h1 "Easily Tie Strong Knots" at bounding box center [561, 106] width 151 height 12
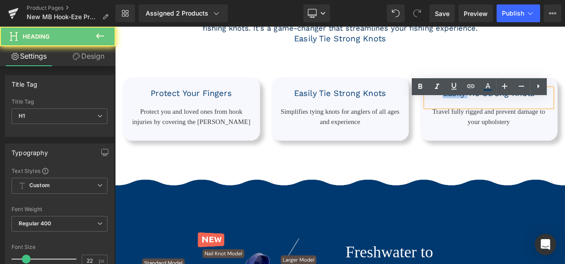
click at [525, 112] on h1 "Easily Tie Strong Knots" at bounding box center [561, 106] width 151 height 12
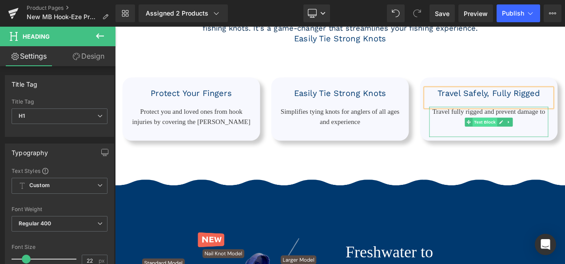
click at [546, 146] on span "Text Block" at bounding box center [556, 140] width 29 height 11
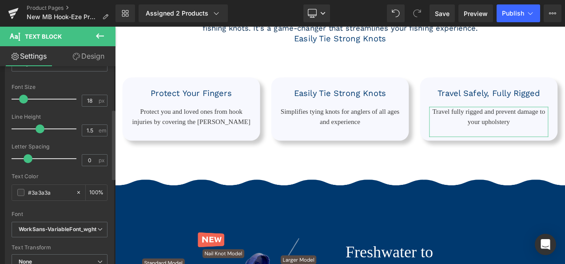
scroll to position [120, 0]
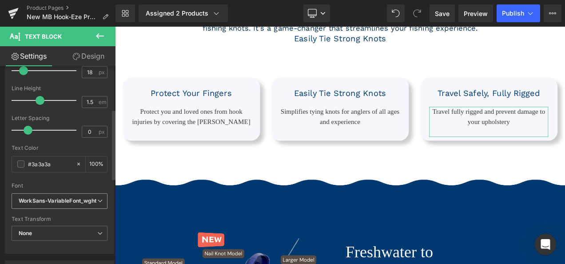
click at [51, 201] on icon "WorkSans-VariableFont_wght" at bounding box center [58, 201] width 78 height 8
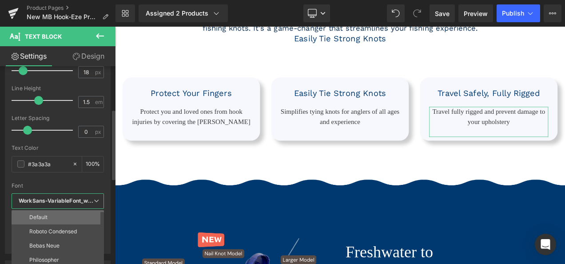
click at [46, 221] on li "Default" at bounding box center [60, 217] width 96 height 14
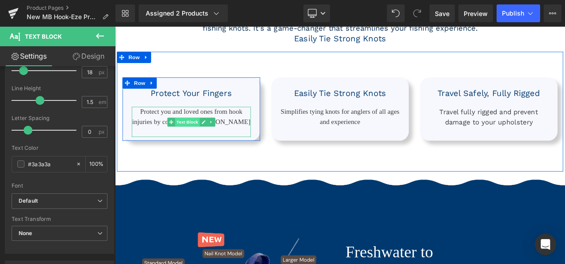
click at [206, 146] on span "Text Block" at bounding box center [201, 140] width 29 height 11
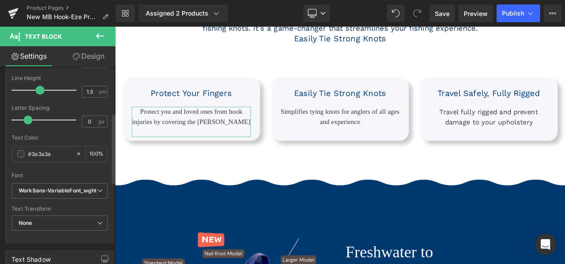
scroll to position [131, 0]
click at [57, 189] on icon "WorkSans-VariableFont_wght" at bounding box center [58, 191] width 78 height 8
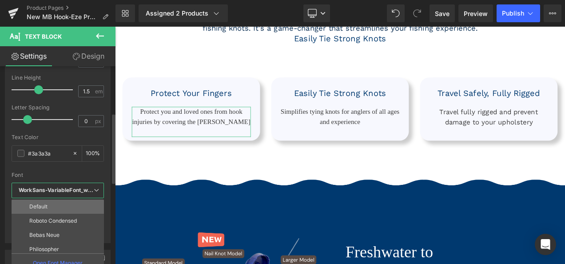
click at [53, 205] on li "Default" at bounding box center [60, 206] width 96 height 14
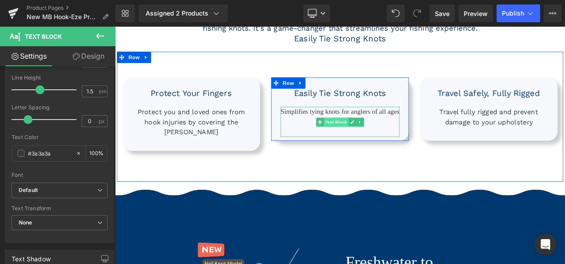
click at [378, 146] on span "Text Block" at bounding box center [378, 140] width 29 height 11
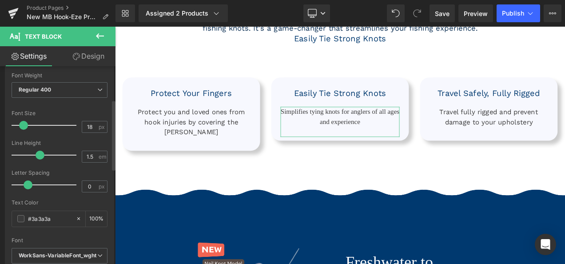
scroll to position [93, 0]
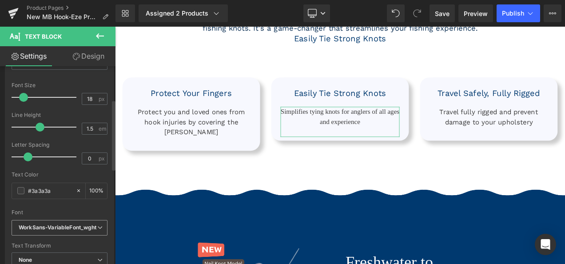
click at [55, 232] on span "WorkSans-VariableFont_wght" at bounding box center [60, 228] width 96 height 16
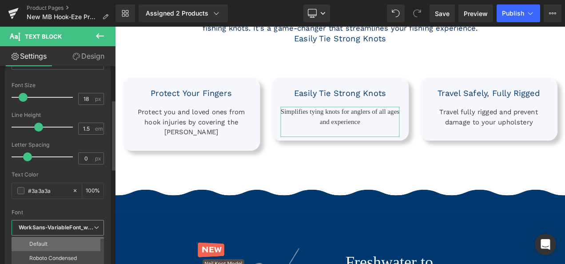
drag, startPoint x: 55, startPoint y: 240, endPoint x: 12, endPoint y: 211, distance: 51.1
click at [55, 240] on li "Default" at bounding box center [60, 244] width 96 height 14
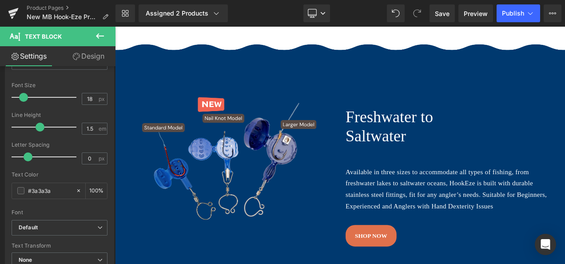
scroll to position [721, 0]
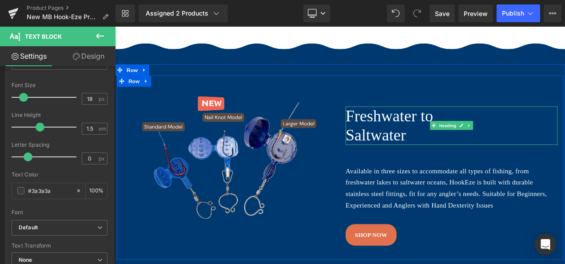
click at [420, 153] on h1 "Saltwater" at bounding box center [516, 156] width 253 height 23
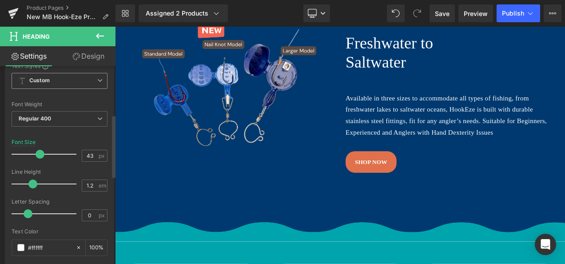
scroll to position [154, 0]
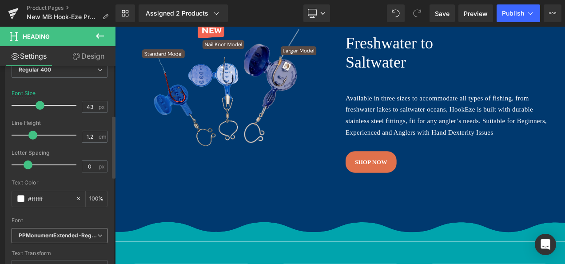
click at [51, 229] on span "PPMonumentExtended-Regular" at bounding box center [60, 236] width 96 height 16
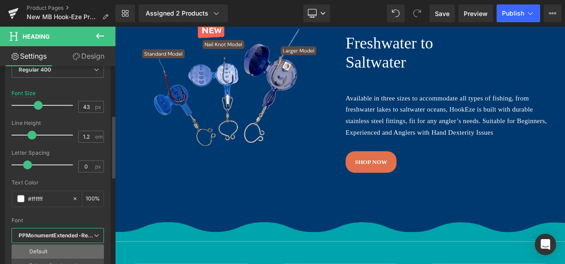
click at [39, 256] on li "Default" at bounding box center [60, 251] width 96 height 14
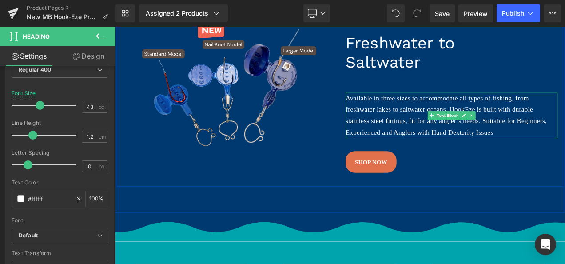
drag, startPoint x: 509, startPoint y: 129, endPoint x: -14, endPoint y: 238, distance: 534.6
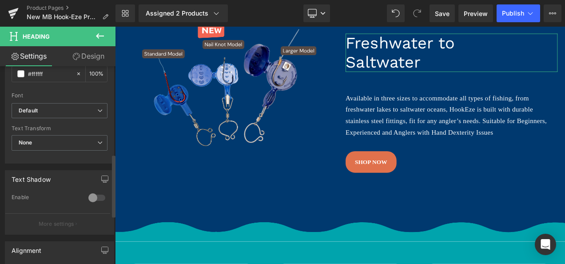
scroll to position [276, 0]
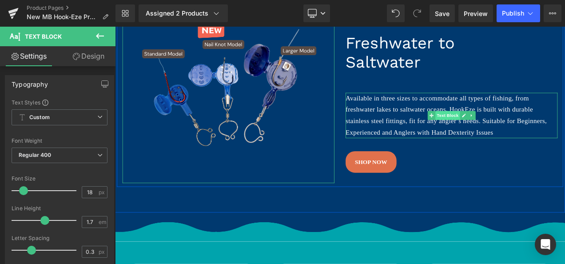
click at [510, 134] on span "Text Block" at bounding box center [512, 132] width 29 height 11
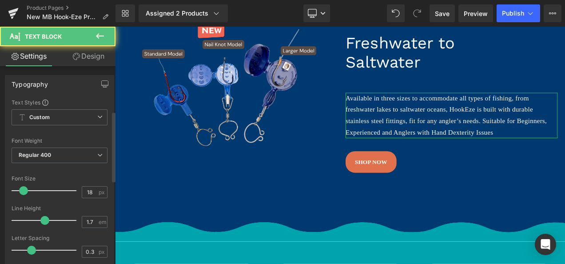
scroll to position [126, 0]
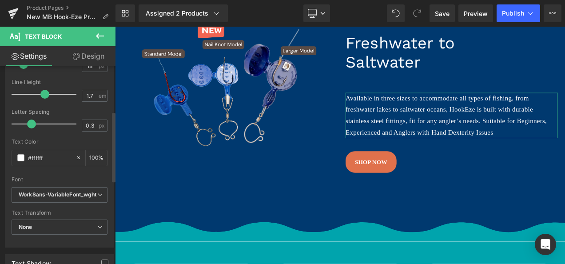
click at [24, 187] on span "WorkSans-VariableFont_wght" at bounding box center [60, 195] width 96 height 16
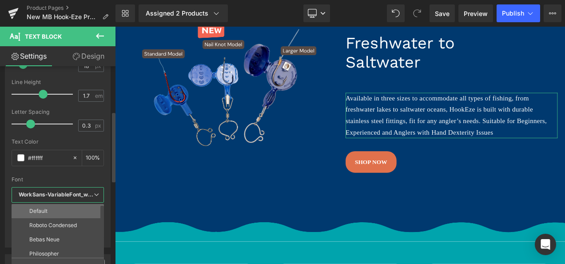
drag, startPoint x: 30, startPoint y: 211, endPoint x: 157, endPoint y: 174, distance: 132.5
click at [30, 211] on p "Default" at bounding box center [38, 211] width 18 height 6
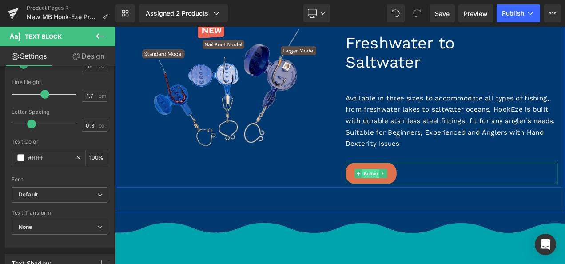
click at [420, 203] on span "Button" at bounding box center [421, 202] width 20 height 11
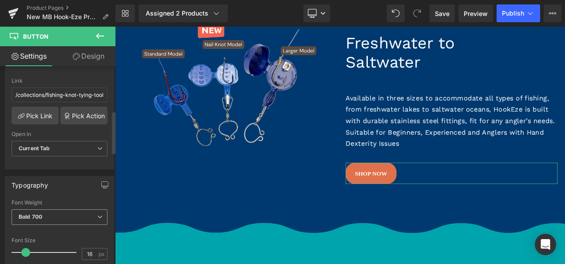
scroll to position [207, 0]
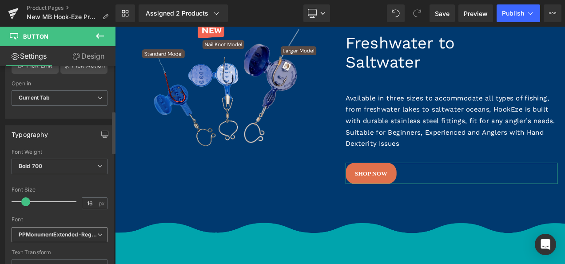
click at [62, 234] on icon "PPMonumentExtended-Regular" at bounding box center [58, 235] width 79 height 8
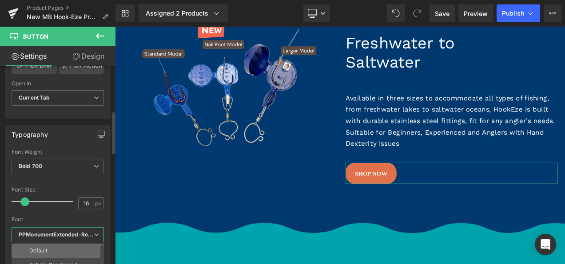
drag, startPoint x: 59, startPoint y: 245, endPoint x: 5, endPoint y: 238, distance: 53.8
click at [59, 245] on li "Default" at bounding box center [60, 250] width 96 height 14
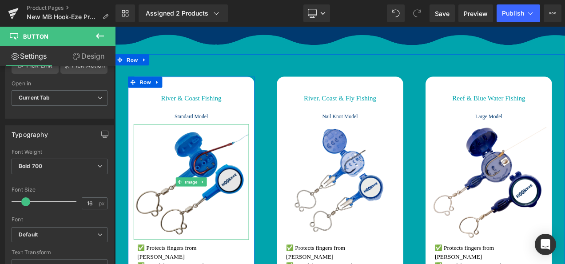
scroll to position [1118, 0]
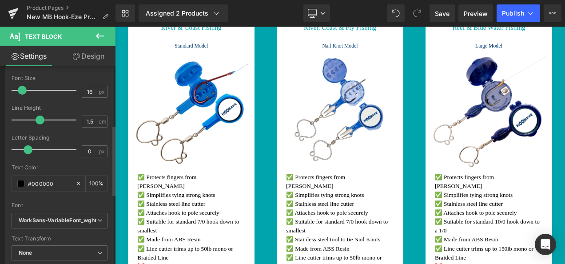
scroll to position [165, 0]
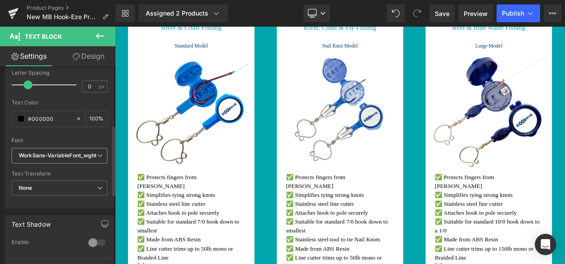
click at [46, 157] on icon "WorkSans-VariableFont_wght" at bounding box center [58, 156] width 78 height 8
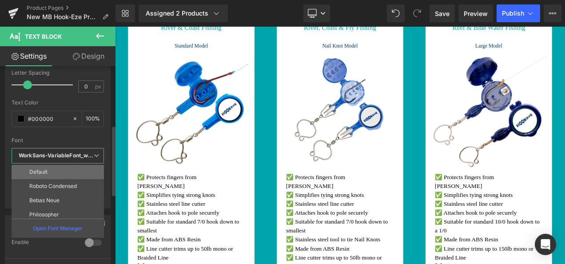
click at [47, 177] on li "Default" at bounding box center [60, 172] width 96 height 14
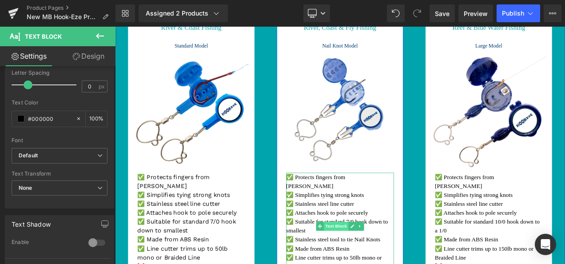
click at [371, 263] on span "Text Block" at bounding box center [378, 264] width 29 height 11
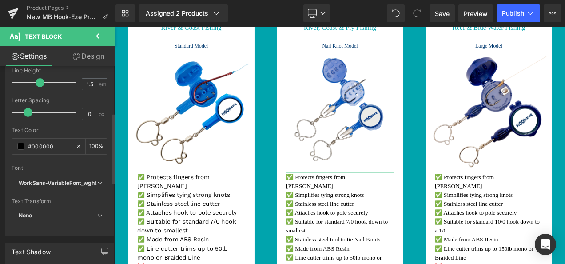
scroll to position [159, 0]
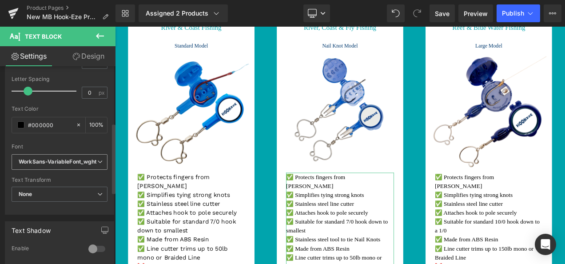
click at [68, 158] on icon "WorkSans-VariableFont_wght" at bounding box center [58, 162] width 78 height 8
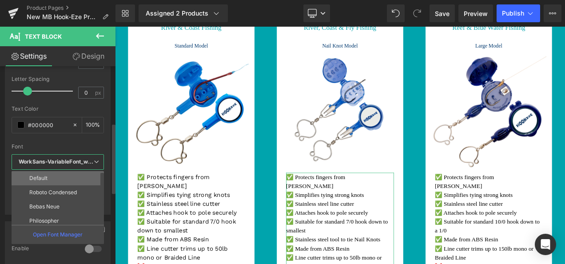
click at [62, 172] on li "Default" at bounding box center [60, 178] width 96 height 14
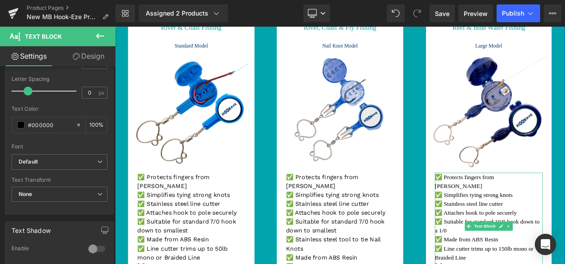
click at [565, 233] on p "✅ Stainless steel line cutter" at bounding box center [561, 238] width 129 height 11
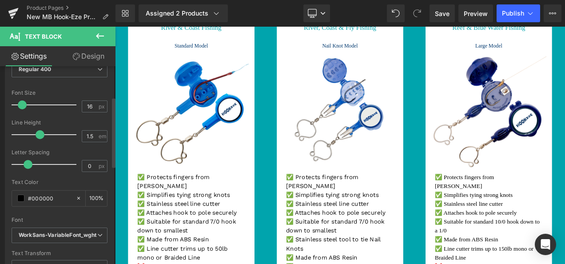
scroll to position [146, 0]
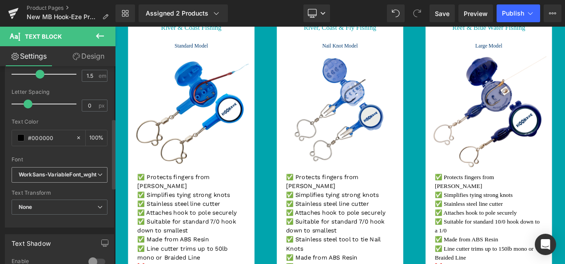
click at [70, 179] on span "WorkSans-VariableFont_wght" at bounding box center [60, 175] width 96 height 16
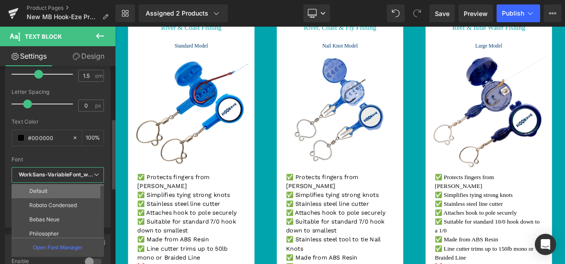
click at [67, 192] on li "Default" at bounding box center [60, 191] width 96 height 14
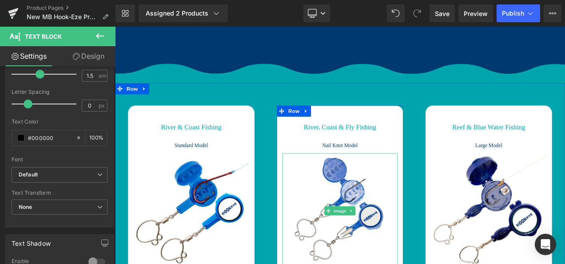
scroll to position [998, 0]
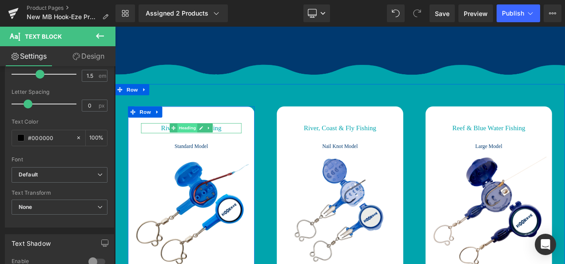
click at [202, 150] on span "Heading" at bounding box center [202, 147] width 24 height 11
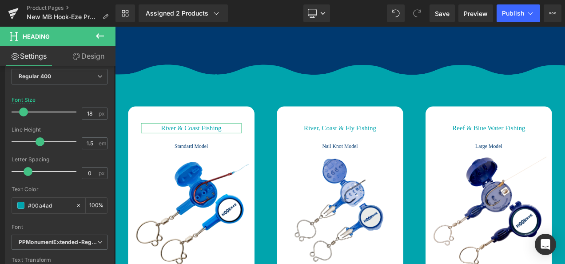
scroll to position [212, 0]
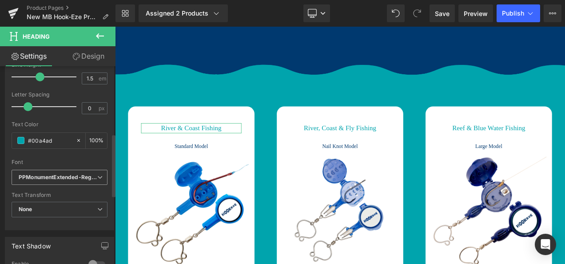
click at [57, 179] on icon "PPMonumentExtended-Regular" at bounding box center [58, 178] width 79 height 8
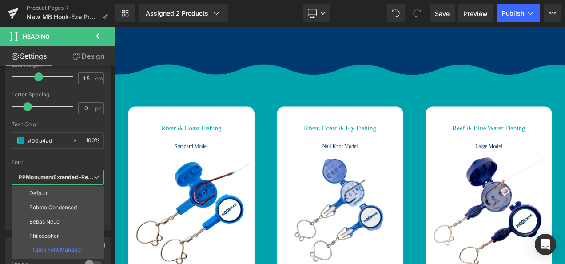
drag, startPoint x: 177, startPoint y: 219, endPoint x: 199, endPoint y: 171, distance: 53.5
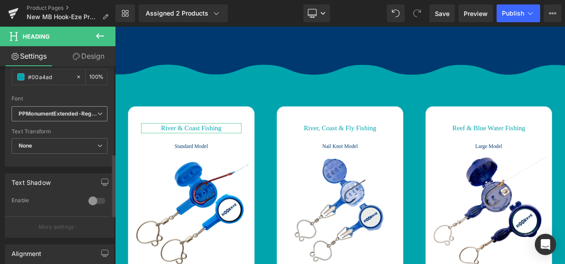
click at [56, 113] on icon "PPMonumentExtended-Regular" at bounding box center [58, 114] width 79 height 8
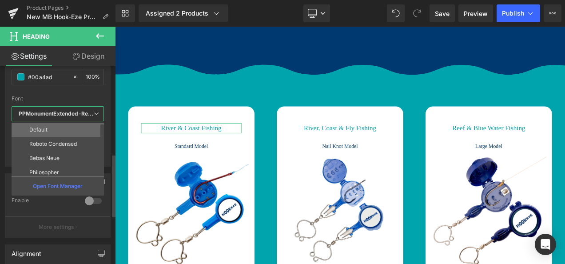
click at [52, 131] on li "Default" at bounding box center [60, 130] width 96 height 14
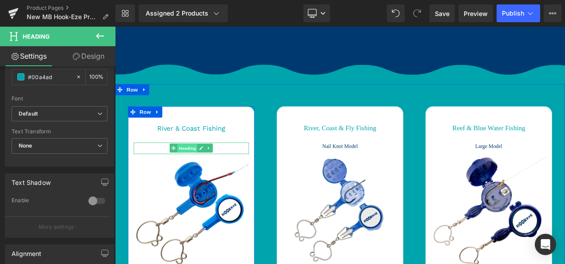
click at [203, 172] on span "Heading" at bounding box center [202, 171] width 24 height 11
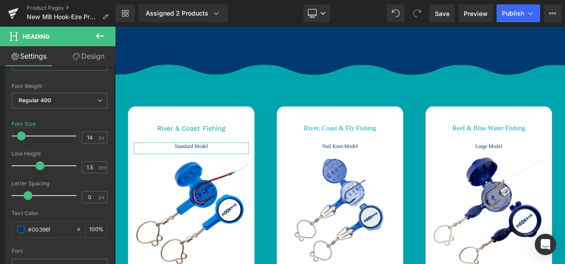
scroll to position [189, 0]
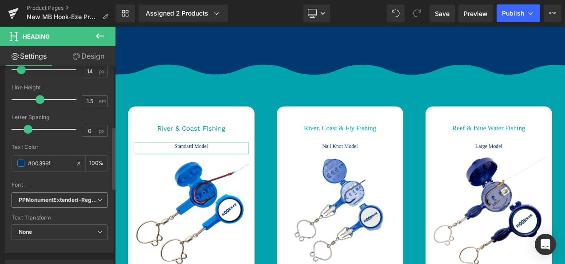
click at [45, 196] on icon "PPMonumentExtended-Regular" at bounding box center [58, 200] width 79 height 8
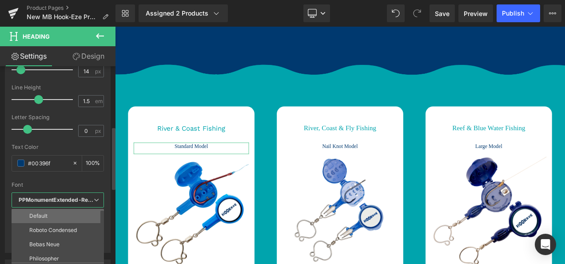
click at [57, 210] on li "Default" at bounding box center [60, 216] width 96 height 14
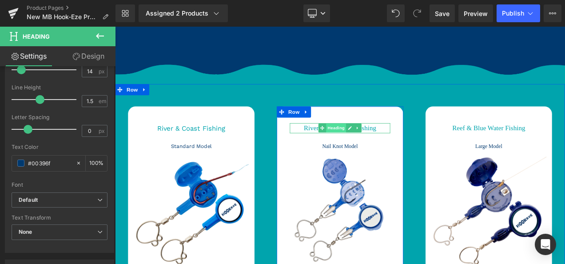
click at [379, 149] on span "Heading" at bounding box center [379, 147] width 24 height 11
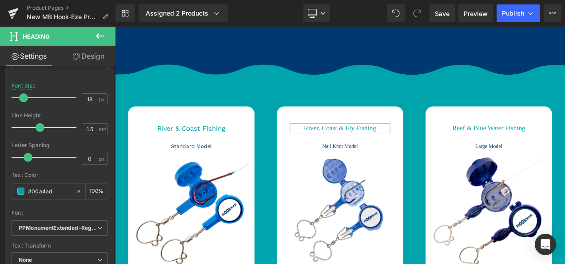
scroll to position [181, 0]
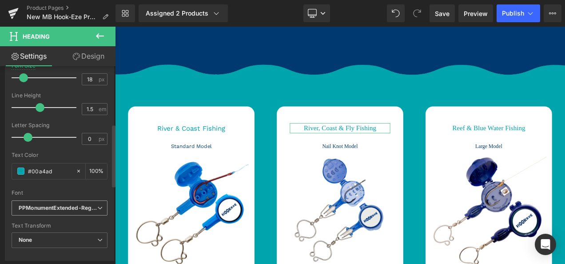
click at [49, 206] on icon "PPMonumentExtended-Regular" at bounding box center [58, 208] width 79 height 8
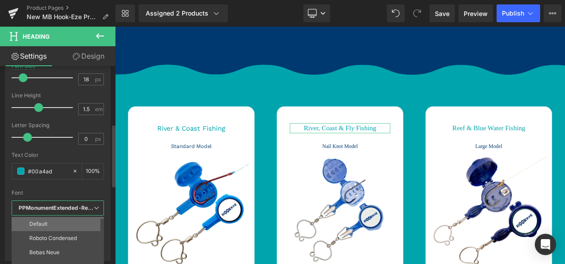
click at [54, 220] on li "Default" at bounding box center [60, 224] width 96 height 14
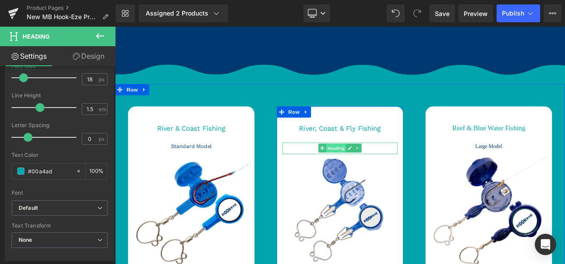
click at [380, 172] on span "Heading" at bounding box center [379, 171] width 24 height 11
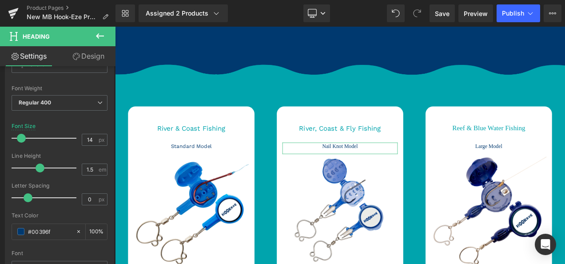
scroll to position [175, 0]
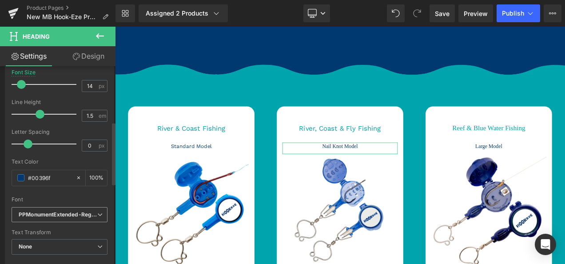
click at [44, 215] on icon "PPMonumentExtended-Regular" at bounding box center [58, 215] width 79 height 8
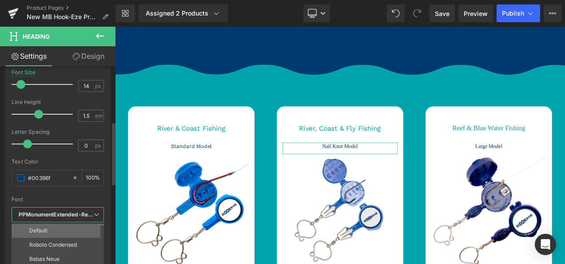
click at [50, 227] on li "Default" at bounding box center [60, 230] width 96 height 14
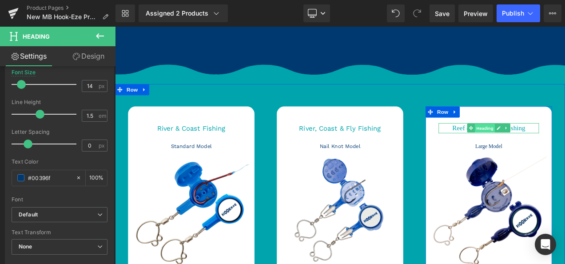
click at [555, 146] on span "Heading" at bounding box center [557, 148] width 24 height 11
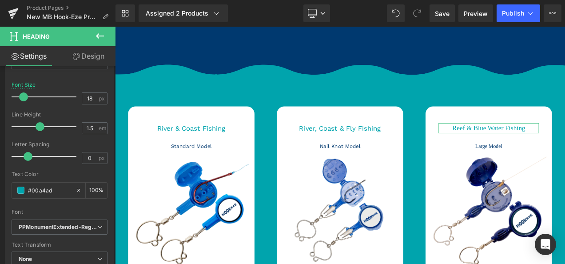
scroll to position [216, 0]
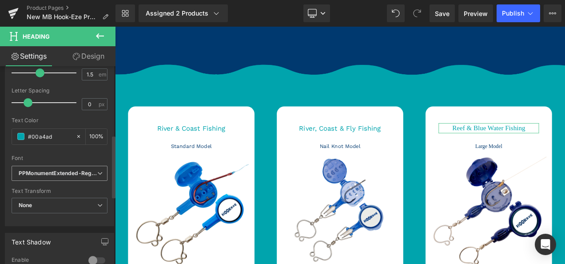
click at [59, 170] on icon "PPMonumentExtended-Regular" at bounding box center [58, 174] width 79 height 8
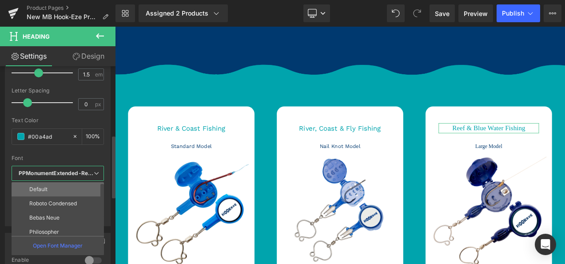
drag, startPoint x: 55, startPoint y: 183, endPoint x: 15, endPoint y: 171, distance: 41.3
click at [55, 183] on li "Default" at bounding box center [60, 189] width 96 height 14
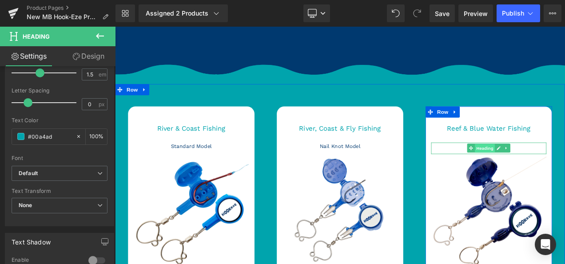
click at [563, 169] on span "Heading" at bounding box center [557, 172] width 24 height 11
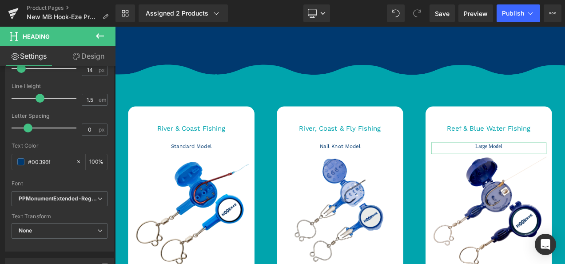
scroll to position [228, 0]
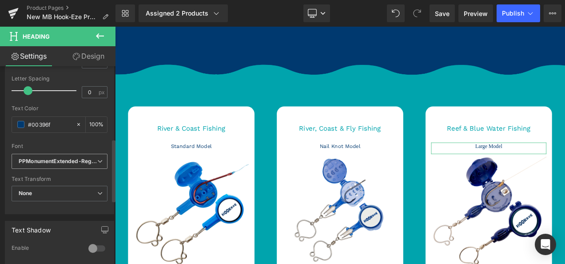
click at [56, 162] on icon "PPMonumentExtended-Regular" at bounding box center [58, 162] width 79 height 8
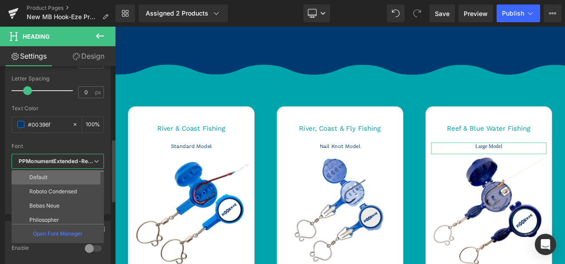
click at [50, 173] on li "Default" at bounding box center [60, 177] width 96 height 14
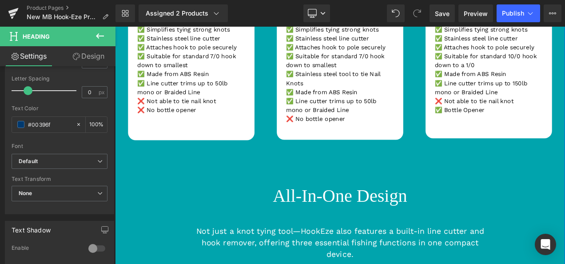
scroll to position [1401, 0]
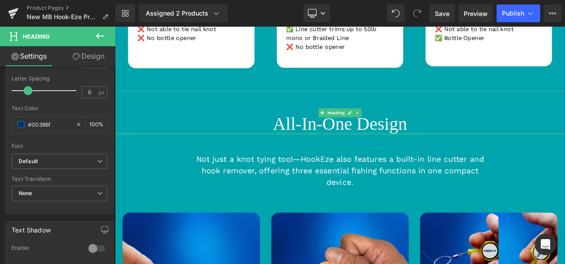
click at [379, 153] on div at bounding box center [384, 154] width 538 height 2
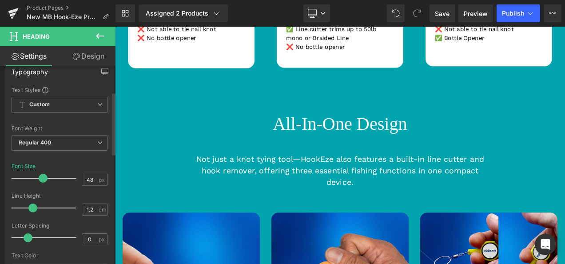
scroll to position [147, 0]
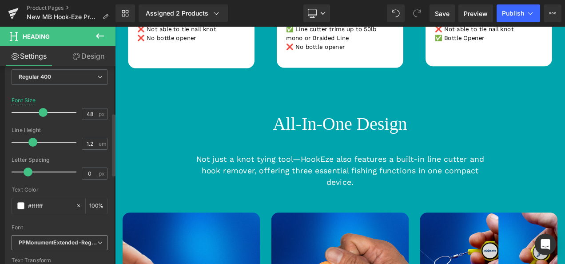
click at [48, 239] on icon "PPMonumentExtended-Regular" at bounding box center [58, 243] width 79 height 8
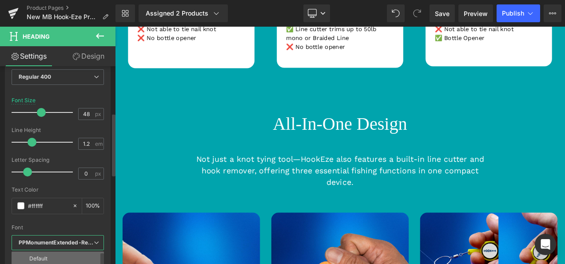
click at [52, 252] on li "Default" at bounding box center [60, 258] width 96 height 14
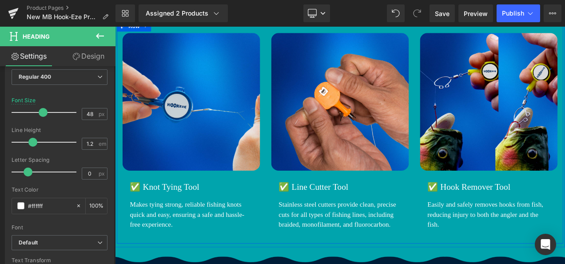
scroll to position [1640, 0]
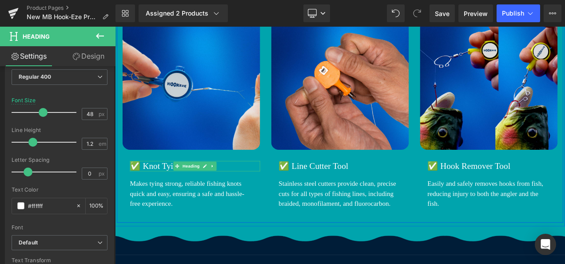
click at [178, 187] on h1 "✅ Knot Tying Tool" at bounding box center [210, 193] width 155 height 12
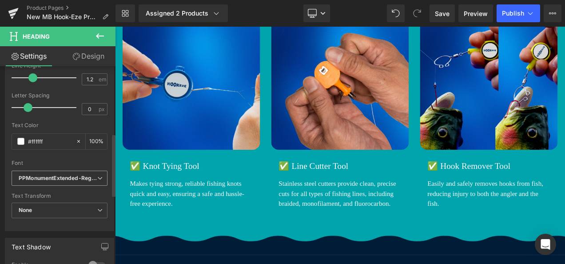
click at [38, 182] on span "PPMonumentExtended-Regular" at bounding box center [60, 179] width 96 height 16
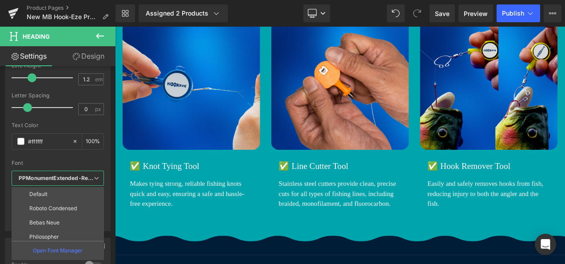
drag, startPoint x: 155, startPoint y: 219, endPoint x: 360, endPoint y: 183, distance: 208.1
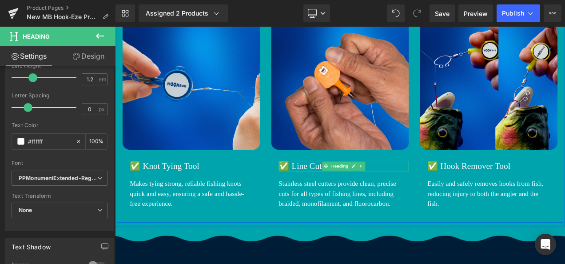
click at [360, 183] on body "Skip to content SAVE 20% STOREWIDE | VOTED ⭐⭐⭐⭐⭐ FOR A REASON SAVE 20% STOREWID…" at bounding box center [384, 213] width 538 height 3653
click at [54, 180] on span "PPMonumentExtended-Regular" at bounding box center [60, 179] width 96 height 16
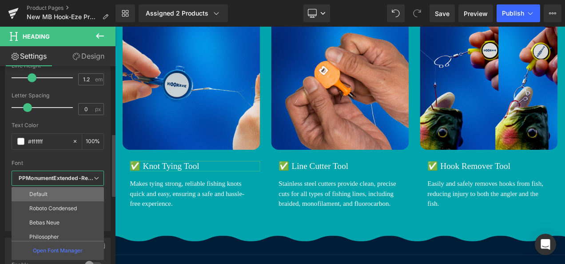
click at [52, 189] on li "Default" at bounding box center [60, 194] width 96 height 14
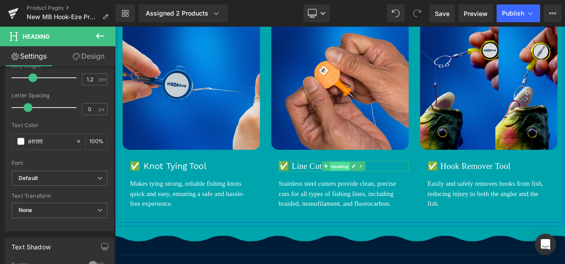
click at [376, 188] on span "Heading" at bounding box center [384, 193] width 24 height 11
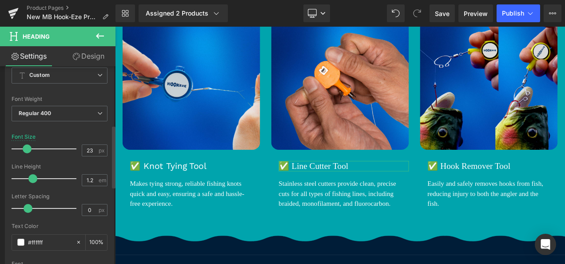
scroll to position [192, 0]
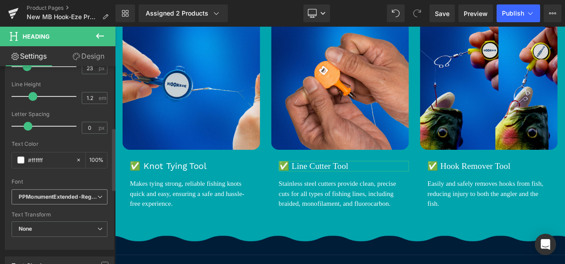
click at [50, 199] on icon "PPMonumentExtended-Regular" at bounding box center [58, 197] width 79 height 8
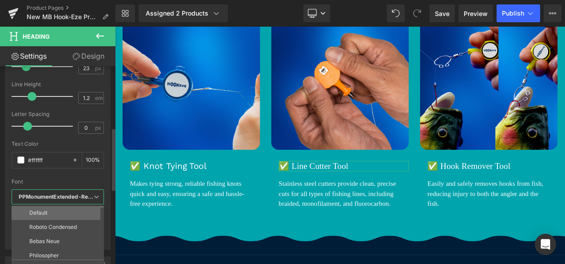
click at [48, 207] on li "Default" at bounding box center [60, 213] width 96 height 14
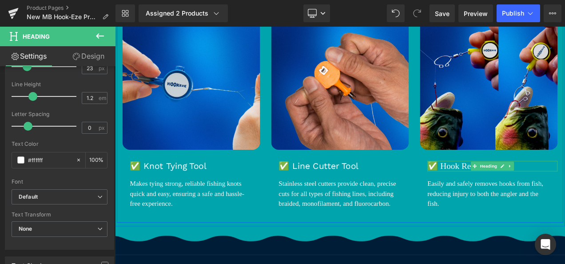
click at [540, 188] on span at bounding box center [544, 193] width 9 height 11
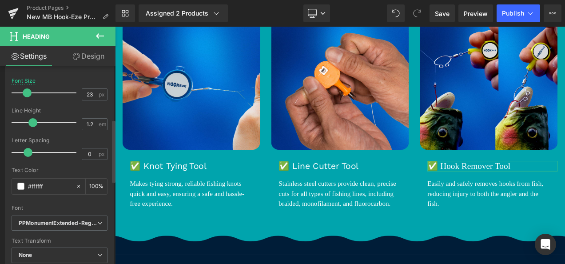
scroll to position [167, 0]
click at [45, 221] on icon "PPMonumentExtended-Regular" at bounding box center [58, 223] width 79 height 8
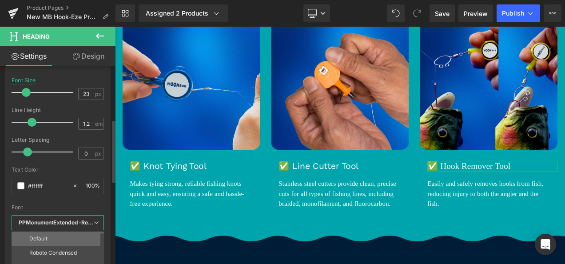
click at [56, 232] on li "Default" at bounding box center [60, 238] width 96 height 14
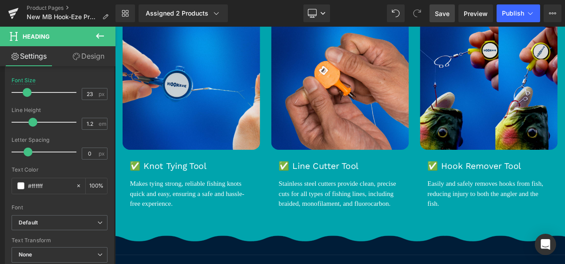
click at [438, 11] on span "Save" at bounding box center [442, 13] width 15 height 9
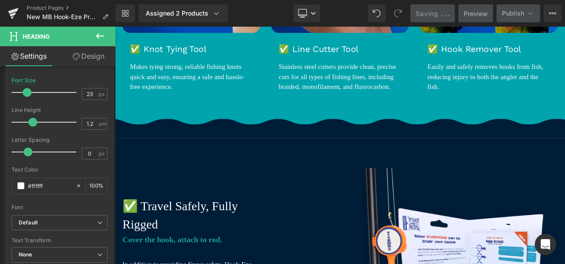
scroll to position [1780, 0]
click at [203, 75] on div "Makes tying strong, reliable fishing knots quick and easy, ensuring a safe and …" at bounding box center [206, 87] width 147 height 36
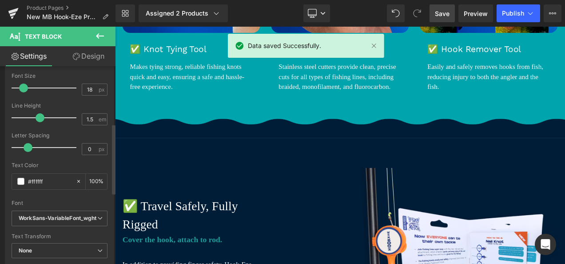
scroll to position [177, 0]
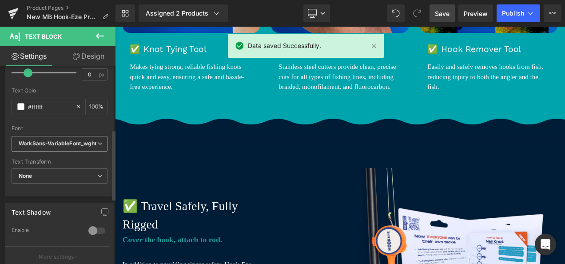
click at [53, 143] on icon "WorkSans-VariableFont_wght" at bounding box center [58, 144] width 78 height 8
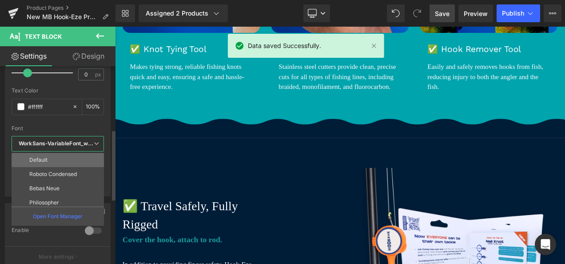
click at [52, 161] on li "Default" at bounding box center [60, 160] width 96 height 14
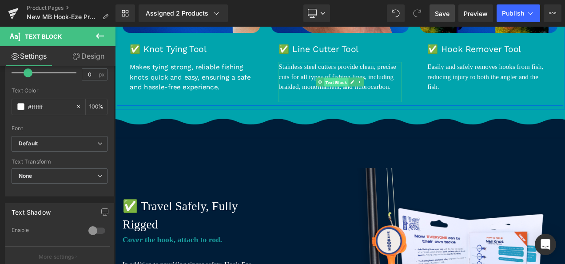
click at [374, 88] on span "Text Block" at bounding box center [378, 93] width 29 height 11
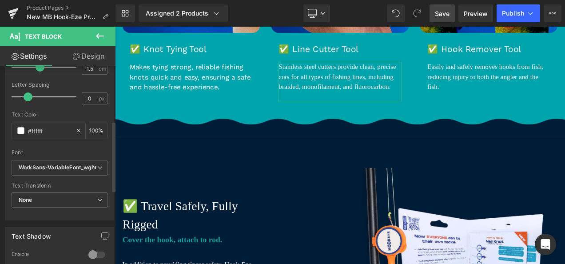
scroll to position [154, 0]
drag, startPoint x: 56, startPoint y: 163, endPoint x: 58, endPoint y: 171, distance: 8.3
click at [58, 171] on span "WorkSans-VariableFont_wght" at bounding box center [60, 167] width 96 height 16
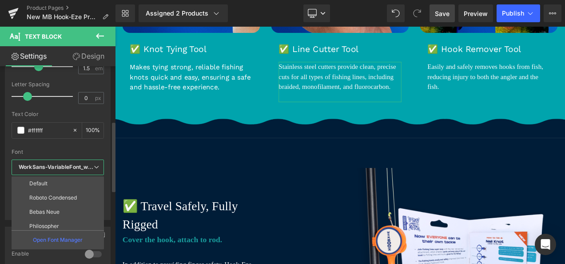
click at [58, 171] on span "WorkSans-VariableFont_wght" at bounding box center [58, 167] width 92 height 16
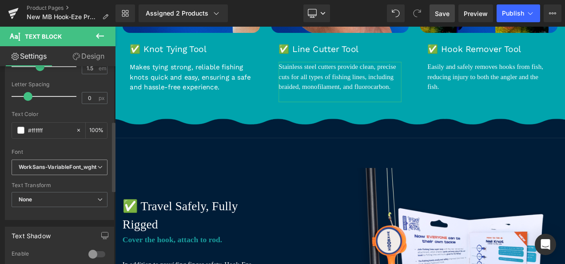
click at [56, 166] on icon "WorkSans-VariableFont_wght" at bounding box center [58, 167] width 78 height 8
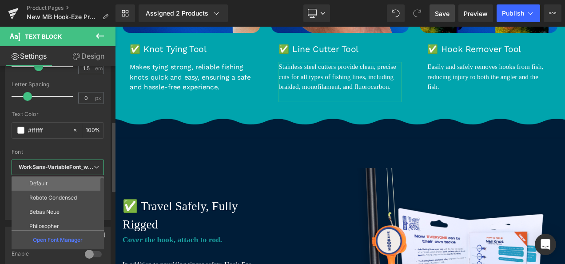
click at [54, 179] on li "Default" at bounding box center [60, 183] width 96 height 14
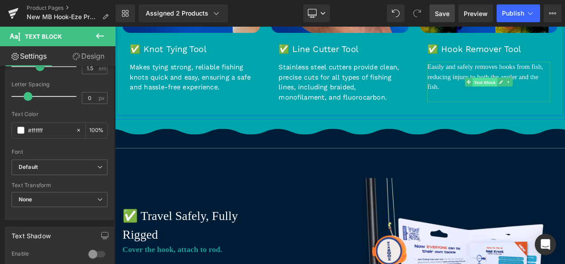
click at [549, 88] on span "Text Block" at bounding box center [556, 93] width 29 height 11
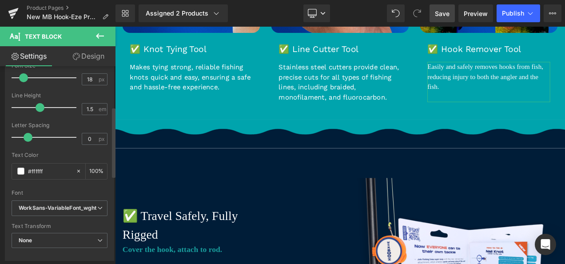
scroll to position [113, 0]
click at [47, 205] on icon "WorkSans-VariableFont_wght" at bounding box center [58, 208] width 78 height 8
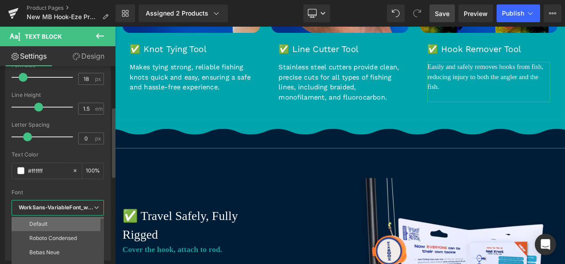
click at [47, 218] on li "Default" at bounding box center [60, 224] width 96 height 14
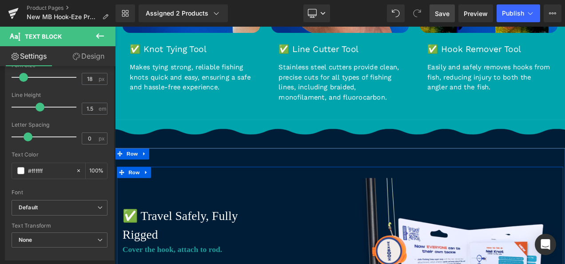
scroll to position [1854, 0]
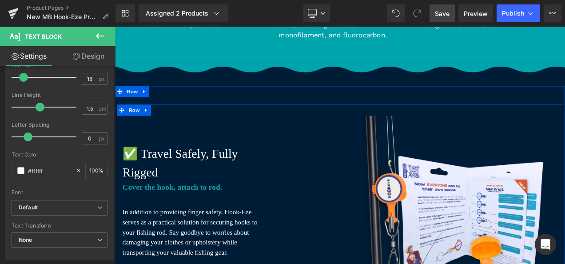
click at [197, 174] on h3 "✅ Travel Safely, Fully Rigged" at bounding box center [215, 189] width 182 height 44
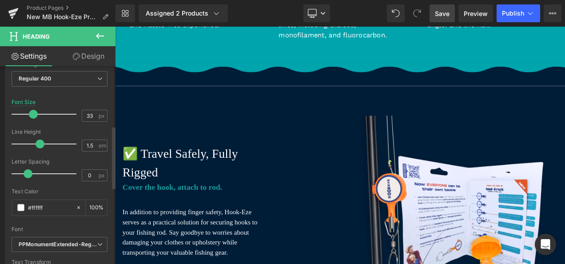
scroll to position [192, 0]
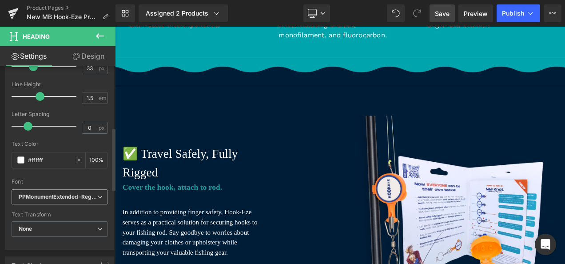
click at [43, 199] on icon "PPMonumentExtended-Regular" at bounding box center [58, 197] width 79 height 8
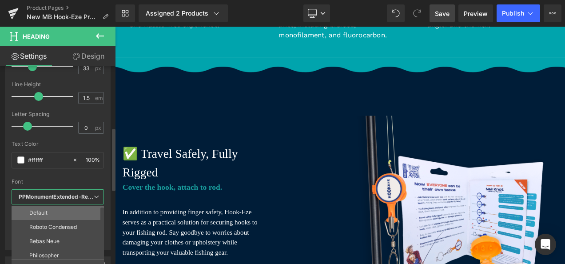
click at [50, 211] on li "Default" at bounding box center [60, 213] width 96 height 14
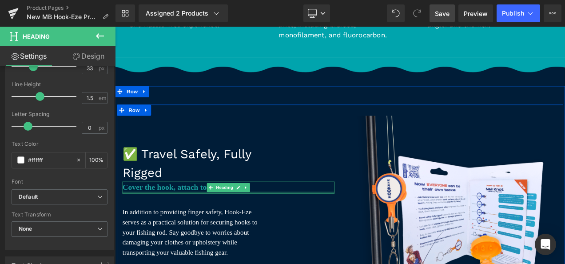
click at [181, 223] on div at bounding box center [250, 224] width 253 height 2
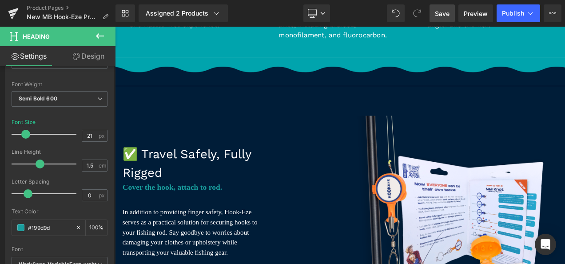
scroll to position [180, 0]
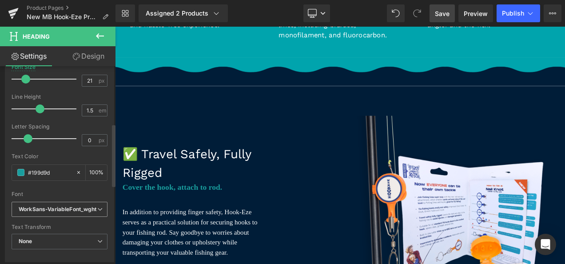
click at [45, 207] on icon "WorkSans-VariableFont_wght" at bounding box center [58, 210] width 78 height 8
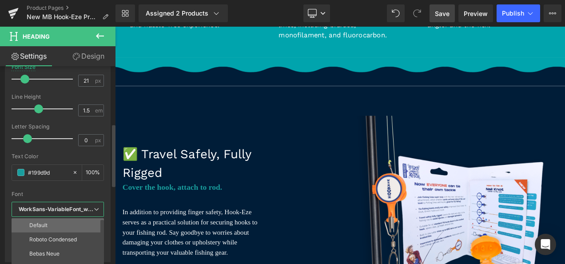
drag, startPoint x: 50, startPoint y: 224, endPoint x: 18, endPoint y: 231, distance: 32.7
click at [50, 224] on li "Default" at bounding box center [60, 225] width 96 height 14
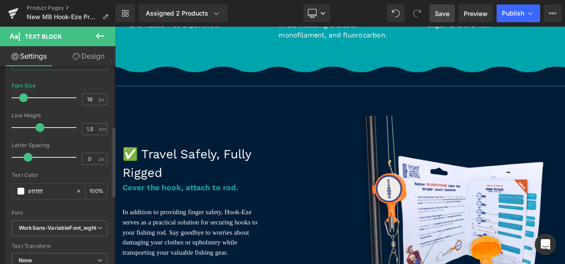
scroll to position [168, 0]
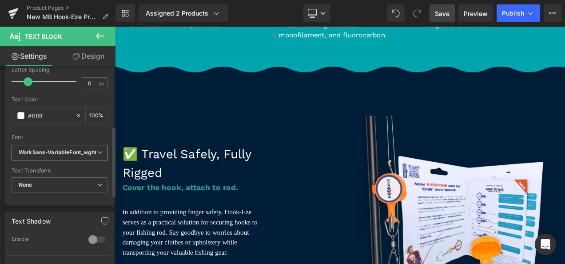
click at [55, 153] on icon "WorkSans-VariableFont_wght" at bounding box center [58, 153] width 78 height 8
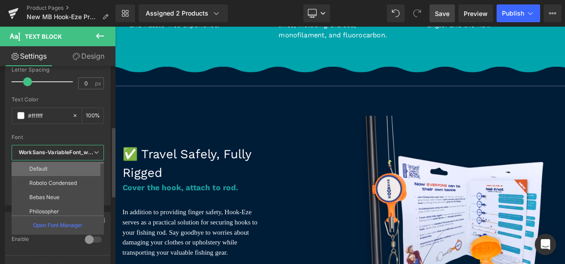
click at [52, 164] on li "Default" at bounding box center [60, 169] width 96 height 14
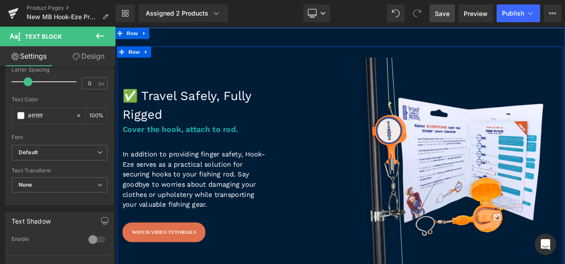
scroll to position [1980, 0]
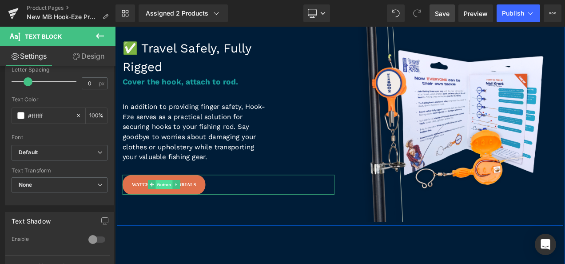
click at [179, 210] on span "Button" at bounding box center [173, 215] width 20 height 11
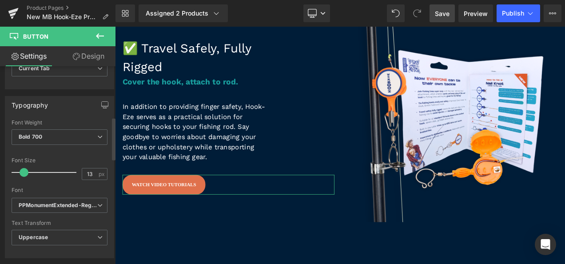
scroll to position [278, 0]
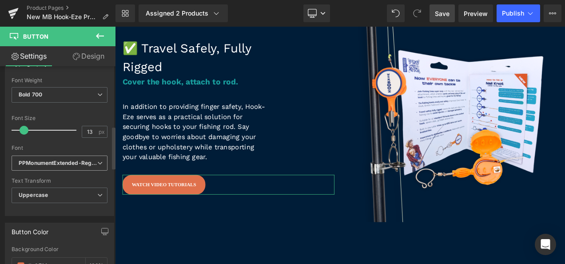
drag, startPoint x: 78, startPoint y: 151, endPoint x: 75, endPoint y: 155, distance: 5.3
click at [75, 155] on div "Font Default Roboto Condensed Bebas Neue Philosopher architects daughter Philos…" at bounding box center [60, 116] width 96 height 78
click at [75, 155] on span "PPMonumentExtended-Regular" at bounding box center [60, 163] width 96 height 16
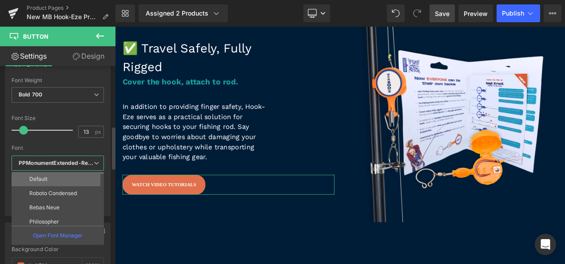
click at [67, 173] on li "Default" at bounding box center [60, 179] width 96 height 14
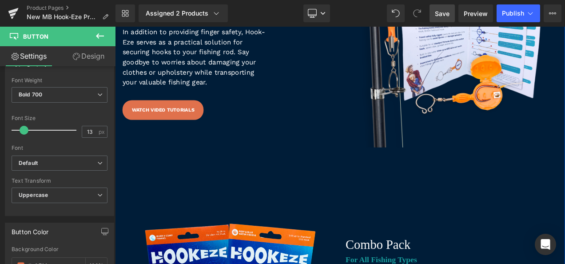
scroll to position [2123, 0]
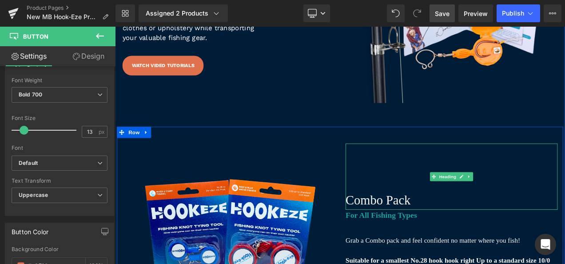
click at [422, 230] on h3 "Combo Pack" at bounding box center [516, 234] width 253 height 23
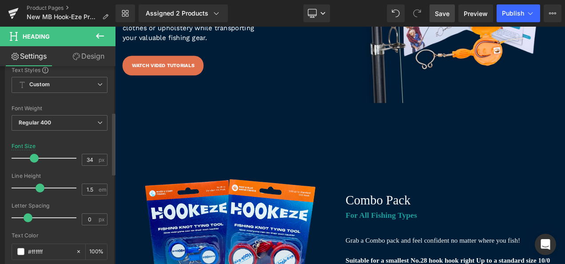
scroll to position [143, 0]
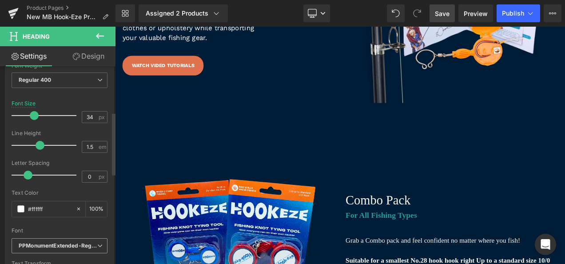
click at [53, 245] on icon "PPMonumentExtended-Regular" at bounding box center [58, 246] width 79 height 8
drag, startPoint x: 53, startPoint y: 255, endPoint x: 129, endPoint y: 229, distance: 80.2
click at [53, 255] on li "Default" at bounding box center [60, 262] width 96 height 14
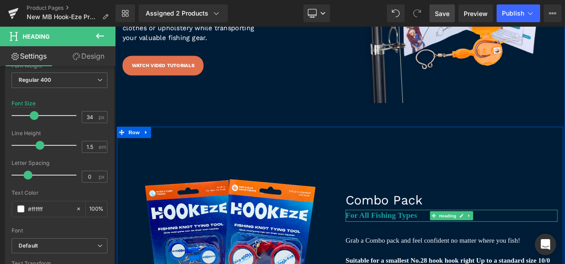
click at [423, 246] on h4 "For All Fishing Types" at bounding box center [516, 252] width 253 height 14
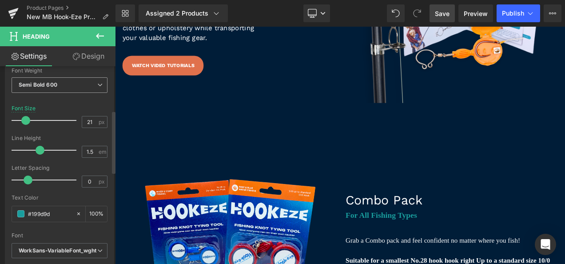
scroll to position [203, 0]
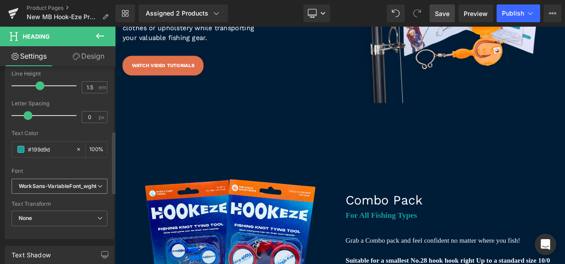
click at [47, 183] on icon "WorkSans-VariableFont_wght" at bounding box center [58, 187] width 78 height 8
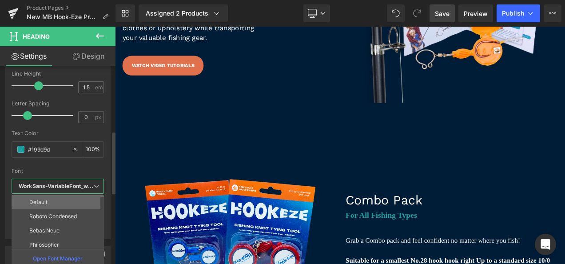
drag, startPoint x: 50, startPoint y: 198, endPoint x: 311, endPoint y: 191, distance: 261.8
click at [50, 198] on li "Default" at bounding box center [60, 202] width 96 height 14
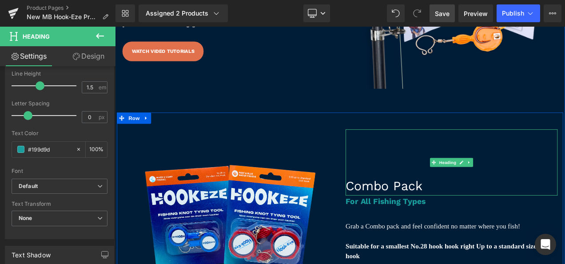
scroll to position [2200, 0]
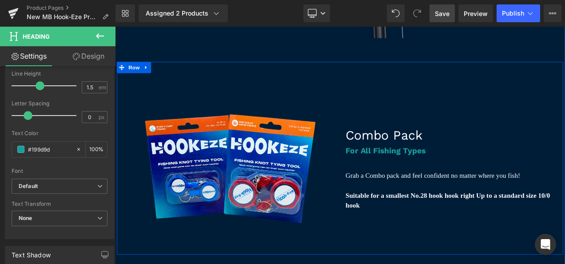
click at [449, 224] on strong "Suitable for a smallest No.28 hook hook right Up to a standard size 10/0 hook" at bounding box center [512, 234] width 244 height 21
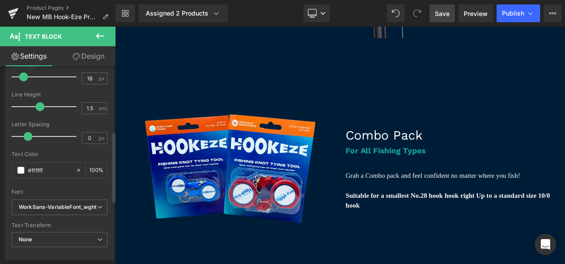
scroll to position [183, 0]
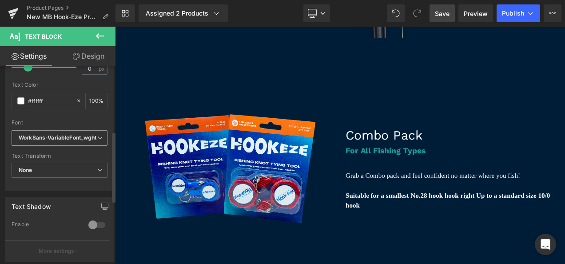
click at [69, 139] on icon "WorkSans-VariableFont_wght" at bounding box center [58, 138] width 78 height 8
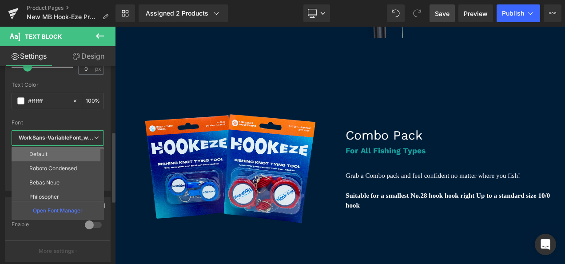
drag, startPoint x: 63, startPoint y: 151, endPoint x: 161, endPoint y: 134, distance: 99.7
click at [63, 151] on li "Default" at bounding box center [60, 154] width 96 height 14
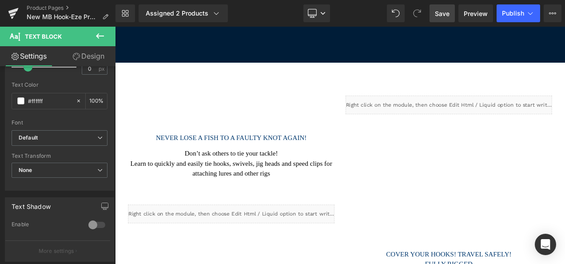
scroll to position [2453, 0]
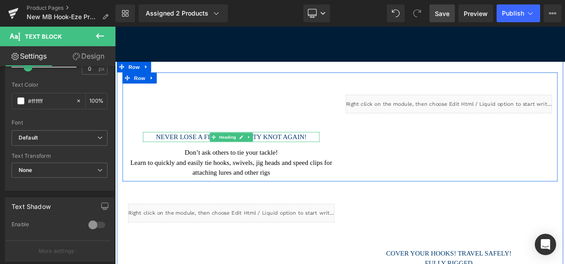
click at [233, 156] on icon at bounding box center [232, 158] width 5 height 5
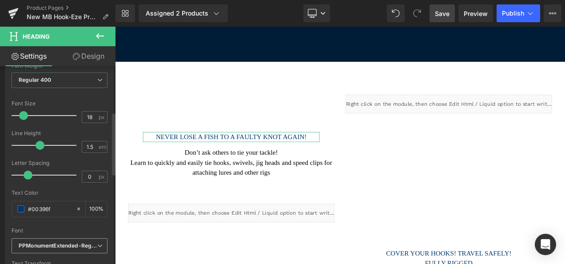
scroll to position [144, 0]
click at [50, 242] on icon "PPMonumentExtended-Regular" at bounding box center [58, 246] width 79 height 8
drag, startPoint x: 52, startPoint y: 254, endPoint x: 64, endPoint y: 198, distance: 57.9
click at [52, 254] on li "Default" at bounding box center [60, 261] width 96 height 14
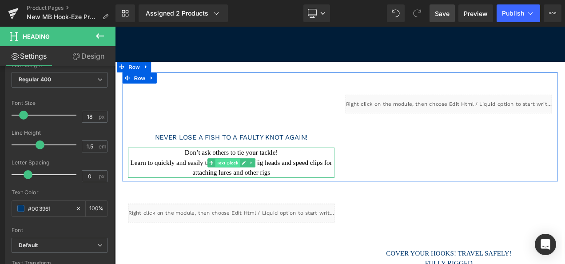
click at [248, 184] on span "Text Block" at bounding box center [249, 189] width 29 height 11
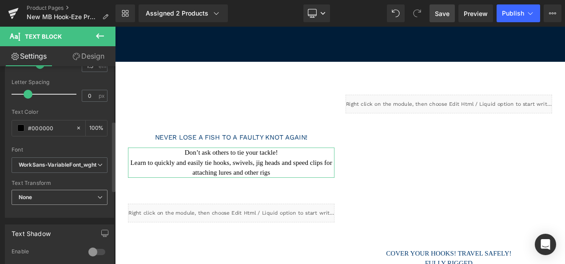
scroll to position [157, 0]
click at [52, 169] on span "WorkSans-VariableFont_wght" at bounding box center [60, 164] width 96 height 16
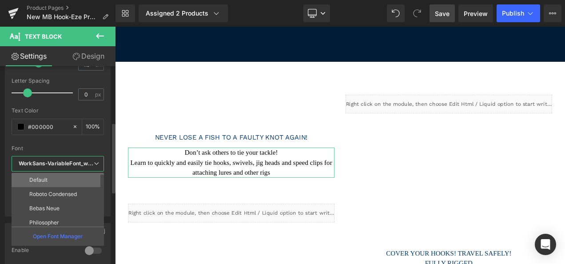
drag, startPoint x: 52, startPoint y: 182, endPoint x: 248, endPoint y: 198, distance: 197.4
click at [52, 182] on li "Default" at bounding box center [60, 180] width 96 height 14
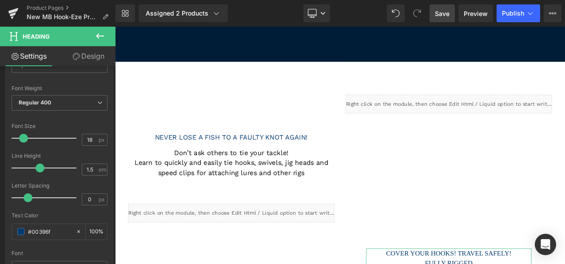
scroll to position [173, 0]
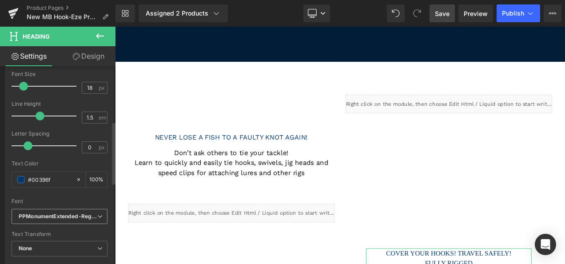
click at [60, 217] on icon "PPMonumentExtended-Regular" at bounding box center [58, 217] width 79 height 8
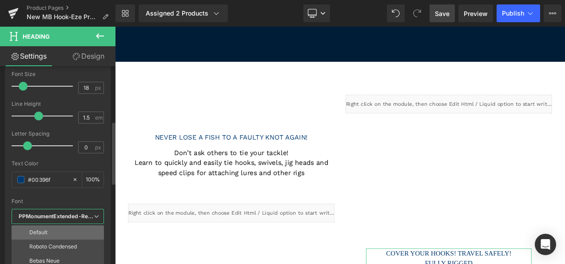
drag, startPoint x: 55, startPoint y: 235, endPoint x: 341, endPoint y: 207, distance: 287.4
click at [55, 235] on li "Default" at bounding box center [60, 232] width 96 height 14
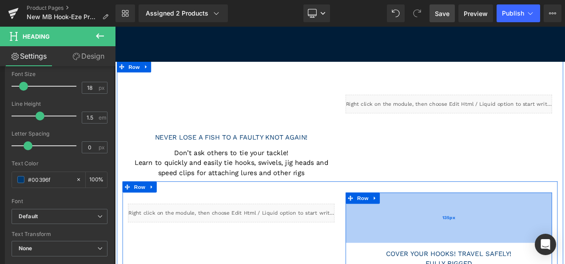
scroll to position [2548, 0]
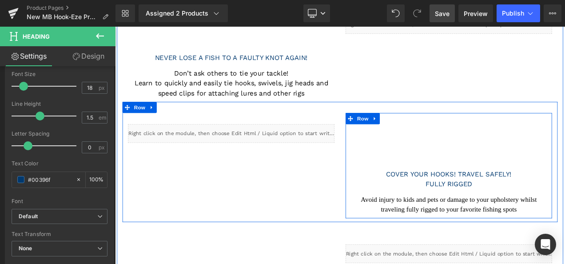
click at [498, 228] on div "Avoid injury to kids and pets or damage to your upholstery whilst traveling ful…" at bounding box center [513, 239] width 233 height 24
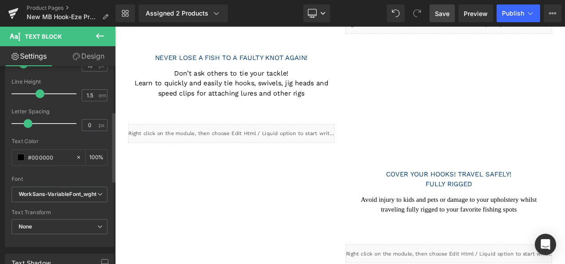
scroll to position [176, 0]
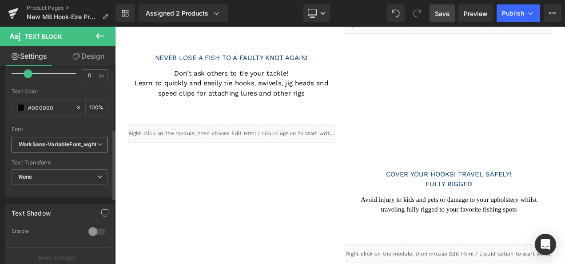
click at [66, 141] on icon "WorkSans-VariableFont_wght" at bounding box center [58, 145] width 78 height 8
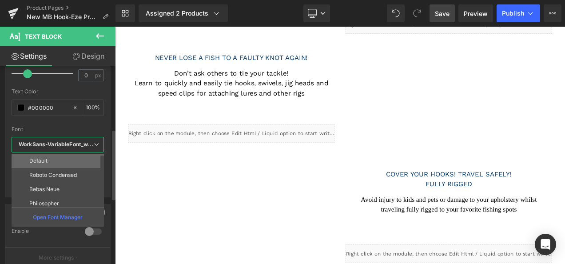
click at [63, 155] on li "Default" at bounding box center [60, 161] width 96 height 14
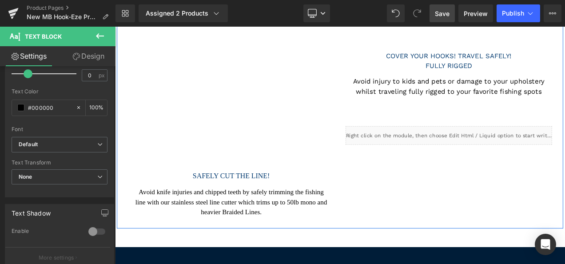
scroll to position [2690, 0]
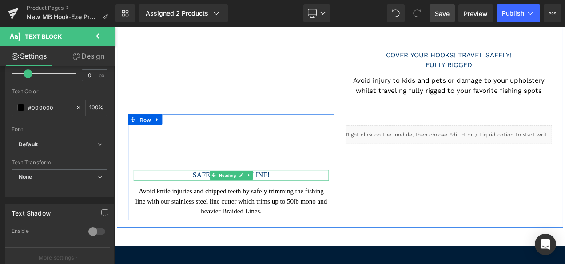
click at [243, 199] on span "Heading" at bounding box center [249, 204] width 24 height 11
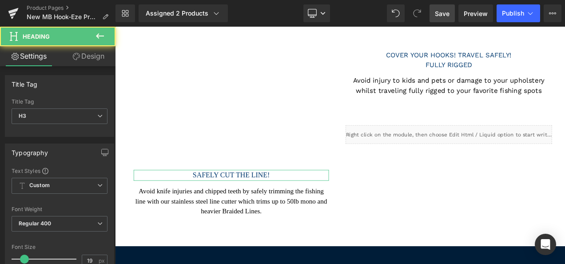
scroll to position [41, 0]
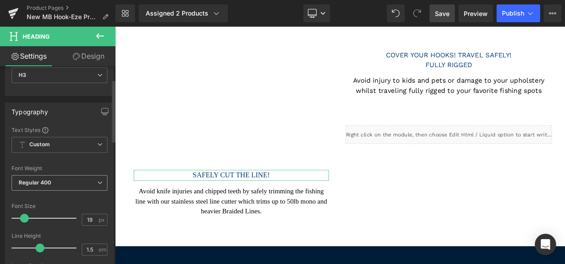
click at [55, 188] on span "Regular 400" at bounding box center [60, 183] width 96 height 16
click at [56, 163] on div "Font Default Roboto Condensed Bebas Neue Philosopher architects daughter Philos…" at bounding box center [60, 233] width 96 height 215
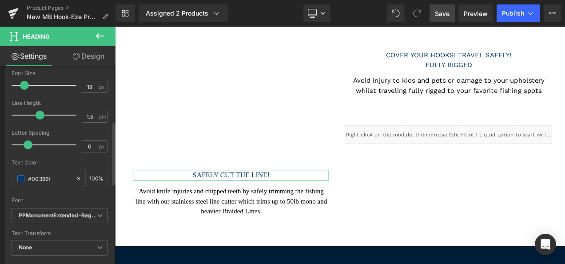
scroll to position [206, 0]
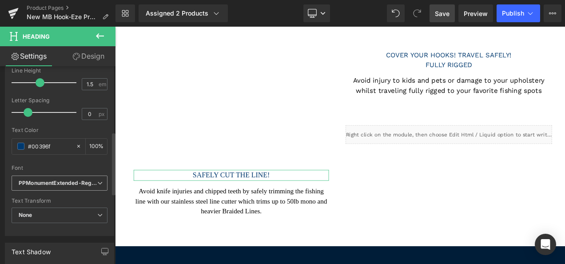
click at [48, 179] on icon "PPMonumentExtended-Regular" at bounding box center [58, 183] width 79 height 8
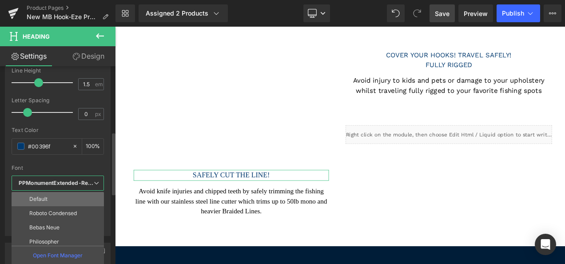
drag, startPoint x: 46, startPoint y: 193, endPoint x: 115, endPoint y: 193, distance: 68.9
click at [46, 193] on li "Default" at bounding box center [60, 199] width 96 height 14
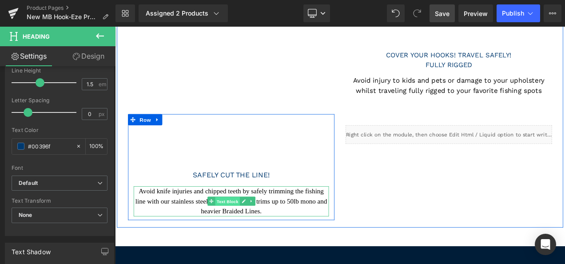
click at [258, 230] on span "Text Block" at bounding box center [249, 235] width 29 height 11
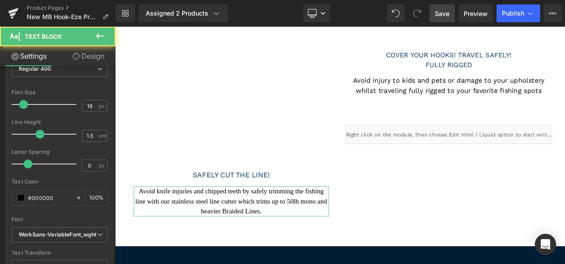
scroll to position [126, 0]
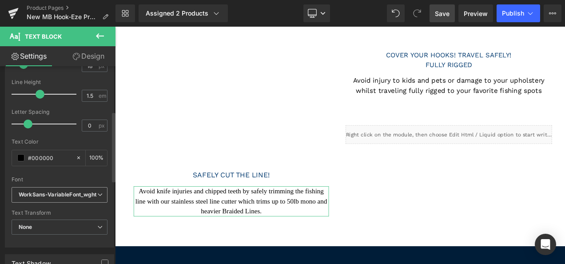
click at [40, 200] on span "WorkSans-VariableFont_wght" at bounding box center [60, 195] width 96 height 16
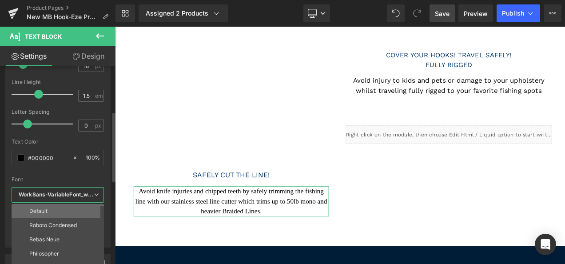
drag, startPoint x: 36, startPoint y: 211, endPoint x: 73, endPoint y: 140, distance: 79.1
click at [36, 211] on p "Default" at bounding box center [38, 211] width 18 height 6
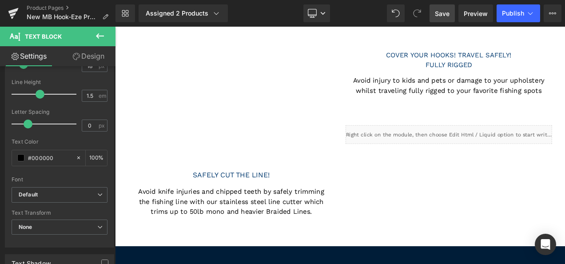
drag, startPoint x: 447, startPoint y: 12, endPoint x: 217, endPoint y: 192, distance: 292.1
click at [447, 12] on span "Save" at bounding box center [442, 13] width 15 height 9
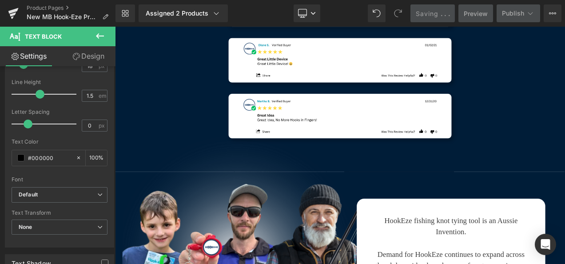
scroll to position [3240, 0]
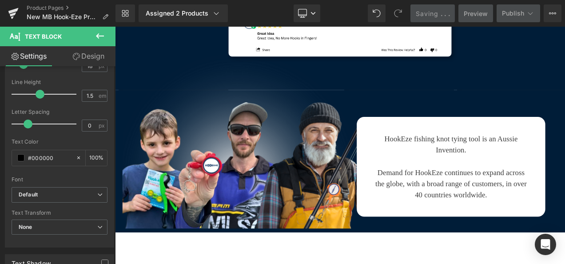
click at [478, 194] on h3 "Demand for HookEze continues to expand across the globe, with a broad range of …" at bounding box center [516, 214] width 186 height 40
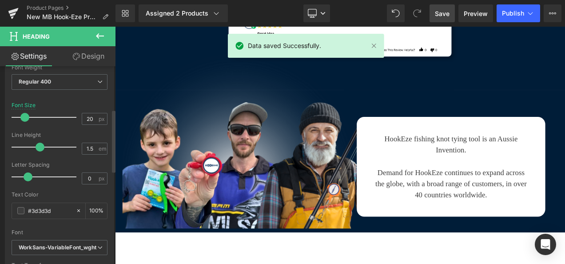
scroll to position [143, 0]
click at [44, 239] on span "WorkSans-VariableFont_wght" at bounding box center [60, 247] width 96 height 16
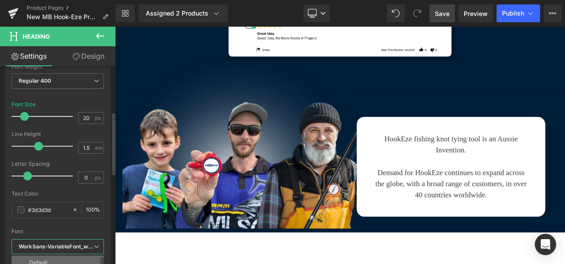
click at [53, 256] on li "Default" at bounding box center [60, 262] width 96 height 14
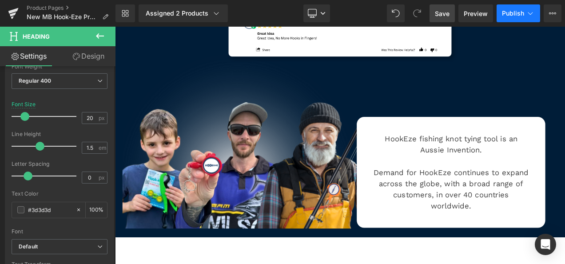
click at [516, 12] on span "Publish" at bounding box center [513, 13] width 22 height 7
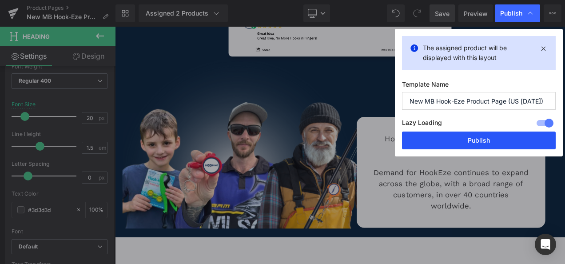
click at [472, 137] on button "Publish" at bounding box center [479, 140] width 154 height 18
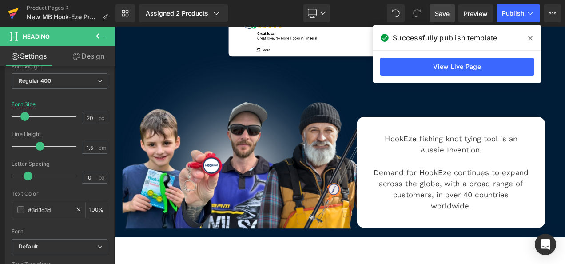
click at [12, 13] on icon at bounding box center [13, 14] width 6 height 4
